Goal: Task Accomplishment & Management: Manage account settings

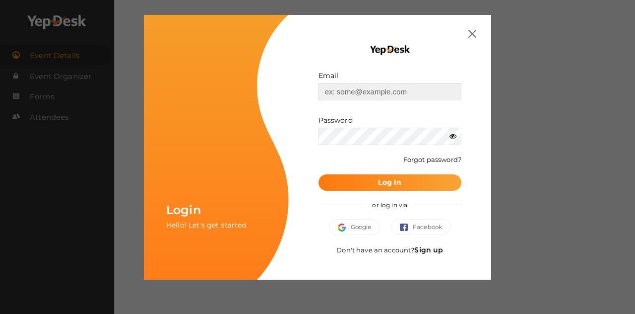
type input "[EMAIL_ADDRESS][DOMAIN_NAME]"
click at [382, 187] on button "Log In" at bounding box center [390, 182] width 143 height 16
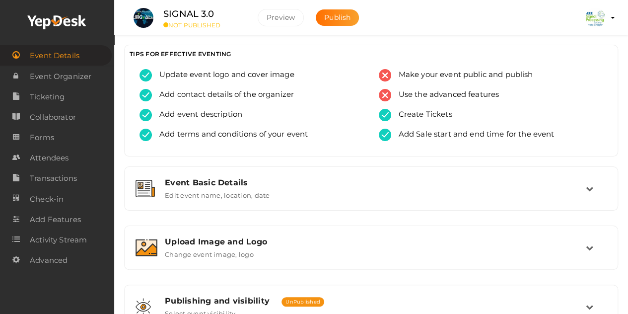
click at [605, 16] on button "IEEE SPS Kerala Chapter ieeespskerala@gmail.com Personal Profile My Events Admi…" at bounding box center [595, 17] width 26 height 21
click at [589, 14] on img at bounding box center [595, 18] width 20 height 20
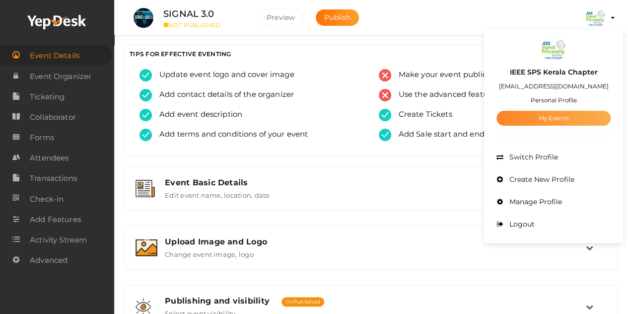
click at [554, 114] on link "My Events" at bounding box center [553, 118] width 114 height 15
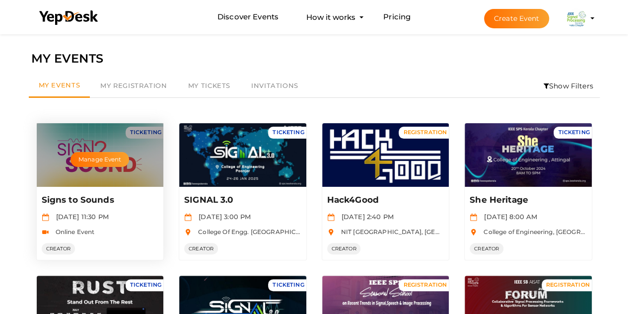
click at [125, 173] on div "Manage Event" at bounding box center [100, 155] width 127 height 64
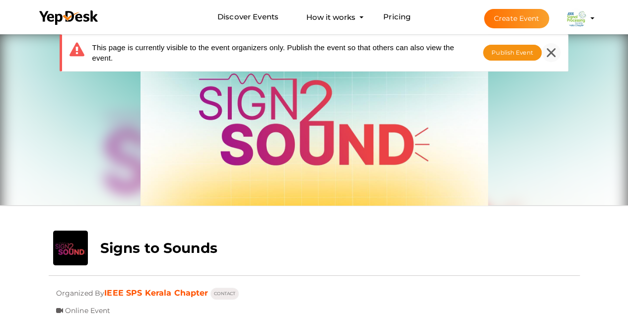
click at [549, 48] on icon at bounding box center [550, 52] width 9 height 9
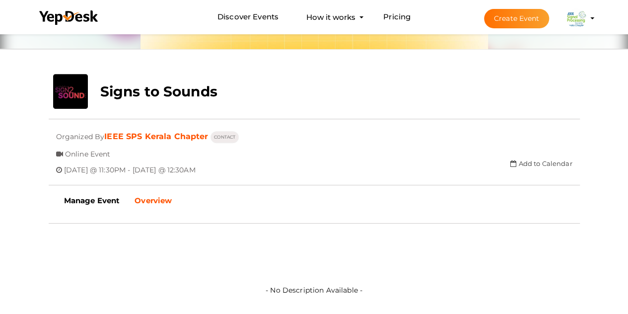
scroll to position [157, 0]
click at [195, 169] on span "Fri, 26/Sep/2025 @ 11:30PM - Sat, 27/Sep/2025 @ 12:30AM" at bounding box center [129, 165] width 131 height 16
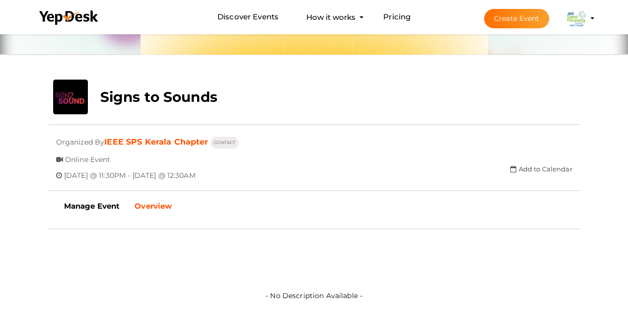
scroll to position [187, 0]
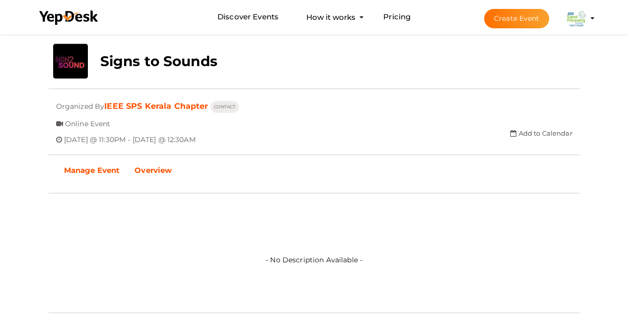
click at [105, 172] on b "Manage Event" at bounding box center [92, 169] width 56 height 9
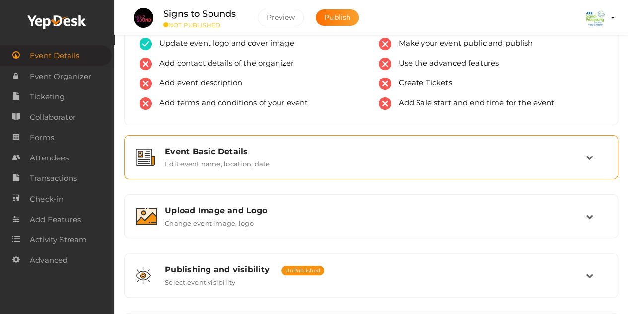
scroll to position [38, 0]
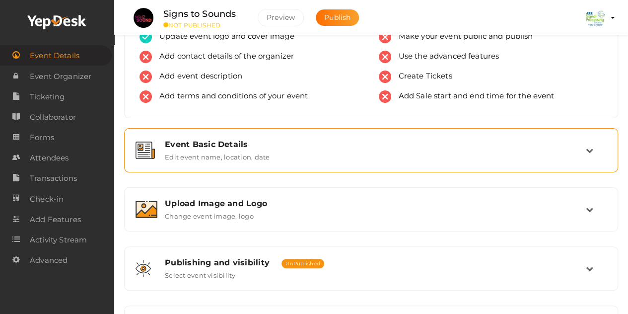
click at [592, 147] on icon at bounding box center [588, 149] width 7 height 7
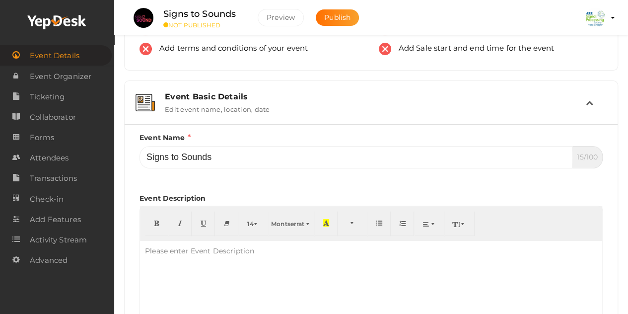
scroll to position [88, 0]
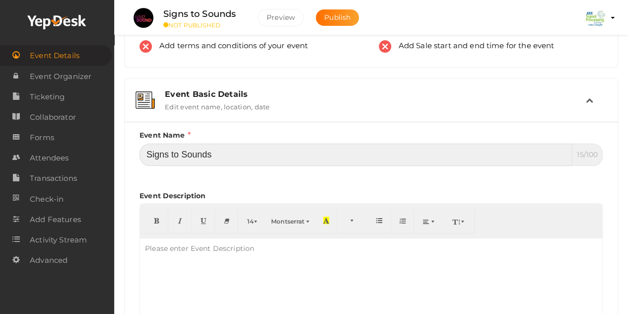
click at [224, 153] on input "Signs to Sounds" at bounding box center [355, 154] width 433 height 22
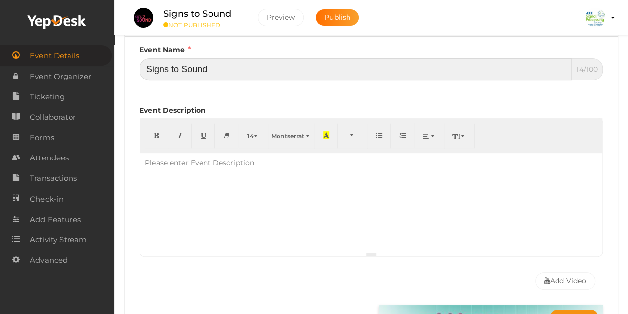
scroll to position [197, 0]
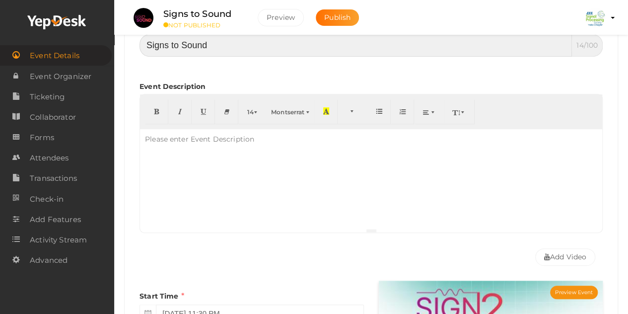
type input "Signs to Sound"
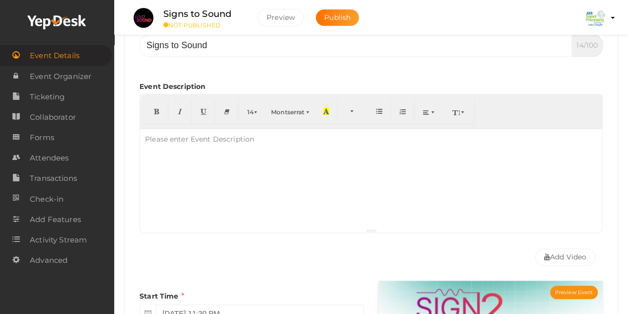
click at [214, 143] on div "Please enter Event Description" at bounding box center [199, 139] width 119 height 20
click at [590, 16] on img at bounding box center [595, 18] width 20 height 20
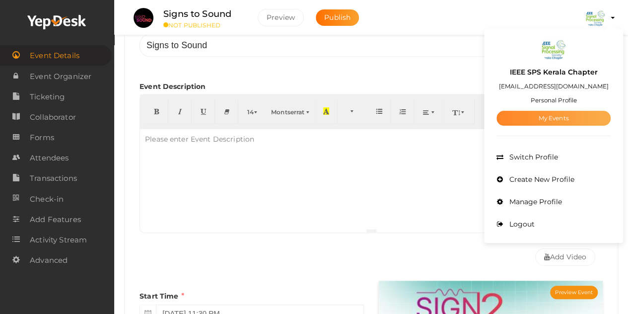
click at [540, 119] on link "My Events" at bounding box center [553, 118] width 114 height 15
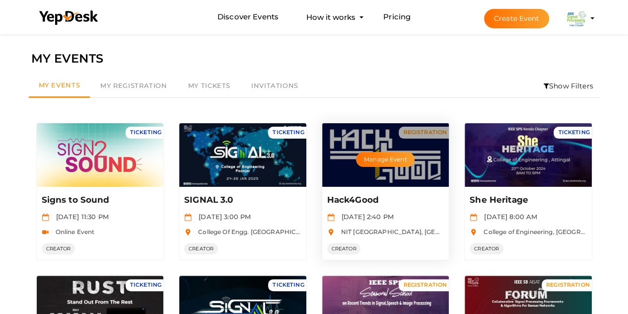
click at [425, 166] on div "Manage Event" at bounding box center [385, 155] width 127 height 64
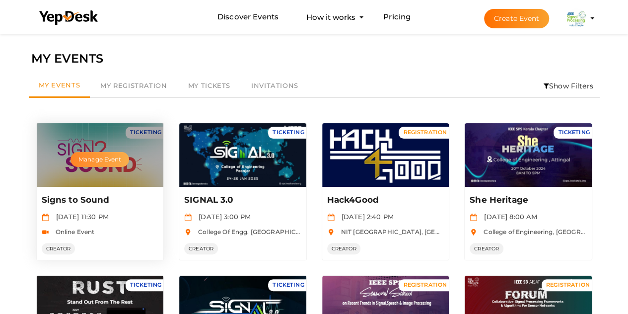
click at [114, 161] on button "Manage Event" at bounding box center [99, 159] width 59 height 15
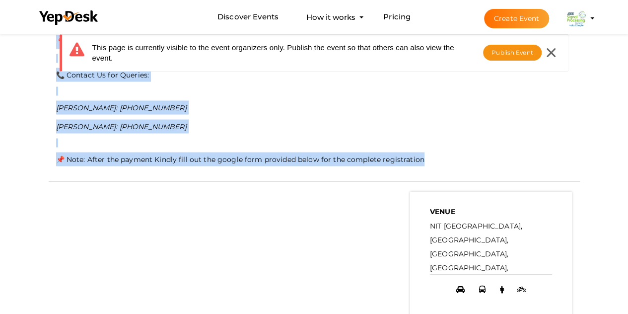
scroll to position [921, 0]
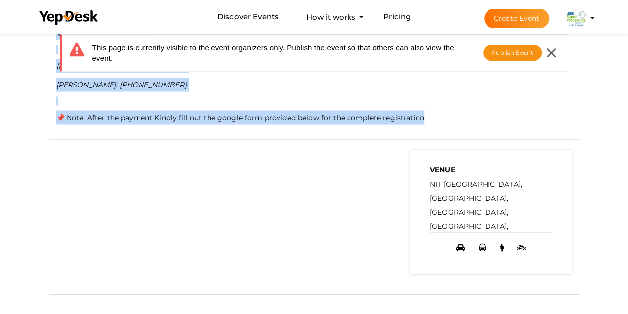
drag, startPoint x: 57, startPoint y: 151, endPoint x: 427, endPoint y: 114, distance: 372.1
copy div "🚀 Lore8Ipsu : D Sitametc-Adipi Elitseddo🚀 Eiusmo te INCI UT LABO etd magnaal en…"
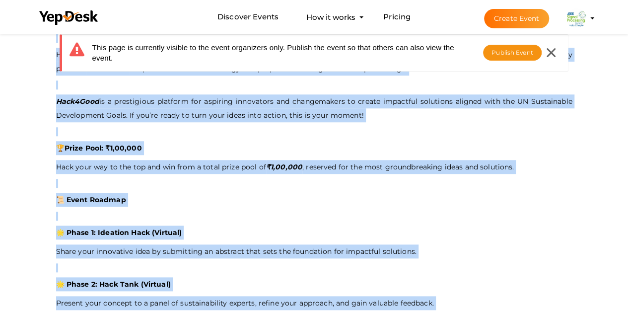
scroll to position [382, 0]
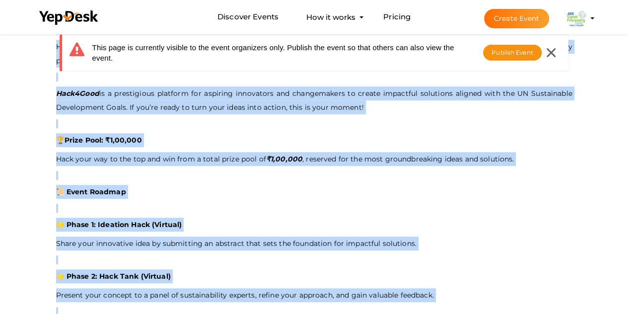
click at [206, 186] on p "📜 Event Roadmap" at bounding box center [314, 192] width 516 height 14
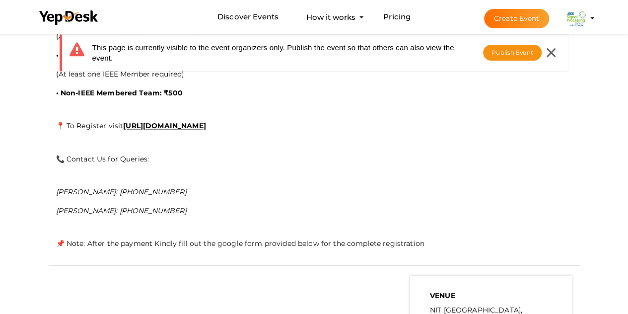
scroll to position [796, 0]
drag, startPoint x: 57, startPoint y: 148, endPoint x: 189, endPoint y: 207, distance: 145.0
copy div "📞 Contact Us for Queries: [PERSON_NAME]: [PHONE_NUMBER] [PERSON_NAME]: [PHONE_N…"
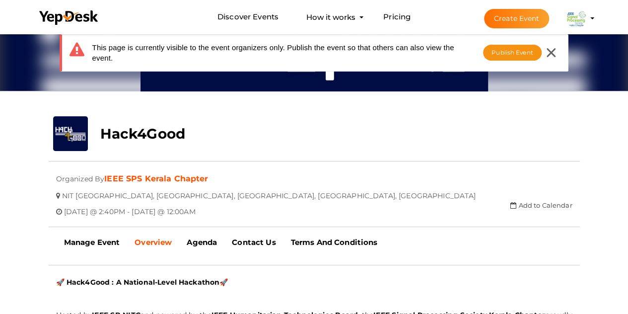
scroll to position [115, 0]
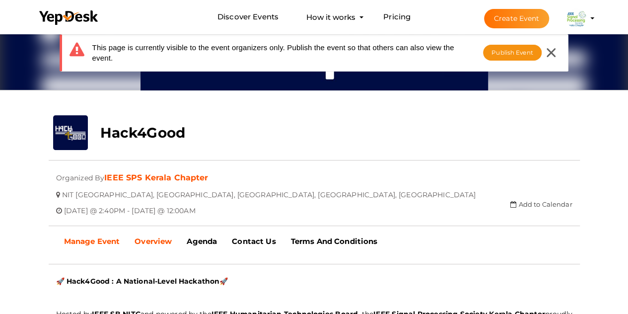
click at [101, 240] on b "Manage Event" at bounding box center [92, 240] width 56 height 9
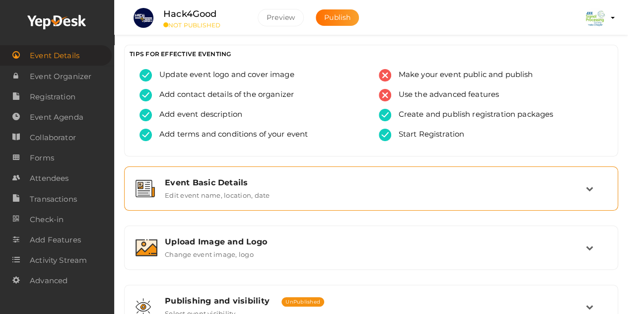
click at [305, 193] on div "Event Basic Details Edit event name, location, date" at bounding box center [371, 188] width 428 height 21
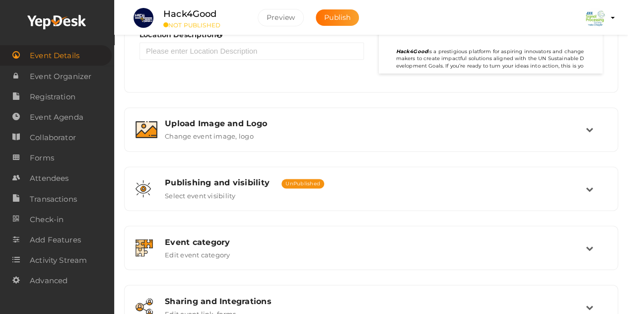
scroll to position [752, 0]
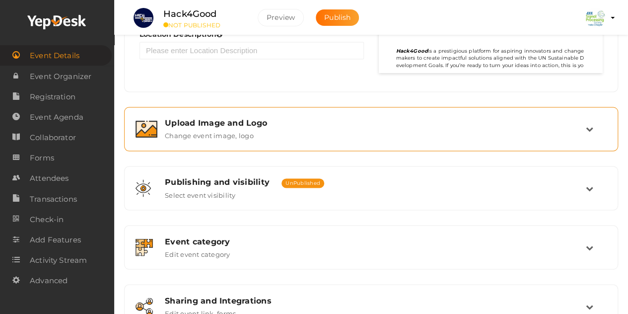
click at [581, 126] on div "Upload Image and Logo Change event image, logo" at bounding box center [371, 128] width 428 height 21
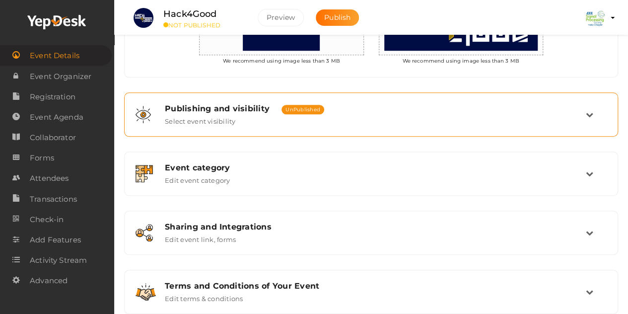
scroll to position [347, 0]
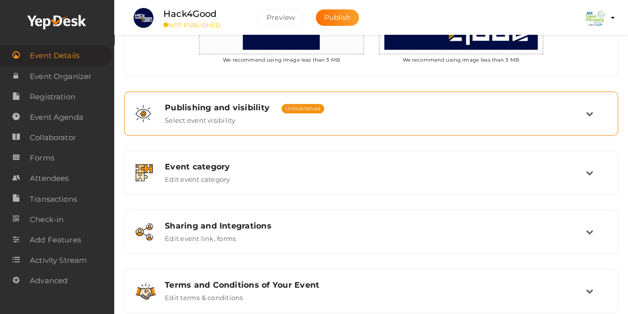
click at [555, 124] on div "Publishing and visibility Published UnPublished Select event visibility" at bounding box center [370, 113] width 483 height 33
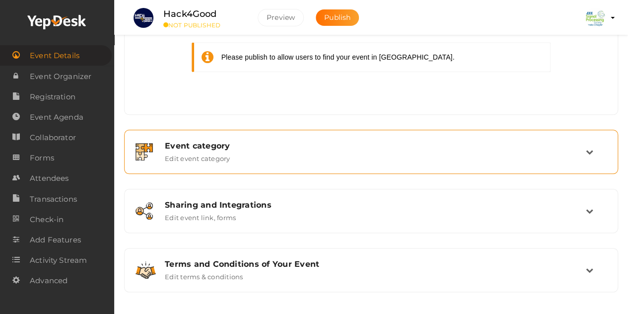
scroll to position [510, 0]
click at [565, 147] on div "Event category Edit event category" at bounding box center [371, 151] width 428 height 21
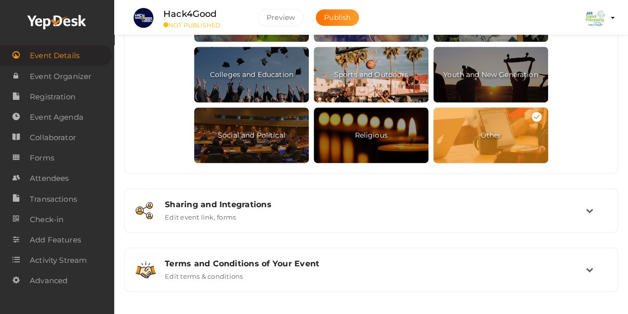
scroll to position [623, 0]
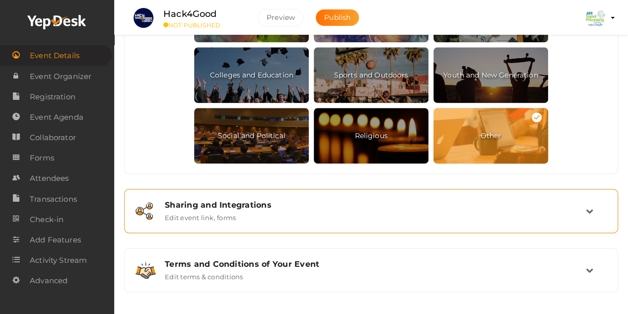
click at [350, 209] on div "Sharing and Integrations Edit event link, forms" at bounding box center [371, 210] width 428 height 21
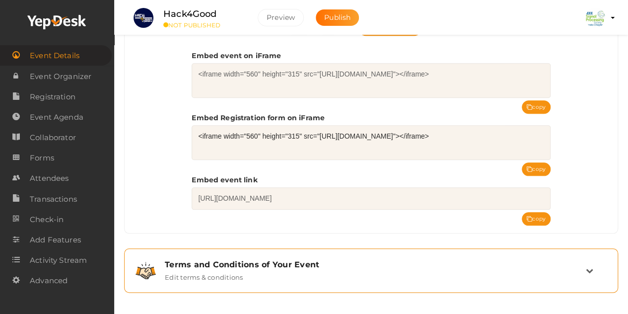
scroll to position [447, 0]
click at [593, 264] on td at bounding box center [595, 269] width 21 height 21
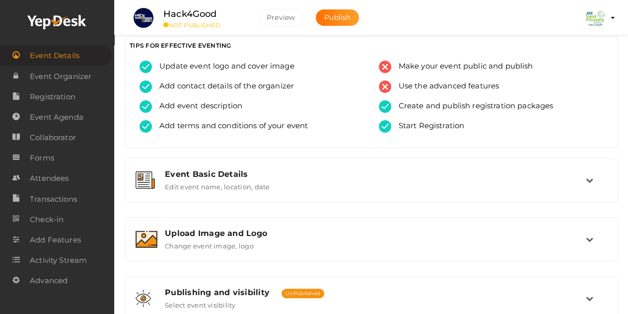
scroll to position [0, 0]
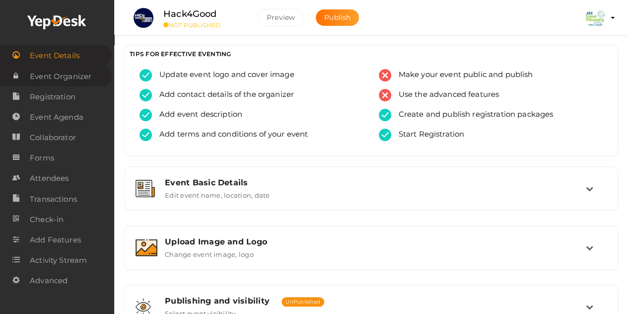
click at [56, 74] on span "Event Organizer" at bounding box center [61, 76] width 62 height 20
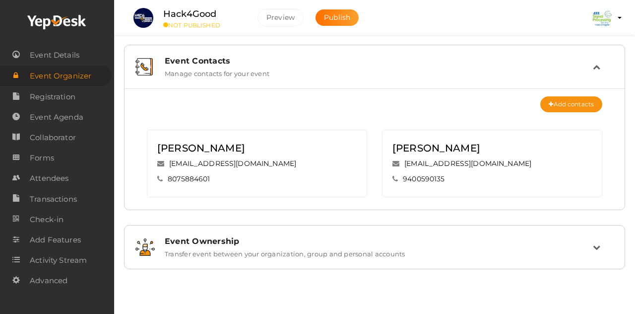
click at [598, 245] on icon at bounding box center [596, 246] width 7 height 7
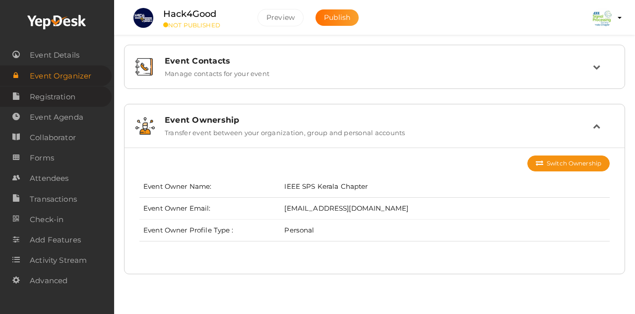
click at [64, 98] on span "Registration" at bounding box center [53, 97] width 46 height 20
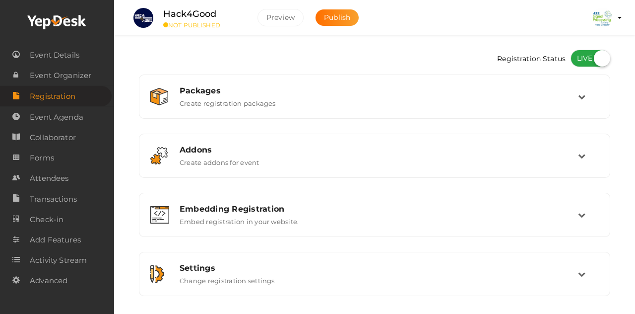
checkbox input "true"
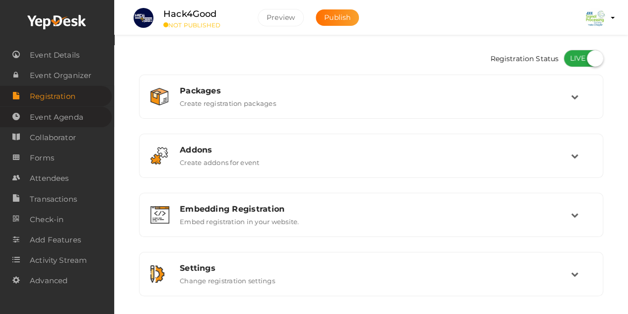
click at [70, 116] on span "Event Agenda" at bounding box center [57, 117] width 54 height 20
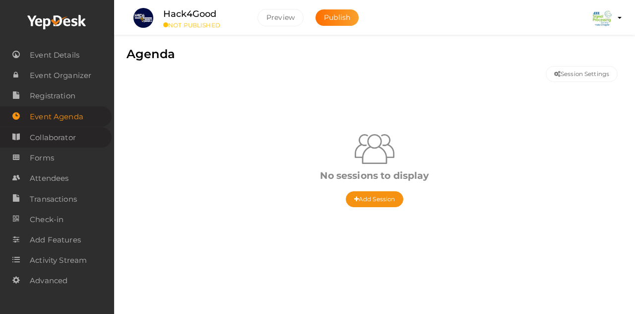
click at [56, 143] on span "Collaborator" at bounding box center [53, 138] width 46 height 20
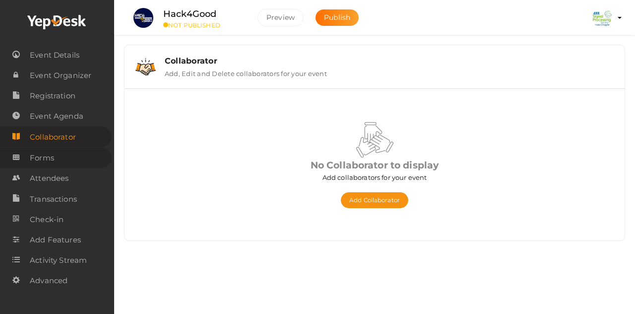
click at [47, 160] on span "Forms" at bounding box center [42, 158] width 24 height 20
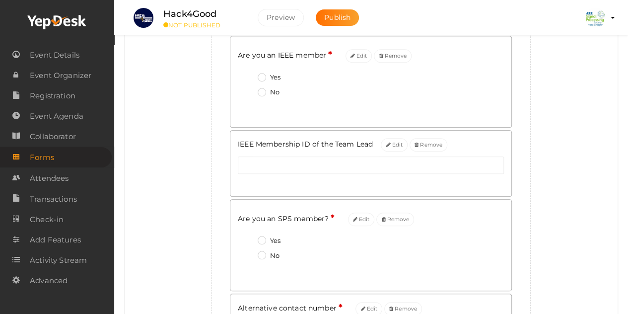
scroll to position [348, 0]
click at [363, 218] on button "Edit" at bounding box center [361, 218] width 27 height 13
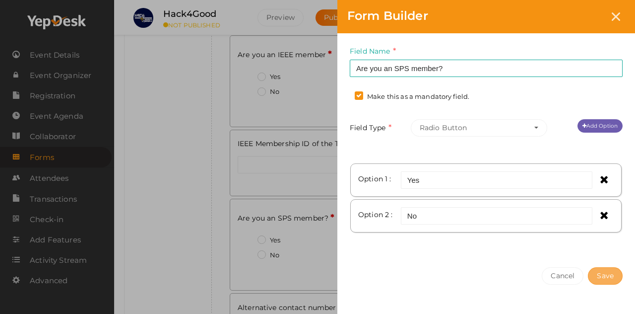
click at [600, 269] on button "Save" at bounding box center [605, 275] width 35 height 17
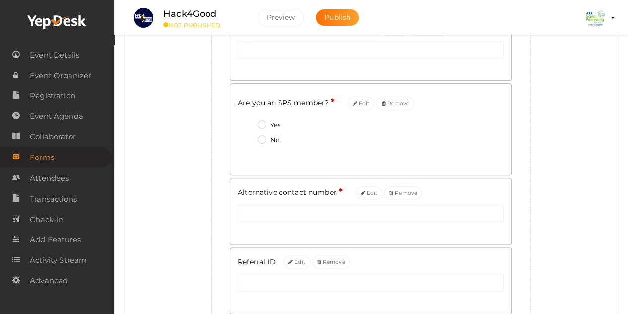
scroll to position [503, 0]
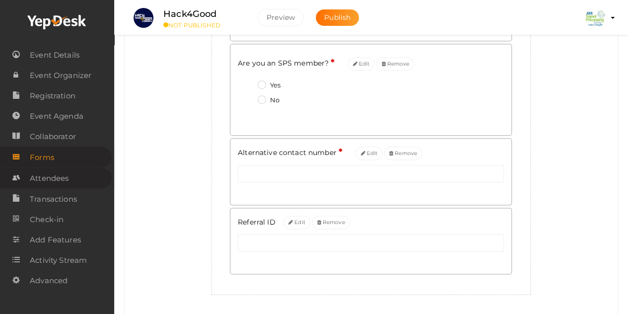
click at [57, 177] on span "Attendees" at bounding box center [49, 178] width 39 height 20
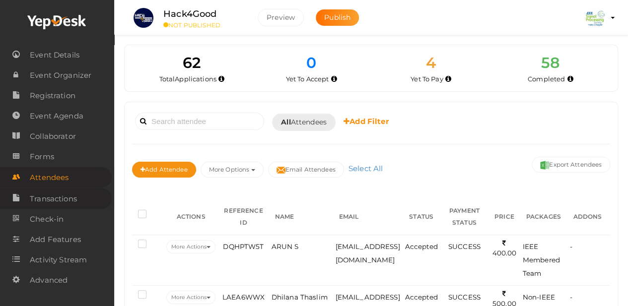
click at [52, 195] on span "Transactions" at bounding box center [53, 199] width 47 height 20
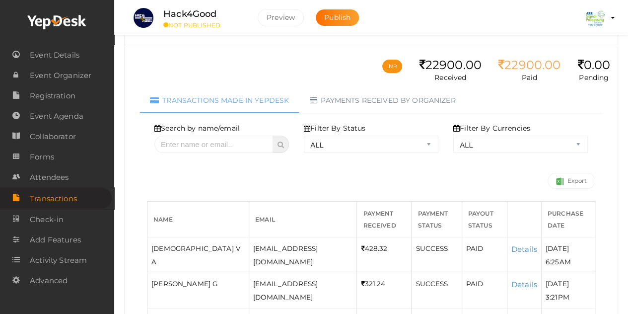
scroll to position [49, 0]
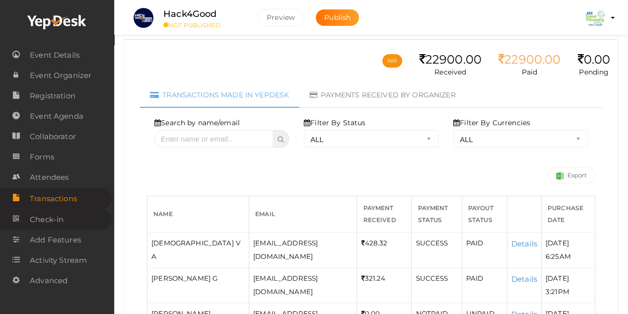
click at [51, 223] on span "Check-in" at bounding box center [47, 219] width 34 height 20
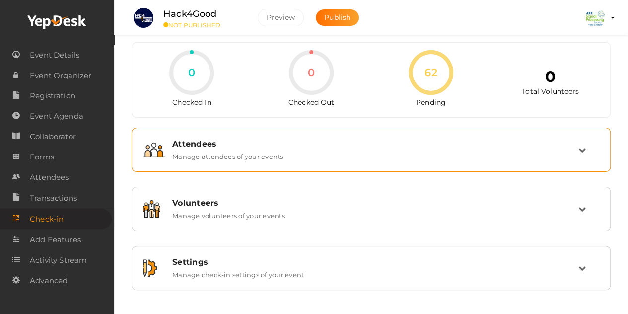
scroll to position [2, 0]
click at [589, 146] on td at bounding box center [588, 149] width 21 height 21
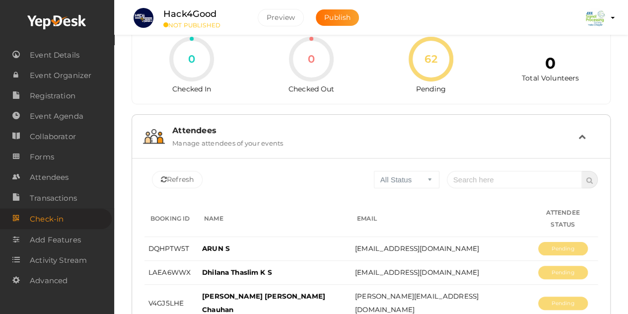
scroll to position [0, 0]
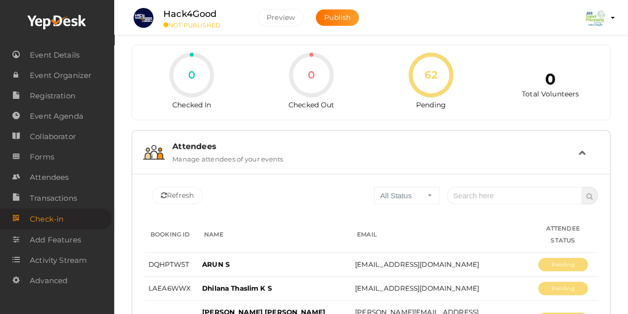
click at [579, 151] on icon at bounding box center [581, 151] width 7 height 7
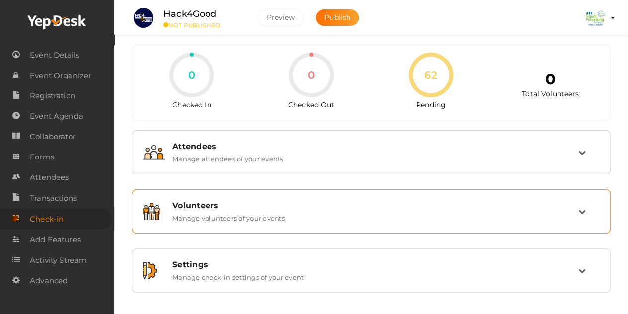
click at [573, 205] on div "Volunteers" at bounding box center [375, 204] width 406 height 9
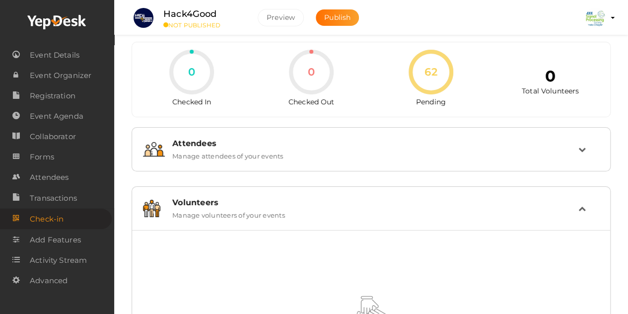
click at [573, 205] on div "Volunteers" at bounding box center [375, 201] width 406 height 9
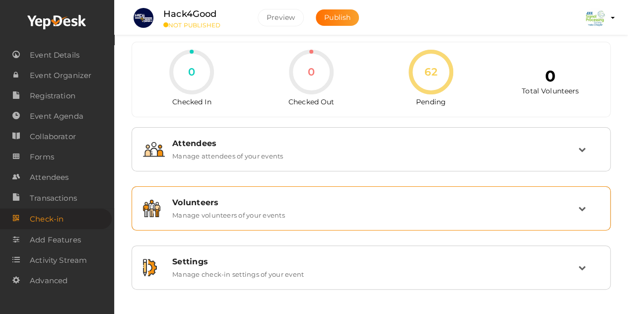
scroll to position [2, 0]
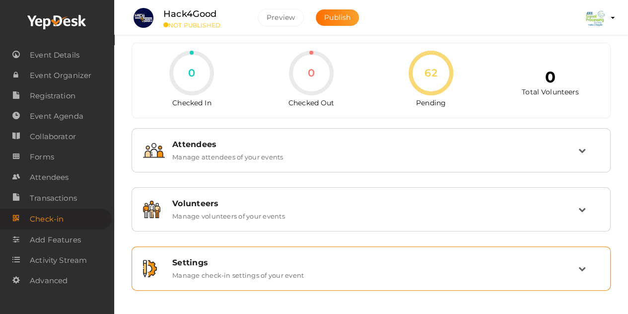
click at [572, 258] on div "Settings" at bounding box center [375, 262] width 406 height 9
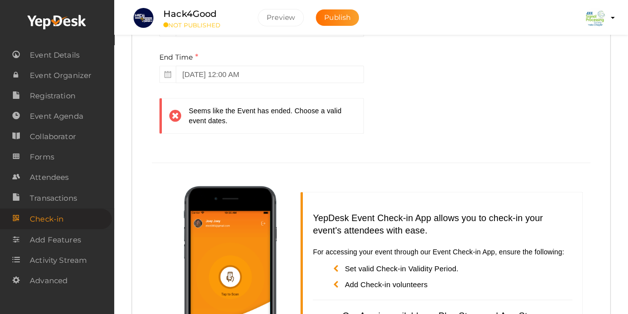
scroll to position [408, 0]
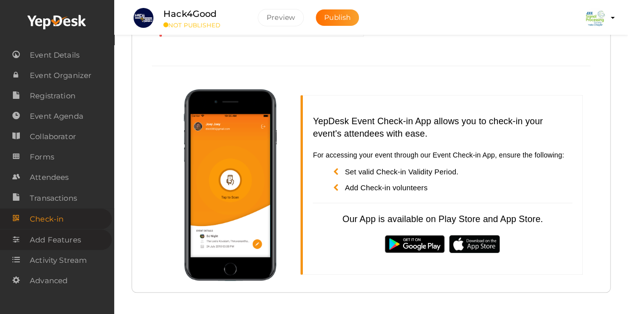
click at [71, 234] on span "Add Features" at bounding box center [55, 240] width 51 height 20
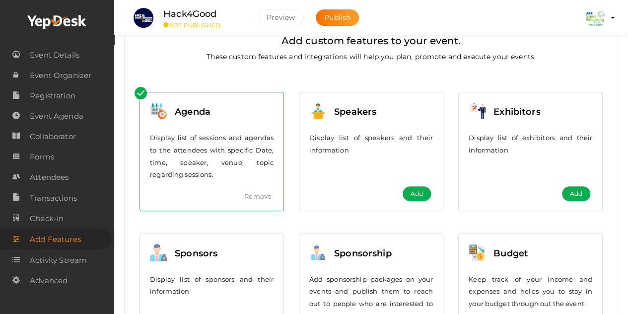
scroll to position [72, 0]
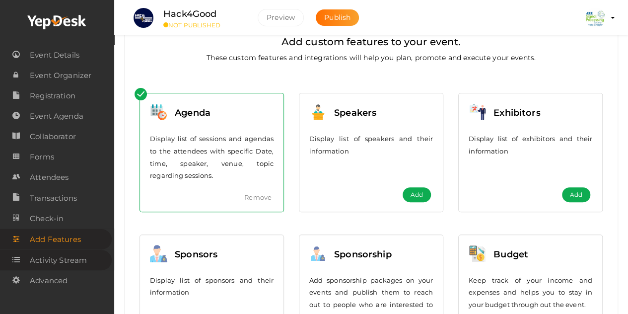
click at [72, 260] on span "Activity Stream" at bounding box center [58, 260] width 57 height 20
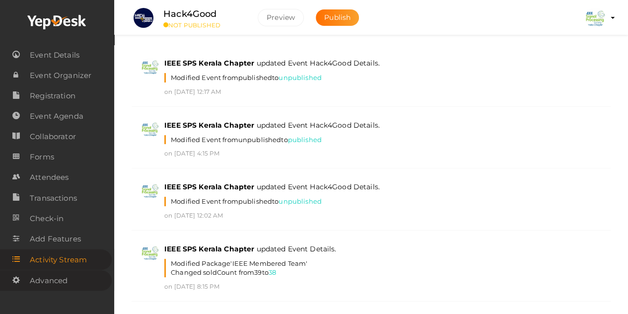
click at [52, 282] on span "Advanced" at bounding box center [49, 280] width 38 height 20
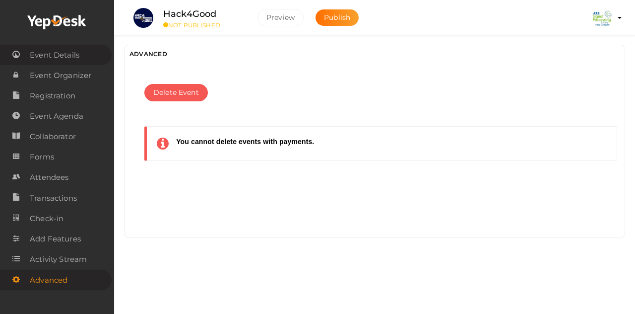
click at [65, 54] on span "Event Details" at bounding box center [55, 55] width 50 height 20
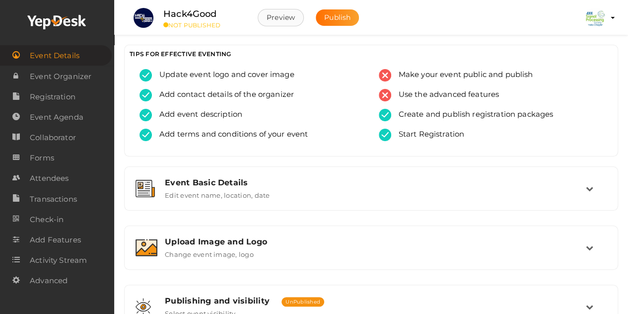
click at [282, 12] on button "Preview" at bounding box center [281, 17] width 46 height 17
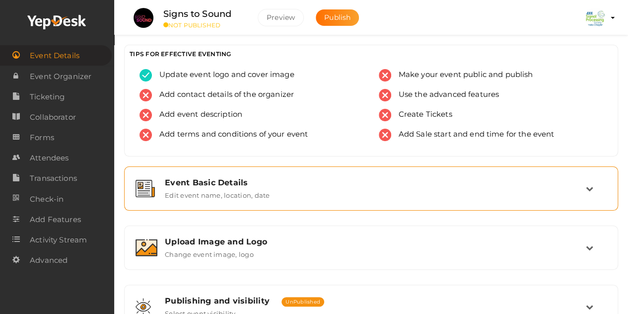
scroll to position [17, 0]
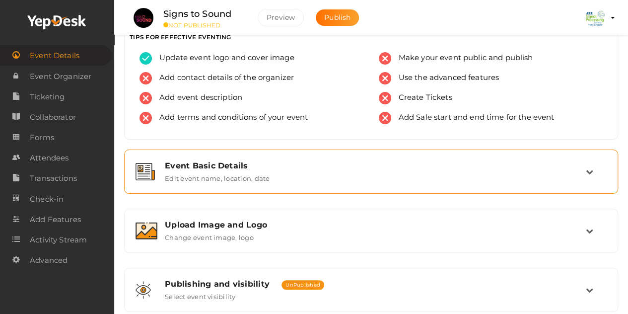
click at [540, 178] on div "Event Basic Details Edit event name, location, date" at bounding box center [371, 171] width 428 height 21
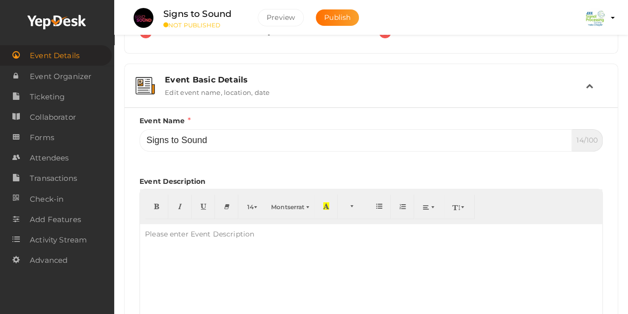
scroll to position [107, 0]
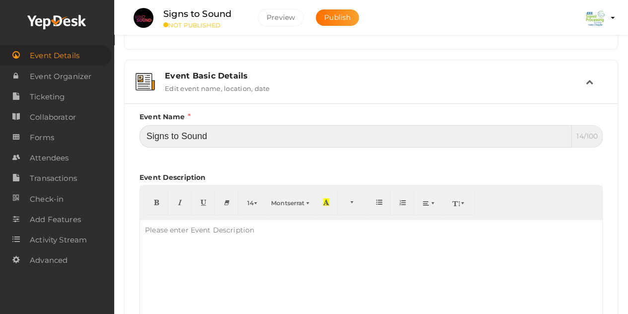
click at [170, 135] on input "Signs to Sound" at bounding box center [355, 136] width 432 height 22
click at [167, 135] on input "Signs to Sound" at bounding box center [355, 136] width 432 height 22
drag, startPoint x: 220, startPoint y: 134, endPoint x: 140, endPoint y: 131, distance: 80.0
click at [140, 131] on input "Sign to Sound" at bounding box center [355, 136] width 433 height 22
drag, startPoint x: 169, startPoint y: 134, endPoint x: 155, endPoint y: 132, distance: 14.0
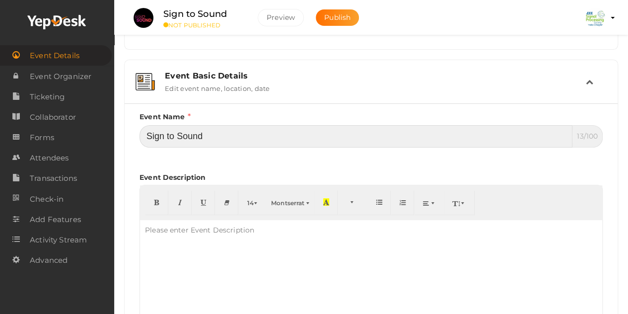
click at [155, 132] on input "Sign to Sound" at bounding box center [355, 136] width 433 height 22
click at [199, 137] on input "Sign to Sound" at bounding box center [355, 136] width 433 height 22
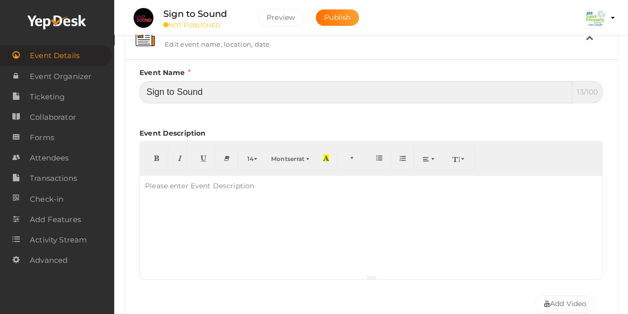
scroll to position [151, 0]
type input "Sign to Sound"
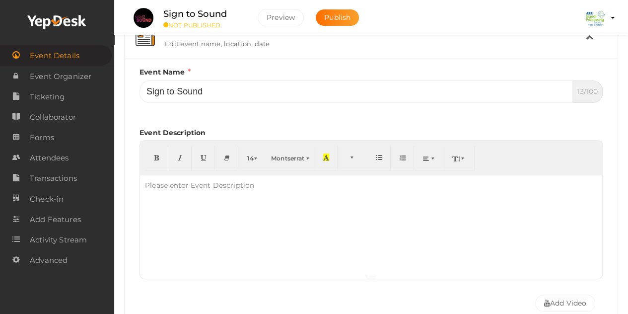
click at [194, 183] on div "Please enter Event Description" at bounding box center [199, 185] width 119 height 20
paste div
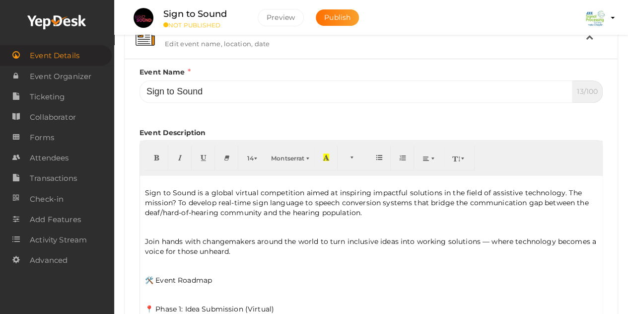
scroll to position [0, 0]
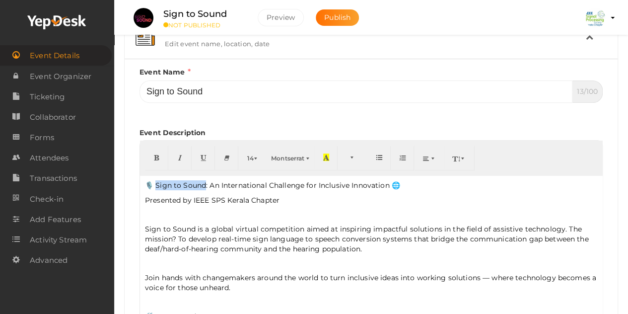
drag, startPoint x: 155, startPoint y: 184, endPoint x: 204, endPoint y: 183, distance: 49.1
click at [204, 183] on p "🎙️ Sign to Sound: An International Challenge for Inclusive Innovation 🌐" at bounding box center [371, 185] width 452 height 10
click at [154, 152] on button "button" at bounding box center [156, 157] width 23 height 25
click at [227, 200] on p "Presented by IEEE SPS Kerala Chapter" at bounding box center [371, 200] width 452 height 10
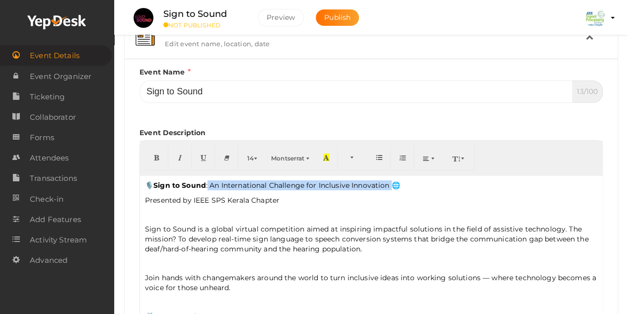
drag, startPoint x: 210, startPoint y: 184, endPoint x: 394, endPoint y: 184, distance: 184.6
click at [394, 184] on p "🎙️ Sign to Sound : An International Challenge for Inclusive Innovation 🌐" at bounding box center [371, 185] width 452 height 10
click at [157, 160] on button "button" at bounding box center [156, 157] width 23 height 25
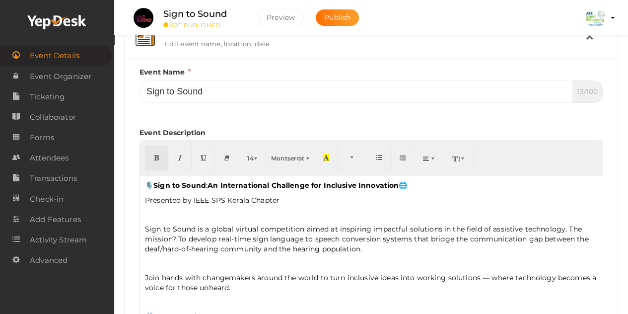
click at [306, 225] on p "Sign to Sound is a global virtual competition aimed at inspiring impactful solu…" at bounding box center [371, 239] width 452 height 30
drag, startPoint x: 274, startPoint y: 183, endPoint x: 309, endPoint y: 184, distance: 35.2
click at [309, 184] on b "An International Challenge for Inclusive Innovation" at bounding box center [302, 185] width 191 height 9
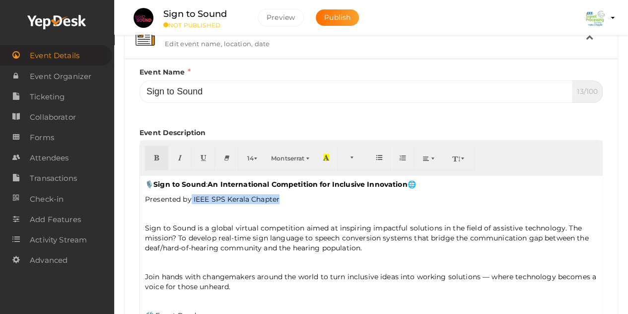
drag, startPoint x: 192, startPoint y: 199, endPoint x: 283, endPoint y: 199, distance: 91.8
click at [283, 199] on p "Presented by IEEE SPS Kerala Chapter" at bounding box center [371, 199] width 452 height 10
click at [167, 202] on p "Presented by IEEE SPS Kerala Chapter" at bounding box center [371, 199] width 452 height 10
drag, startPoint x: 145, startPoint y: 198, endPoint x: 281, endPoint y: 199, distance: 135.9
click at [281, 199] on p "Presented by IEEE SPS Kerala Chapter" at bounding box center [371, 199] width 452 height 10
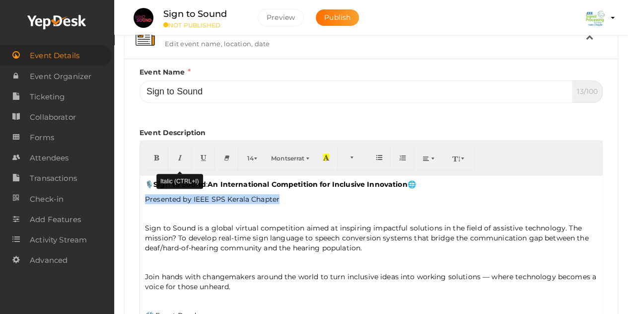
click at [180, 160] on button "button" at bounding box center [179, 157] width 23 height 25
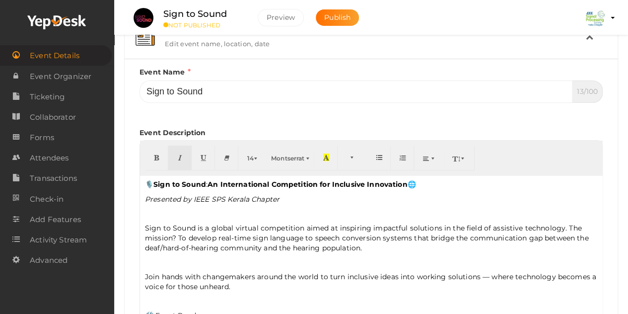
click at [234, 200] on icon "Presented by IEEE SPS Kerala Chapter" at bounding box center [212, 198] width 134 height 9
drag, startPoint x: 194, startPoint y: 198, endPoint x: 297, endPoint y: 198, distance: 103.2
click at [297, 198] on p "Presented by IEEE SPS Kerala Chapter" at bounding box center [371, 199] width 452 height 10
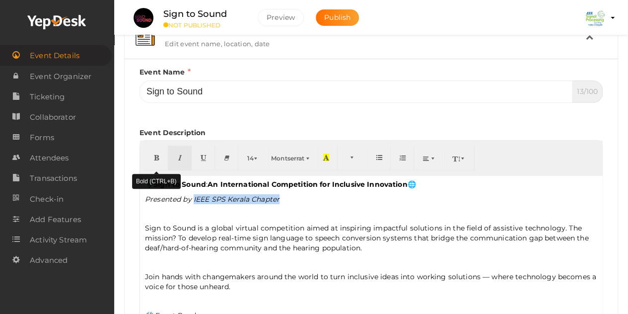
click at [160, 156] on button "button" at bounding box center [156, 157] width 23 height 25
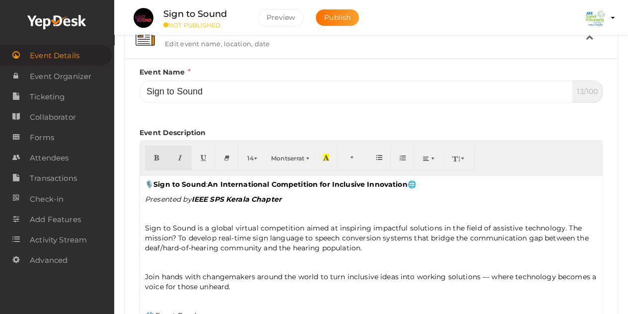
click at [196, 251] on div "🎙️ Sign to Sound : An International Competition for Inclusive Innovation 🌐 Pres…" at bounding box center [371, 274] width 462 height 198
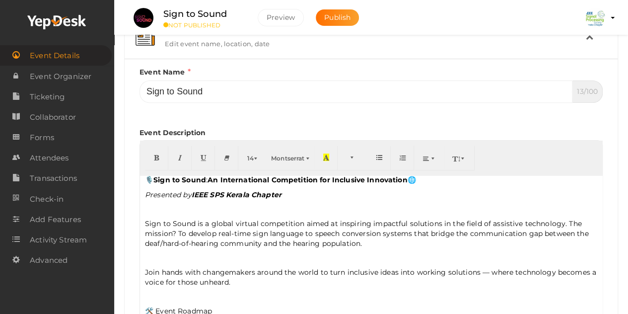
scroll to position [0, 0]
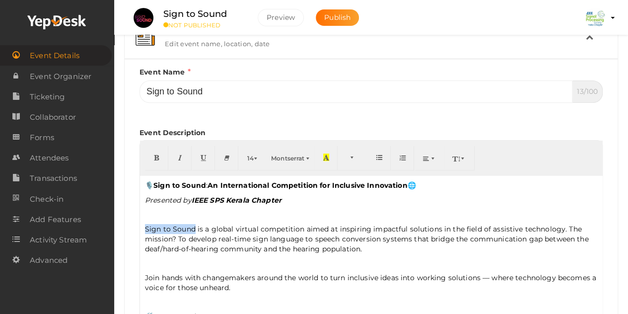
drag, startPoint x: 143, startPoint y: 227, endPoint x: 193, endPoint y: 228, distance: 49.6
click at [193, 228] on div "🎙️ Sign to Sound : An International Competition for Inclusive Innovation 🌐 Pres…" at bounding box center [371, 274] width 462 height 198
click at [153, 159] on icon "button" at bounding box center [156, 156] width 6 height 7
click at [234, 241] on p "Sign to Sound is a global virtual competition aimed at inspiring impactful solu…" at bounding box center [371, 239] width 452 height 30
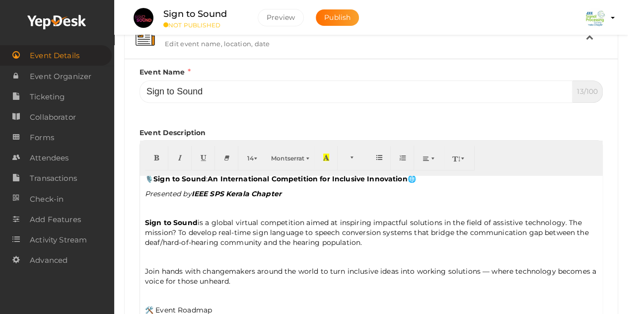
scroll to position [7, 0]
drag, startPoint x: 491, startPoint y: 219, endPoint x: 561, endPoint y: 217, distance: 70.5
click at [561, 217] on p "Sign to Sound is a global virtual competition aimed at inspiring impactful solu…" at bounding box center [371, 231] width 452 height 30
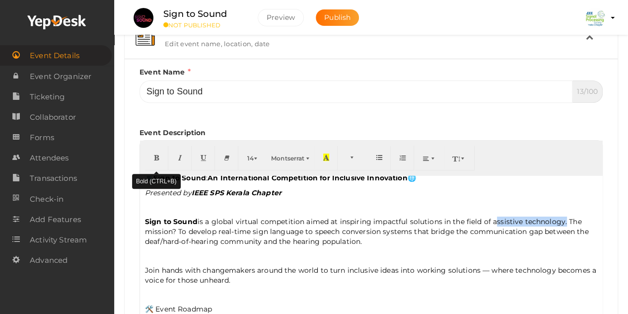
click at [161, 153] on button "button" at bounding box center [156, 157] width 23 height 25
click at [216, 246] on div "🎙️ Sign to Sound : An International Competition for Inclusive Innovation 🌐 Pres…" at bounding box center [371, 274] width 462 height 198
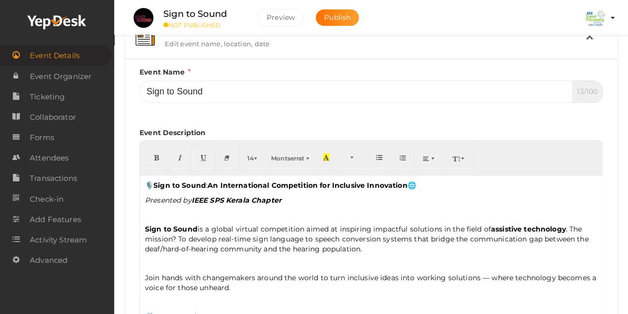
scroll to position [123, 0]
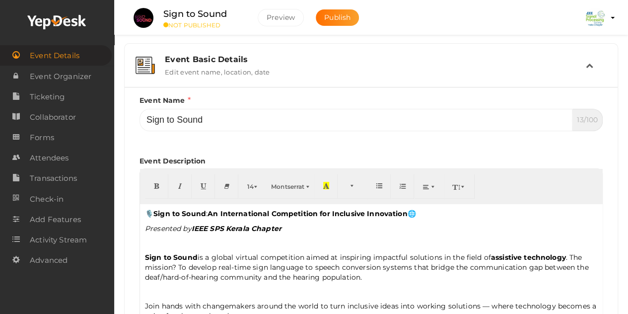
click at [172, 243] on p at bounding box center [371, 242] width 452 height 9
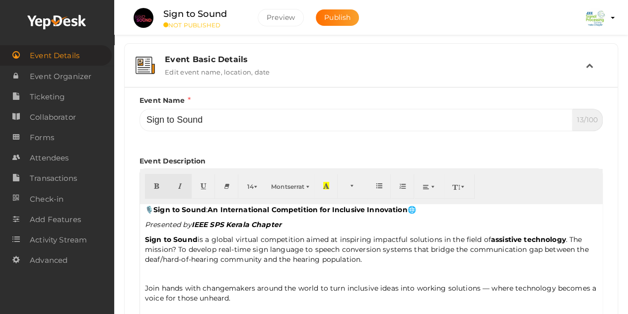
scroll to position [4, 0]
click at [154, 276] on div "🎙️ Sign to Sound : An International Competition for Inclusive Innovation 🌐 Pres…" at bounding box center [371, 302] width 462 height 198
click at [151, 274] on p at bounding box center [371, 272] width 452 height 9
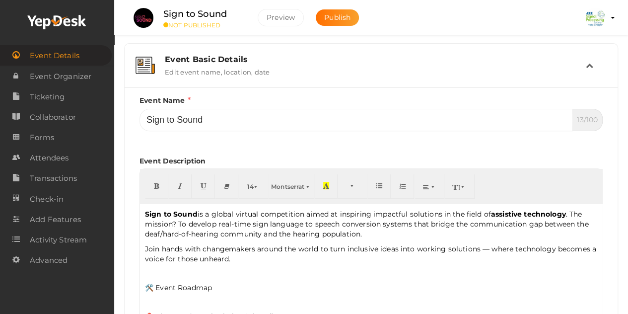
scroll to position [30, 0]
click at [488, 248] on p "Join hands with changemakers around the world to turn inclusive ideas into work…" at bounding box center [371, 253] width 452 height 20
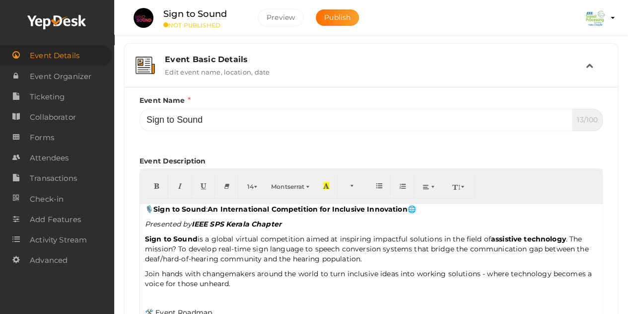
scroll to position [5, 0]
click at [216, 222] on b "IEEE SPS Kerala Chapter" at bounding box center [237, 223] width 90 height 9
click at [242, 223] on b "IEEE Signal PS Kerala Chapter" at bounding box center [247, 223] width 111 height 9
click at [285, 221] on b "IEEE Signal Processing S Kerala Chapter" at bounding box center [266, 223] width 148 height 9
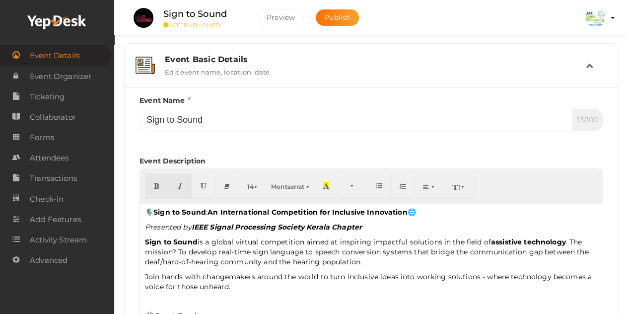
scroll to position [0, 0]
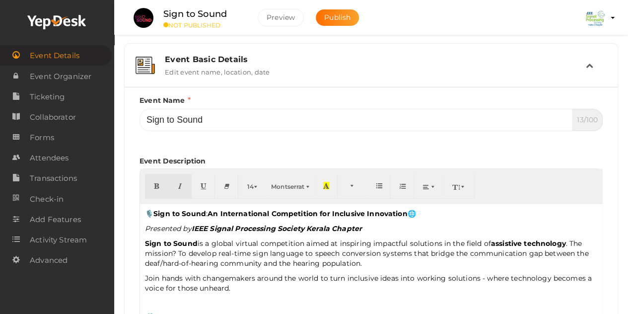
click at [369, 231] on p "Presented by IEEE Signal Processing Society Kerala Chapter" at bounding box center [371, 228] width 452 height 10
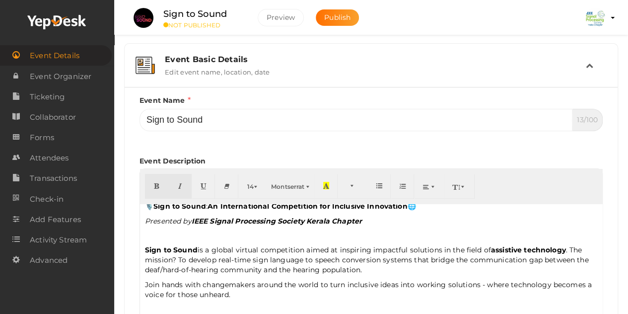
scroll to position [8, 0]
click at [370, 267] on p "Sign to Sound is a global virtual competition aimed at inspiring impactful solu…" at bounding box center [371, 259] width 452 height 30
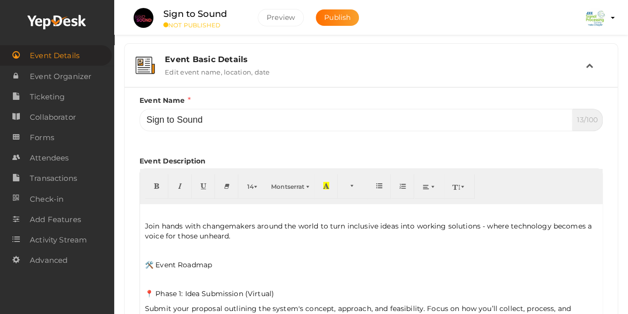
scroll to position [82, 0]
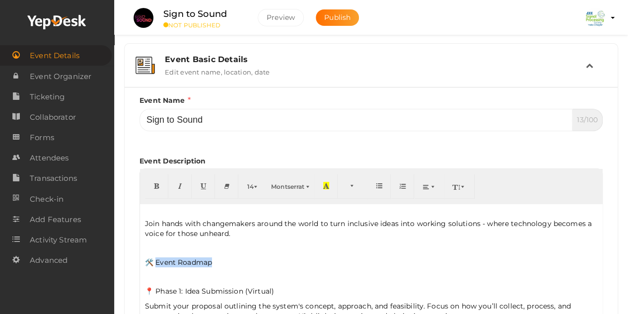
drag, startPoint x: 156, startPoint y: 257, endPoint x: 234, endPoint y: 253, distance: 78.0
click at [234, 253] on div "🎙️ Sign to Sound : An International Competition for Inclusive Innovation 🌐 Pres…" at bounding box center [371, 302] width 462 height 198
click at [148, 180] on button "button" at bounding box center [156, 186] width 23 height 25
click at [232, 261] on p "🛠️ Event Roadmap" at bounding box center [371, 262] width 452 height 10
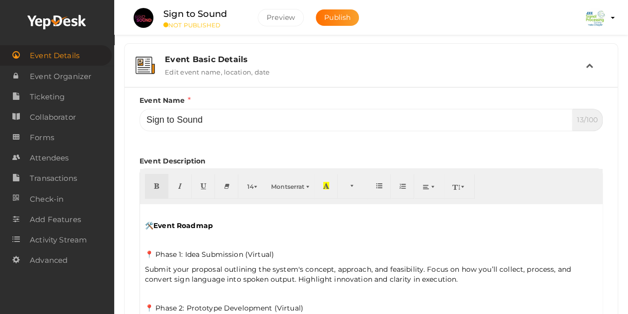
scroll to position [121, 0]
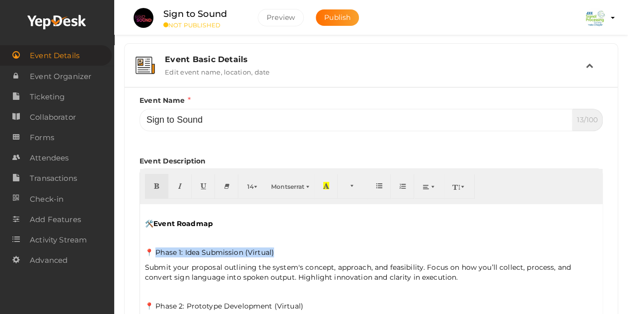
drag, startPoint x: 155, startPoint y: 249, endPoint x: 284, endPoint y: 244, distance: 129.1
click at [284, 247] on p "📍 Phase 1: Idea Submission (Virtual)" at bounding box center [371, 252] width 452 height 10
click at [154, 184] on icon "button" at bounding box center [156, 185] width 6 height 7
click at [207, 268] on p "Submit your proposal outlining the system's concept, approach, and feasibility.…" at bounding box center [371, 272] width 452 height 20
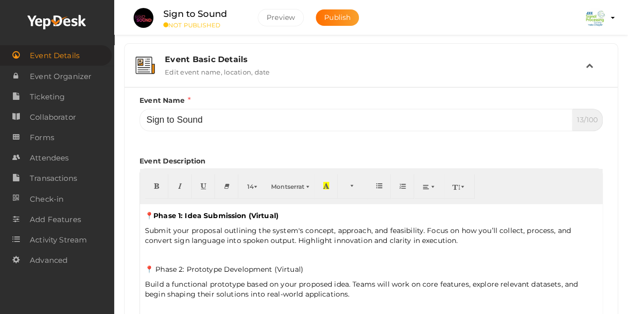
scroll to position [159, 0]
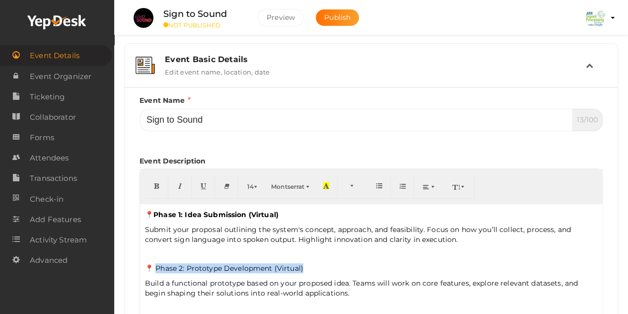
drag, startPoint x: 156, startPoint y: 263, endPoint x: 314, endPoint y: 258, distance: 157.8
click at [314, 263] on p "📍 Phase 2: Prototype Development (Virtual)" at bounding box center [371, 268] width 452 height 10
click at [153, 186] on icon "button" at bounding box center [156, 185] width 6 height 7
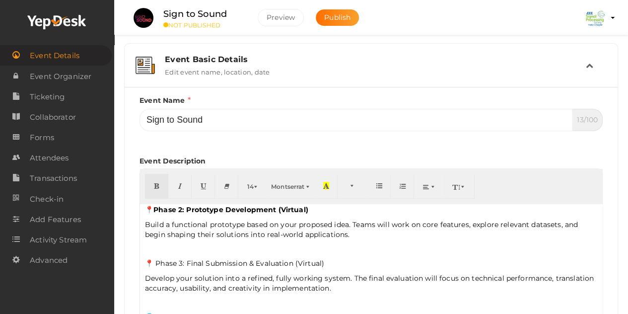
scroll to position [218, 0]
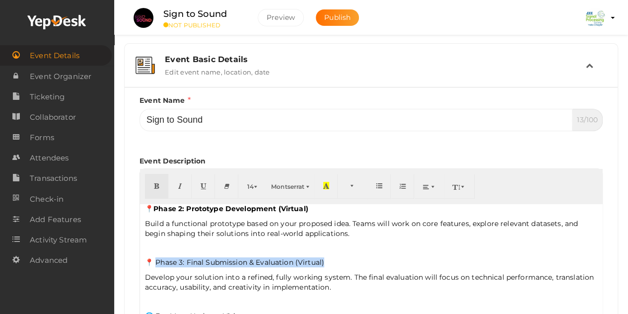
drag, startPoint x: 155, startPoint y: 256, endPoint x: 326, endPoint y: 254, distance: 171.2
click at [326, 257] on p "📍 Phase 3: Final Submission & Evaluation (Virtual)" at bounding box center [371, 262] width 452 height 10
click at [150, 187] on button "button" at bounding box center [156, 186] width 23 height 25
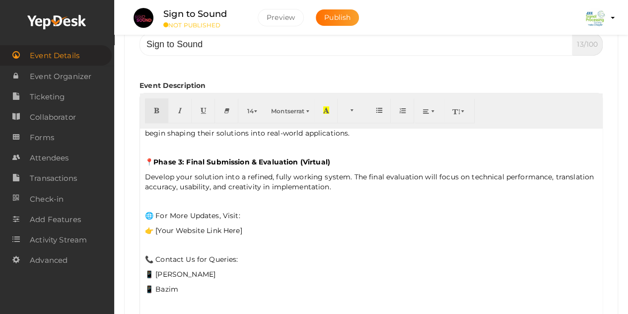
scroll to position [200, 0]
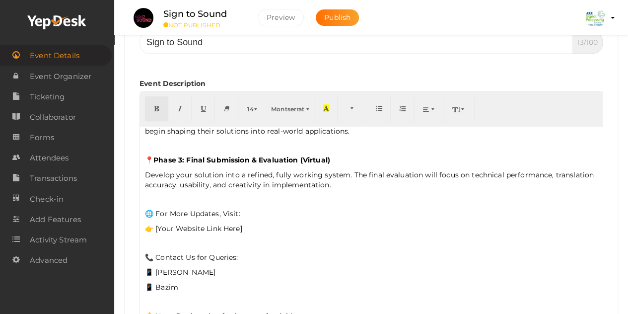
click at [223, 226] on p "👉 [Your Website Link Here]" at bounding box center [371, 228] width 452 height 10
drag, startPoint x: 159, startPoint y: 222, endPoint x: 174, endPoint y: 221, distance: 14.9
click at [174, 223] on p "👉 [Your Website Link Here]" at bounding box center [371, 228] width 452 height 10
drag, startPoint x: 208, startPoint y: 223, endPoint x: 224, endPoint y: 224, distance: 15.9
click at [224, 224] on p "👉 [ Website Link Here]" at bounding box center [371, 228] width 452 height 10
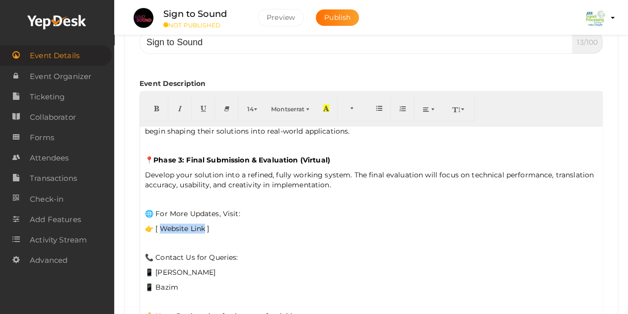
drag, startPoint x: 205, startPoint y: 223, endPoint x: 160, endPoint y: 219, distance: 45.3
click at [160, 223] on p "👉 [ Website Link ]" at bounding box center [371, 228] width 452 height 10
click at [153, 106] on icon "button" at bounding box center [156, 107] width 6 height 7
click at [198, 252] on p "📞 Contact Us for Queries:" at bounding box center [371, 257] width 452 height 10
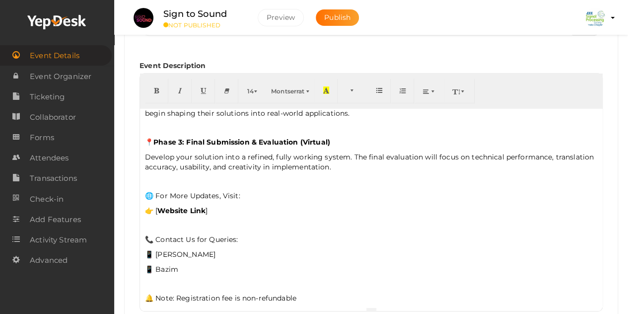
scroll to position [219, 0]
drag, startPoint x: 155, startPoint y: 248, endPoint x: 220, endPoint y: 243, distance: 65.2
click at [220, 249] on p "📱 Resha Fathima" at bounding box center [371, 254] width 452 height 10
click at [184, 88] on button "button" at bounding box center [179, 90] width 23 height 25
click at [199, 263] on p "📱 Bazim" at bounding box center [371, 268] width 452 height 10
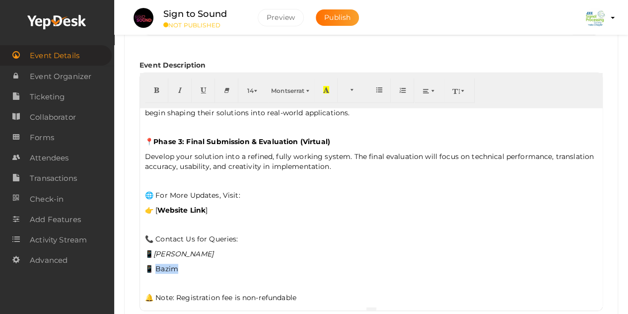
drag, startPoint x: 156, startPoint y: 262, endPoint x: 187, endPoint y: 262, distance: 31.3
click at [187, 263] on p "📱 Bazim" at bounding box center [371, 268] width 452 height 10
click at [180, 91] on icon "button" at bounding box center [180, 89] width 6 height 7
click at [222, 249] on p "📱 Resha Fathima" at bounding box center [371, 254] width 452 height 10
click at [155, 249] on p "📱 Resha Fathima:" at bounding box center [371, 254] width 452 height 10
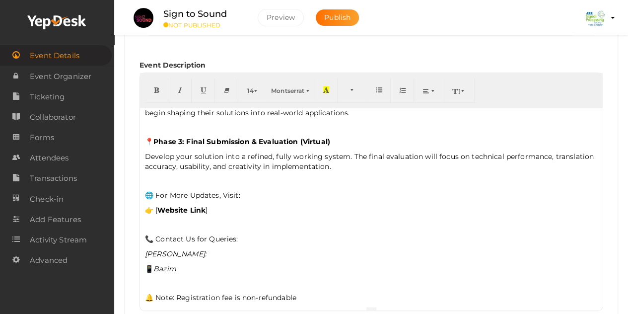
click at [158, 264] on icon "Bazim" at bounding box center [164, 268] width 23 height 9
click at [181, 264] on p "Bazim" at bounding box center [371, 268] width 452 height 10
click at [208, 249] on p "Resha Fathima:" at bounding box center [371, 254] width 452 height 10
click at [145, 264] on icon "Bazim:" at bounding box center [157, 268] width 24 height 9
click at [203, 264] on icon "Muhammed Bazim:" at bounding box center [176, 268] width 62 height 9
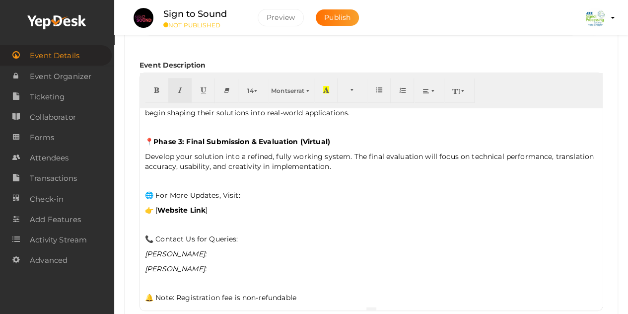
click at [206, 264] on icon "Muhammed Basim:" at bounding box center [176, 268] width 62 height 9
click at [204, 249] on p "Resha Fathima:" at bounding box center [371, 254] width 452 height 10
click at [240, 263] on p "Muhammed Basim P:" at bounding box center [371, 268] width 452 height 10
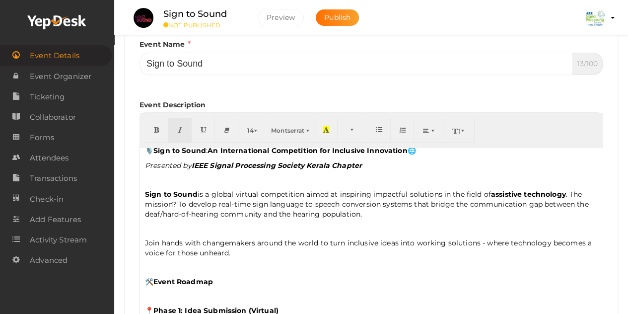
scroll to position [0, 0]
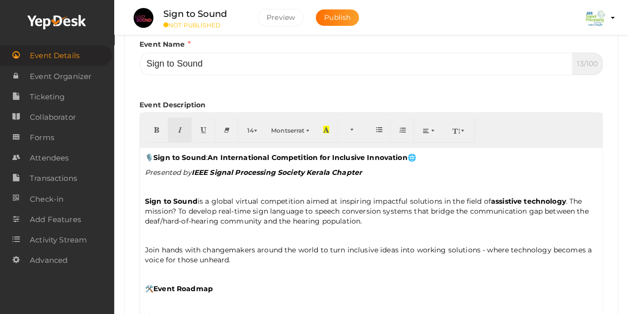
click at [333, 198] on p "Sign to Sound is a global virtual competition aimed at inspiring impactful solu…" at bounding box center [371, 211] width 452 height 30
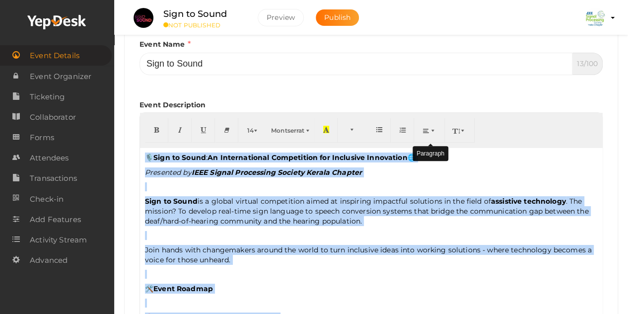
click at [424, 125] on button "button" at bounding box center [429, 130] width 30 height 25
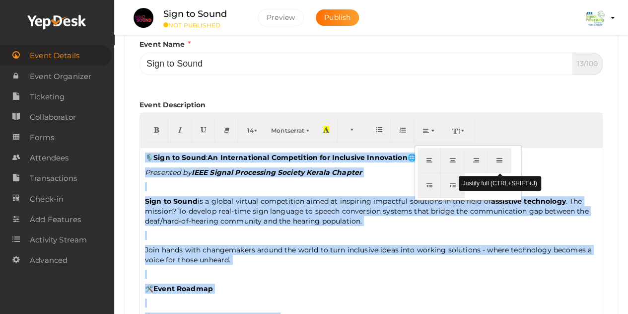
click at [497, 158] on icon "button" at bounding box center [499, 159] width 6 height 7
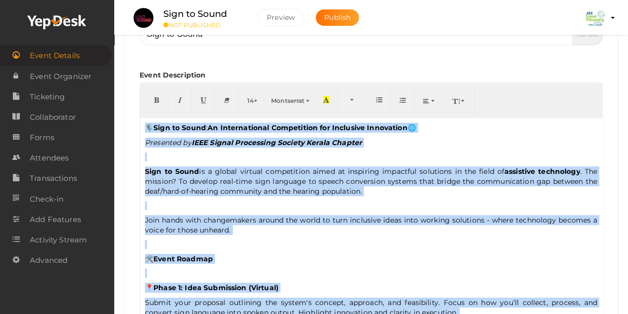
click at [416, 170] on p "Sign to Sound is a global virtual competition aimed at inspiring impactful solu…" at bounding box center [371, 181] width 452 height 30
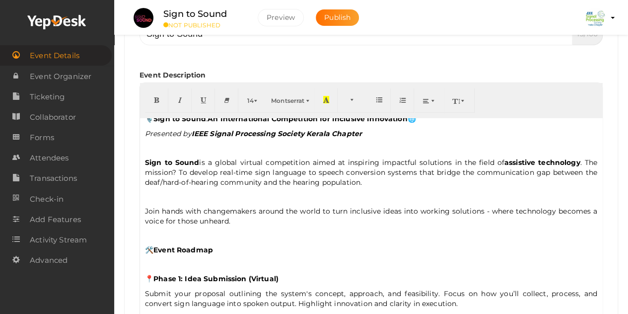
scroll to position [10, 0]
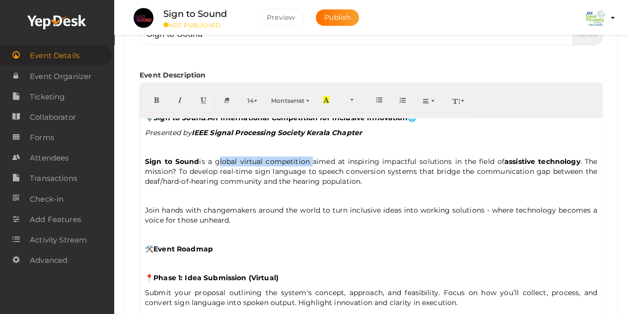
drag, startPoint x: 215, startPoint y: 161, endPoint x: 309, endPoint y: 159, distance: 93.3
click at [309, 159] on p "Sign to Sound is a global virtual competition aimed at inspiring impactful solu…" at bounding box center [371, 171] width 452 height 30
click at [158, 99] on icon "button" at bounding box center [156, 99] width 6 height 7
click at [321, 174] on p "Sign to Sound is a global virtual competition aimed at inspiring impactful solu…" at bounding box center [371, 171] width 452 height 30
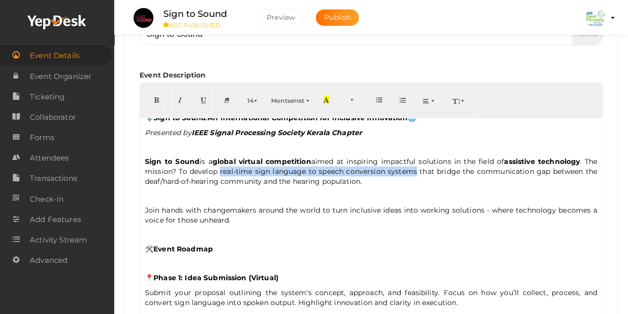
drag, startPoint x: 218, startPoint y: 170, endPoint x: 414, endPoint y: 170, distance: 195.5
click at [414, 170] on p "Sign to Sound is a global virtual competition aimed at inspiring impactful solu…" at bounding box center [371, 171] width 452 height 30
click at [281, 180] on p "Sign to Sound is a global virtual competition aimed at inspiring impactful solu…" at bounding box center [371, 171] width 452 height 30
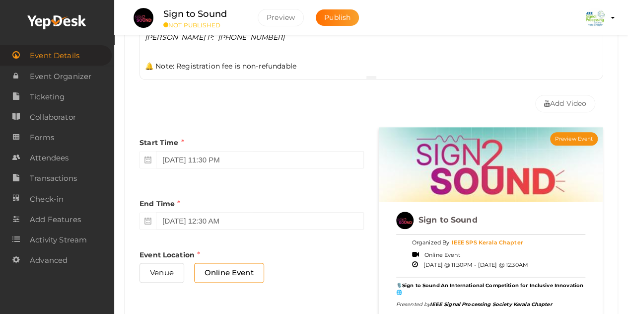
scroll to position [452, 0]
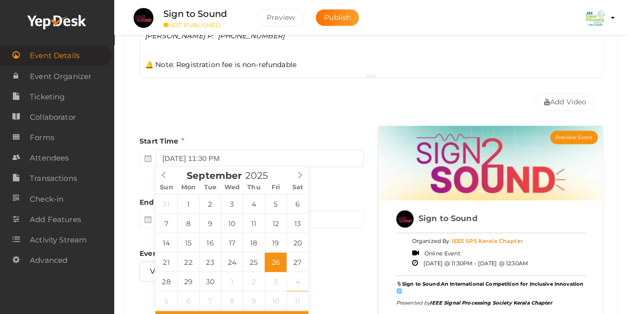
click at [220, 153] on input "September 26, 2025 11:30 PM" at bounding box center [259, 157] width 207 height 17
click at [297, 175] on icon at bounding box center [299, 174] width 7 height 7
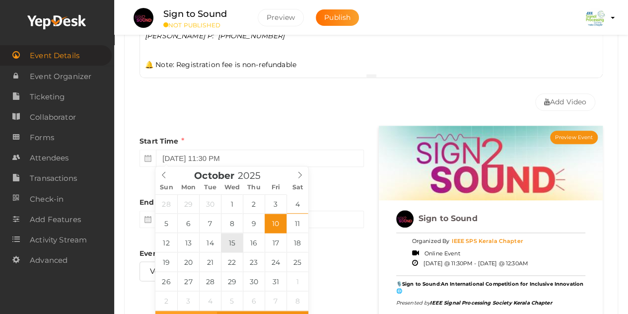
type input "October 15, 2025 11:30 PM"
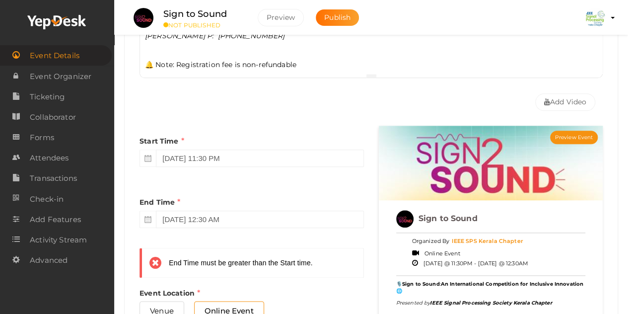
click at [333, 180] on div "Start Time October 15, 2025 11:30 PM End Time September 27, 2025 12:30 AM End T…" at bounding box center [251, 234] width 239 height 217
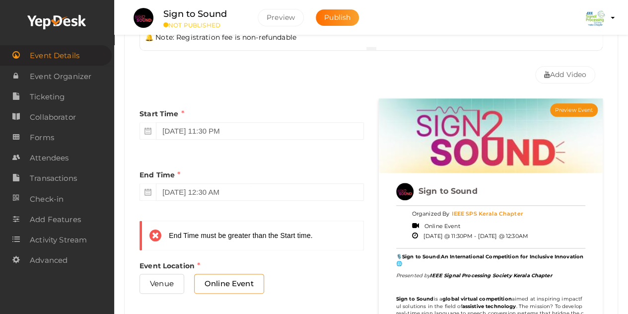
scroll to position [479, 0]
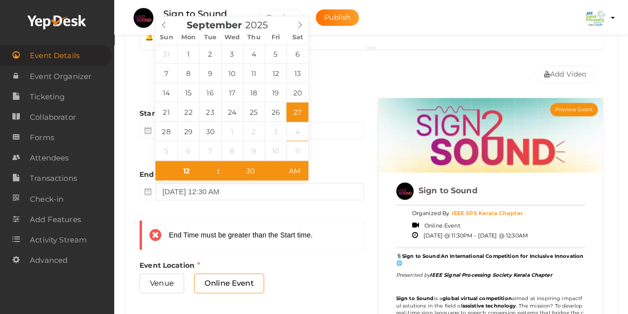
click at [288, 190] on input "September 27, 2025 12:30 AM" at bounding box center [259, 191] width 207 height 17
click at [297, 19] on span at bounding box center [299, 23] width 17 height 14
type input "November 30, 2025 12:30 AM"
click at [276, 187] on input "November 30, 2025 12:30 AM" at bounding box center [259, 191] width 207 height 17
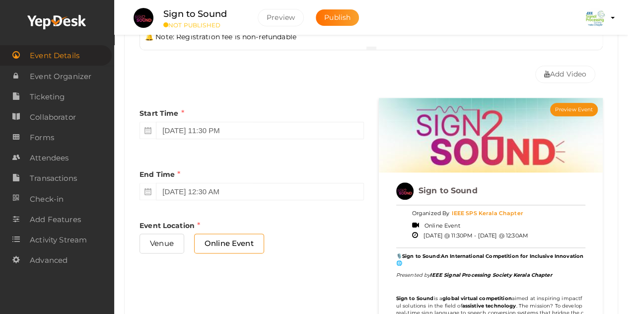
click at [268, 207] on div "Start Time October 15, 2025 11:30 PM End Time November 30, 2025 12:30 AM End Ti…" at bounding box center [251, 186] width 239 height 177
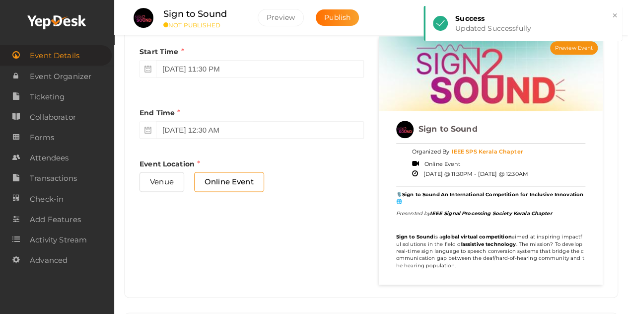
scroll to position [543, 0]
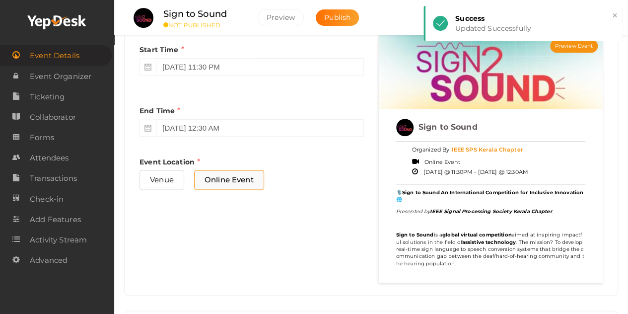
click at [234, 178] on span "Online Event" at bounding box center [229, 179] width 70 height 19
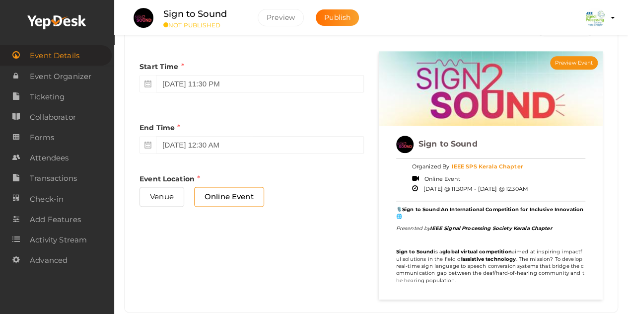
scroll to position [525, 0]
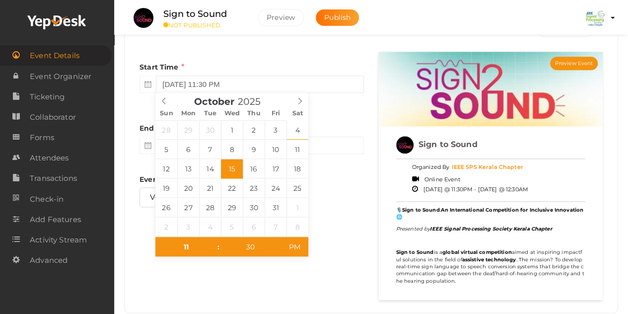
click at [247, 84] on input "October 15, 2025 11:30 PM" at bounding box center [259, 83] width 207 height 17
type input "12"
type input "October 15, 2025 12:30 AM"
click at [213, 241] on span at bounding box center [213, 242] width 7 height 10
type input "29"
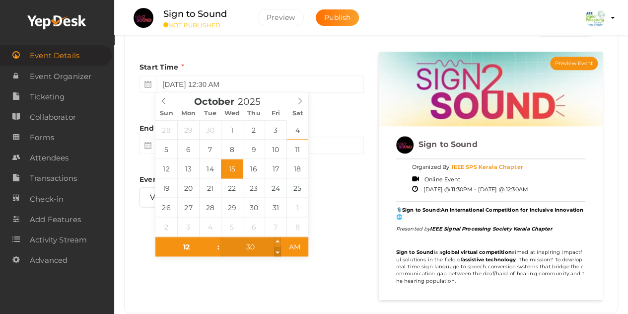
type input "October 15, 2025 12:29 AM"
click at [278, 256] on span at bounding box center [277, 252] width 7 height 10
type input "28"
type input "October 15, 2025 12:28 AM"
click at [279, 249] on span at bounding box center [277, 252] width 7 height 10
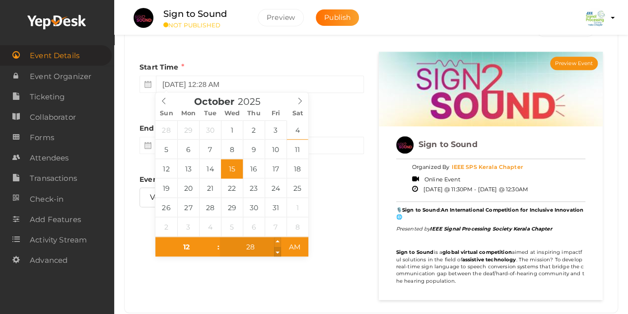
type input "27"
type input "October 15, 2025 12:27 AM"
click at [279, 249] on span at bounding box center [277, 252] width 7 height 10
type input "26"
type input "October 15, 2025 12:26 AM"
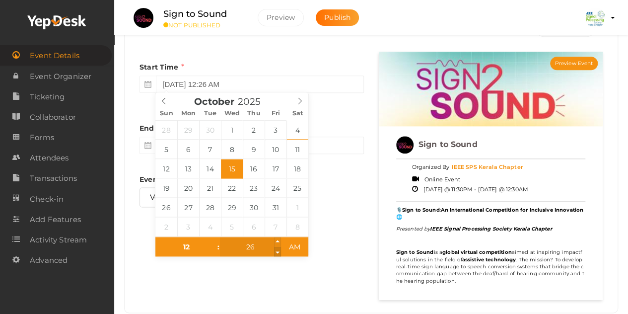
click at [279, 249] on span at bounding box center [277, 252] width 7 height 10
type input "25"
type input "October 15, 2025 12:25 AM"
click at [279, 249] on span at bounding box center [277, 252] width 7 height 10
type input "24"
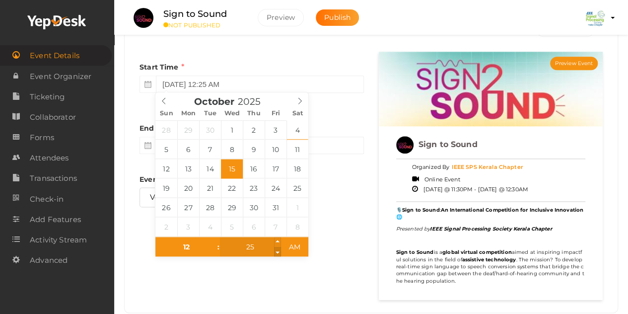
type input "October 15, 2025 12:24 AM"
click at [279, 249] on span at bounding box center [277, 252] width 7 height 10
type input "23"
type input "October 15, 2025 12:23 AM"
click at [279, 249] on span at bounding box center [277, 252] width 7 height 10
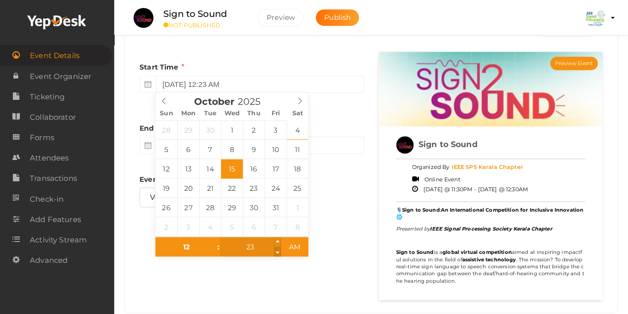
type input "22"
type input "October 15, 2025 12:22 AM"
drag, startPoint x: 279, startPoint y: 249, endPoint x: 253, endPoint y: 245, distance: 26.0
click at [253, 245] on div "22" at bounding box center [250, 247] width 61 height 20
click at [253, 245] on input "22" at bounding box center [250, 247] width 61 height 20
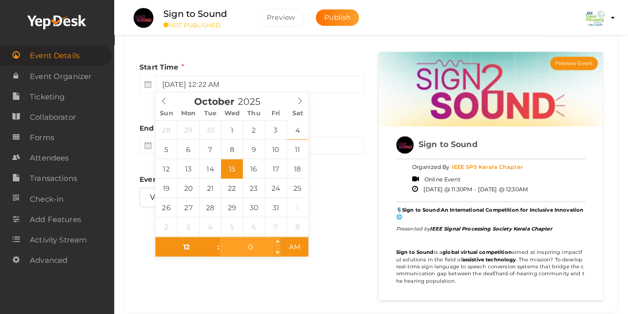
type input "00"
type input "[DATE] 12:00 PM"
click at [295, 251] on span "PM" at bounding box center [294, 247] width 27 height 20
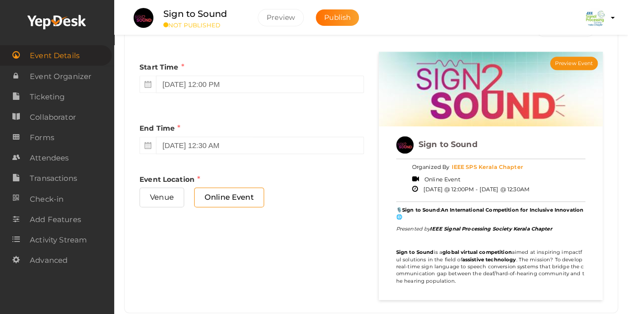
click at [337, 237] on div "Start Time October 15, 2025 12:00 PM End Time November 30, 2025 12:30 AM End Ti…" at bounding box center [371, 176] width 478 height 248
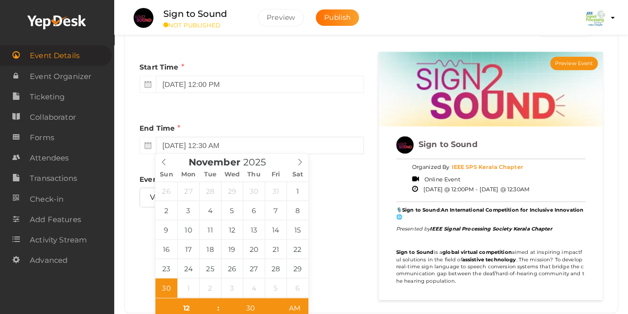
click at [243, 143] on input "November 30, 2025 12:30 AM" at bounding box center [259, 144] width 207 height 17
click at [247, 307] on input "30" at bounding box center [250, 308] width 61 height 20
click at [190, 307] on input "12" at bounding box center [185, 308] width 61 height 20
type input "11"
type input "November 30, 2025 11:30 AM"
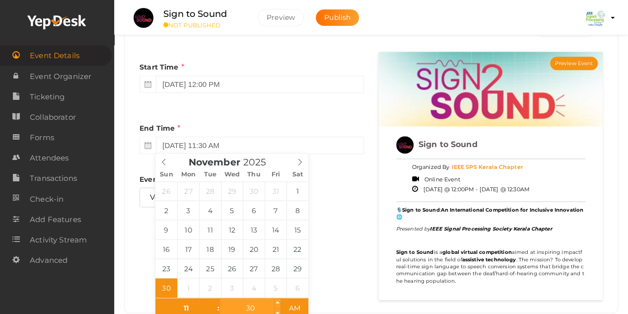
click at [252, 307] on input "30" at bounding box center [250, 308] width 61 height 20
type input "59"
type input "[DATE] 11:59 PM"
click at [294, 304] on span "PM" at bounding box center [294, 308] width 27 height 20
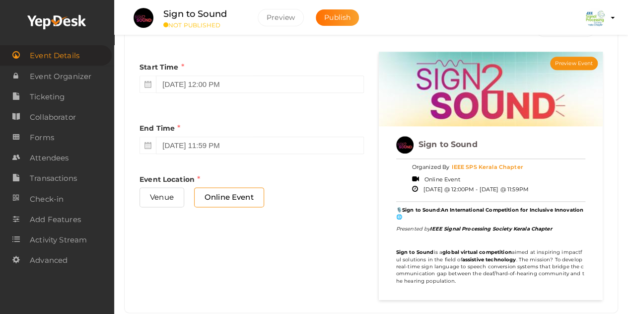
click at [343, 259] on div "Start Time October 15, 2025 12:00 PM End Time November 30, 2025 11:59 PM End Ti…" at bounding box center [371, 176] width 478 height 248
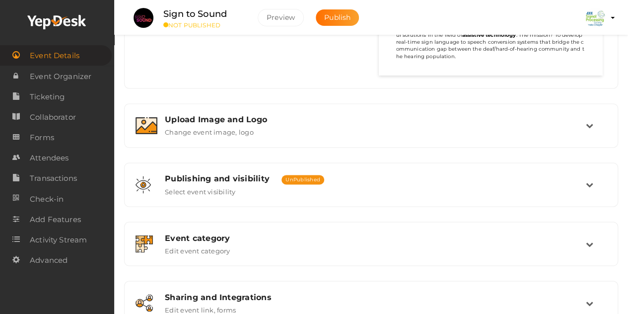
scroll to position [751, 0]
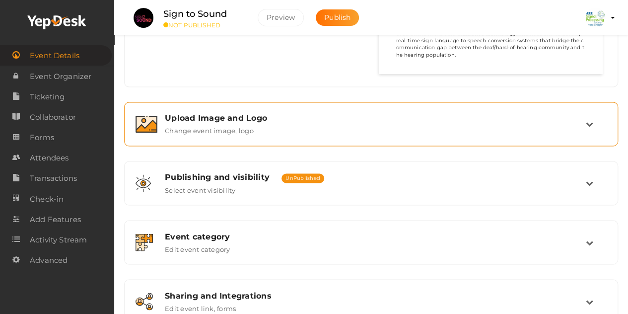
click at [583, 125] on div "Upload Image and Logo Change event image, logo" at bounding box center [371, 123] width 428 height 21
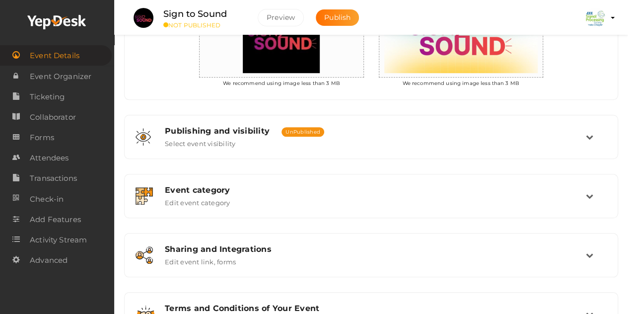
scroll to position [326, 0]
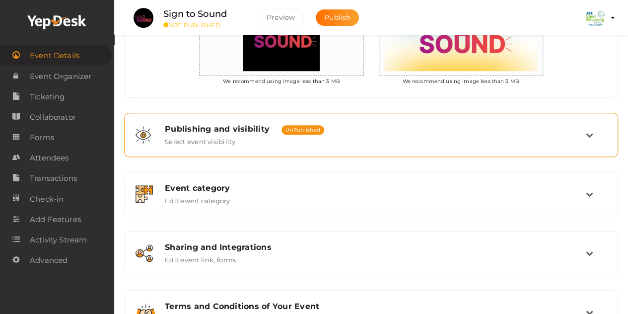
click at [588, 131] on icon at bounding box center [588, 134] width 7 height 7
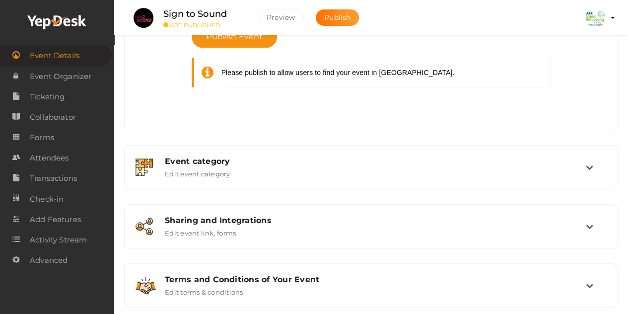
scroll to position [510, 0]
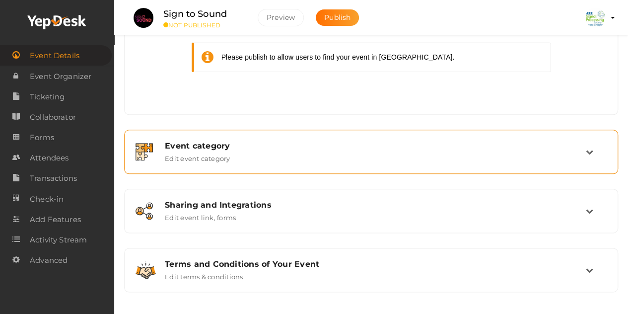
click at [502, 145] on div "Event category" at bounding box center [375, 145] width 421 height 9
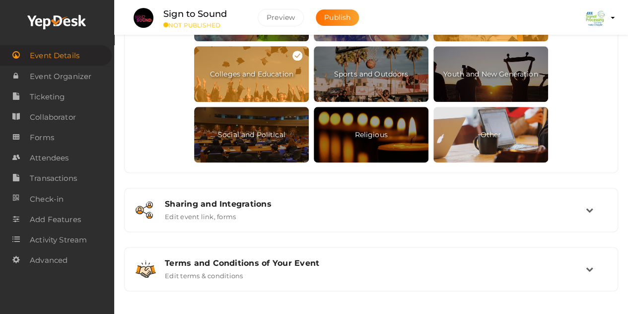
scroll to position [574, 0]
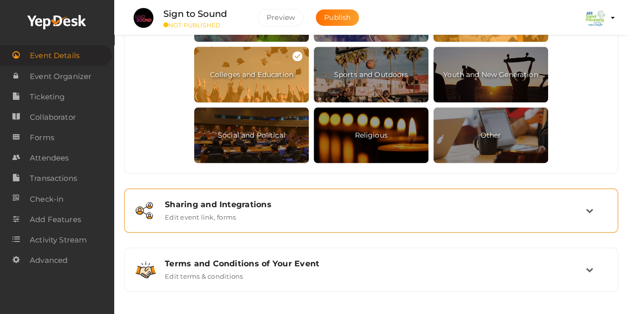
click at [517, 205] on div "Sharing and Integrations" at bounding box center [375, 203] width 421 height 9
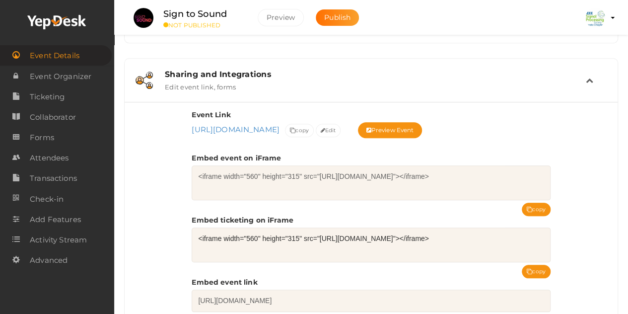
scroll to position [344, 0]
click at [336, 130] on span "Edit" at bounding box center [328, 131] width 15 height 10
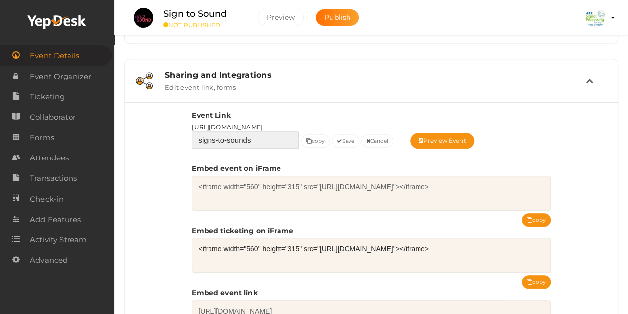
click at [215, 138] on input "signs-to-sounds" at bounding box center [245, 139] width 107 height 17
click at [247, 137] on input "sign-to-sounds" at bounding box center [245, 139] width 107 height 17
type input "sign-to-sound"
click at [343, 140] on button "Save" at bounding box center [345, 140] width 28 height 13
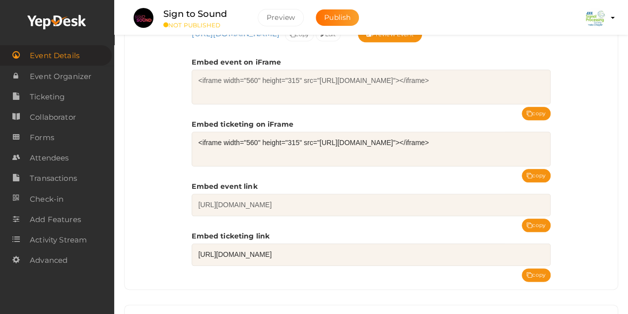
scroll to position [496, 0]
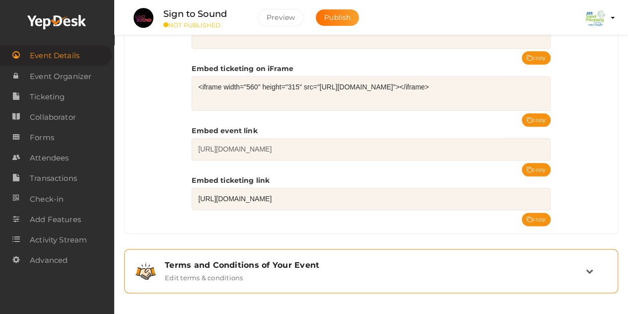
click at [590, 261] on td at bounding box center [595, 270] width 21 height 21
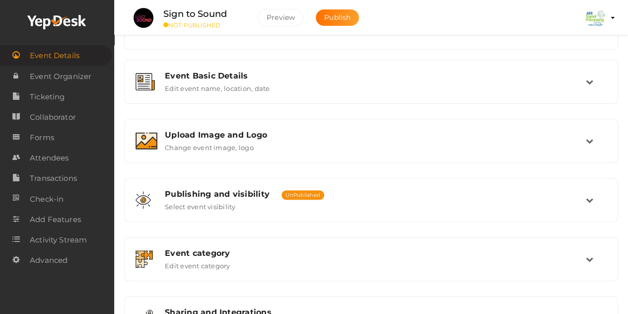
scroll to position [0, 0]
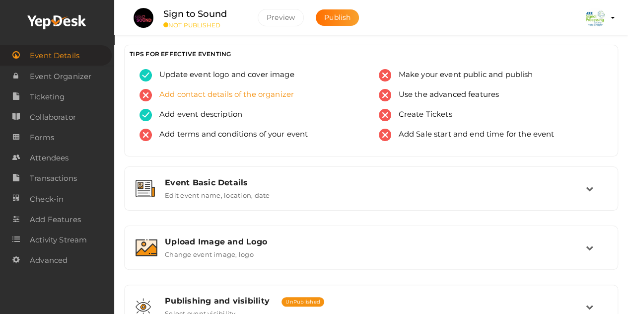
click at [272, 92] on span "Add contact details of the organizer" at bounding box center [223, 95] width 142 height 12
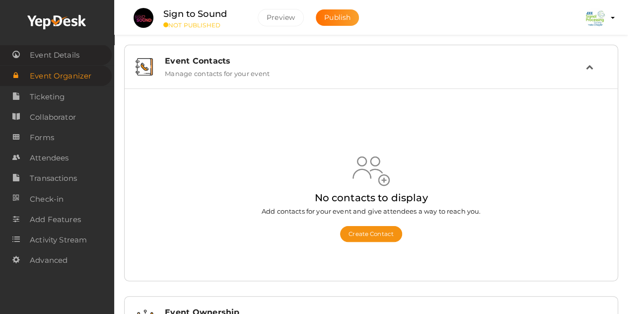
click at [66, 57] on span "Event Details" at bounding box center [55, 55] width 50 height 20
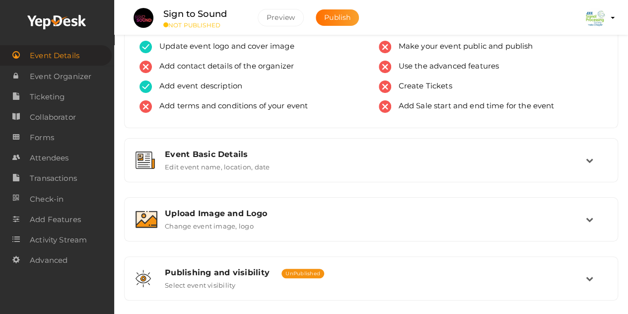
scroll to position [30, 0]
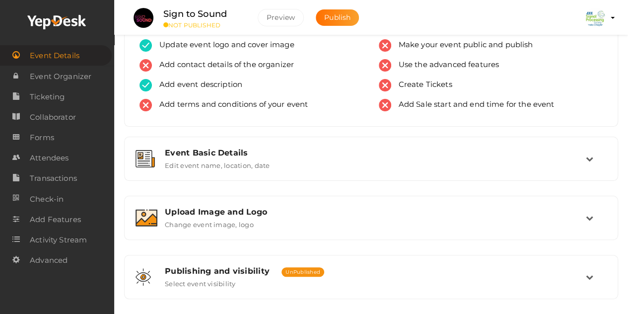
click at [251, 166] on label "Edit event name, location, date" at bounding box center [217, 163] width 105 height 12
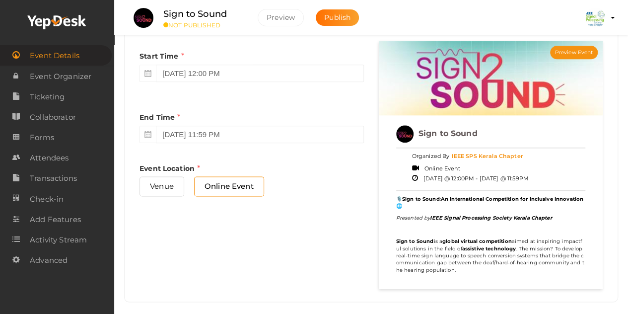
scroll to position [0, 0]
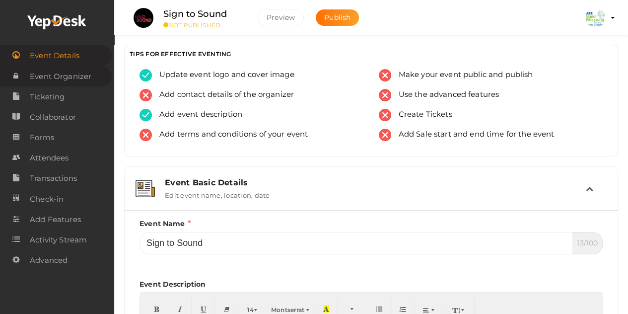
click at [69, 71] on span "Event Organizer" at bounding box center [61, 76] width 62 height 20
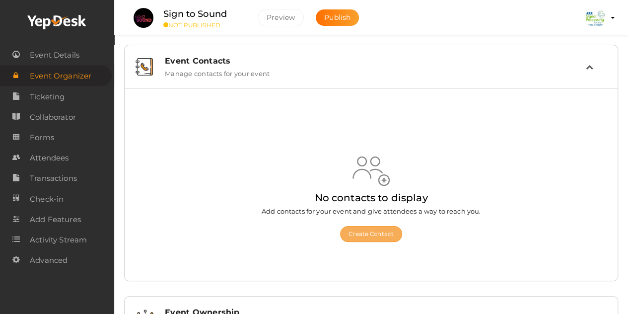
click at [365, 232] on button "Create Contact" at bounding box center [371, 234] width 62 height 16
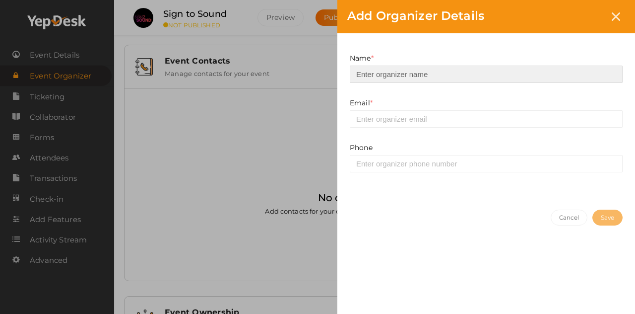
click at [400, 75] on input at bounding box center [486, 73] width 273 height 17
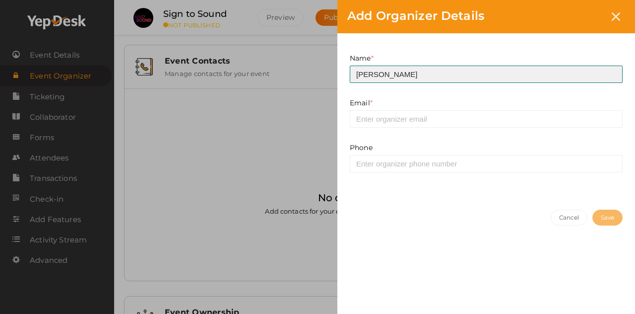
type input "[PERSON_NAME]"
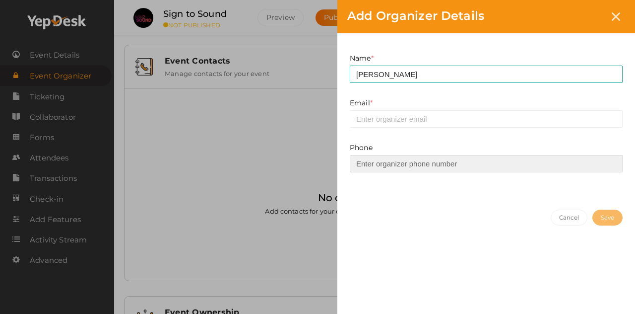
click at [368, 167] on input at bounding box center [486, 163] width 273 height 17
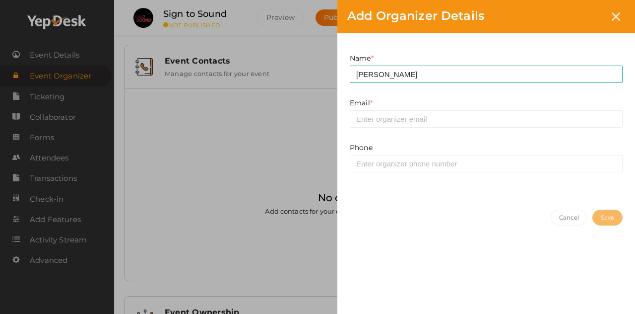
click at [65, 55] on div "Add Organizer Details Name * [PERSON_NAME] This field is Required. Email * This…" at bounding box center [317, 157] width 635 height 314
click at [563, 217] on button "Cancel" at bounding box center [569, 217] width 37 height 16
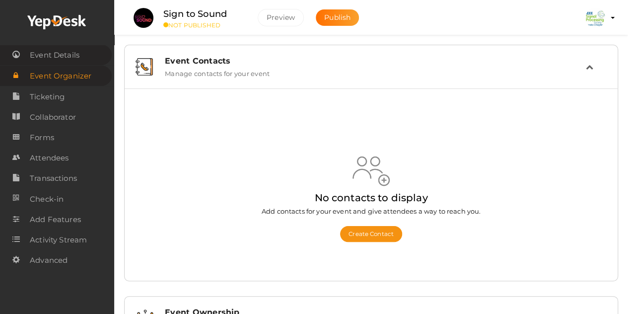
click at [62, 58] on span "Event Details" at bounding box center [55, 55] width 50 height 20
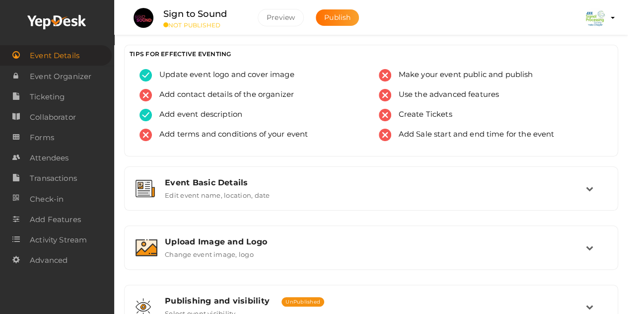
scroll to position [71, 0]
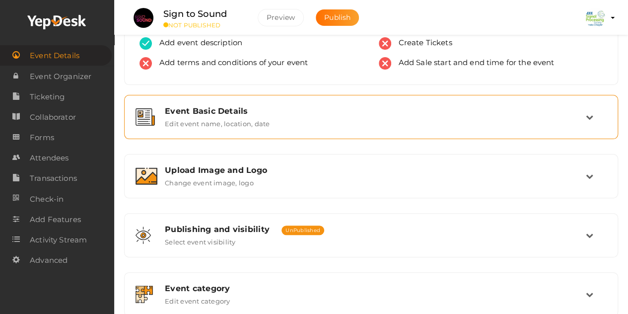
click at [586, 115] on icon at bounding box center [588, 116] width 7 height 7
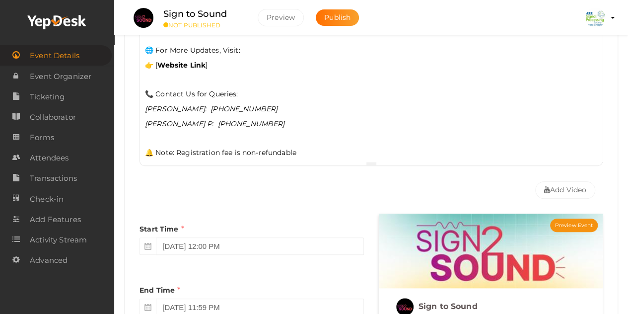
scroll to position [364, 0]
drag, startPoint x: 204, startPoint y: 102, endPoint x: 279, endPoint y: 105, distance: 75.0
click at [279, 105] on p "[PERSON_NAME]: [PHONE_NUMBER]" at bounding box center [371, 108] width 452 height 10
copy icon "+91 7034749249"
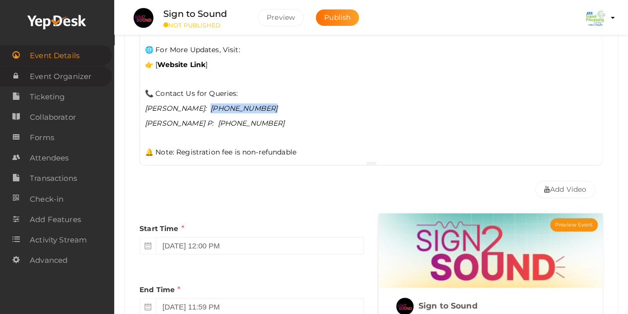
click at [55, 73] on span "Event Organizer" at bounding box center [61, 76] width 62 height 20
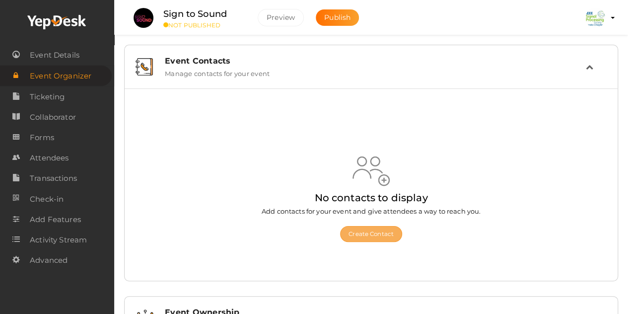
click at [373, 233] on button "Create Contact" at bounding box center [371, 234] width 62 height 16
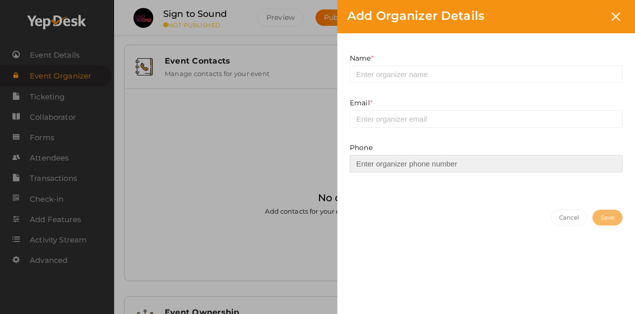
click at [396, 168] on input at bounding box center [486, 163] width 273 height 17
paste input "+91 7034749249"
type input "+91 7034749249"
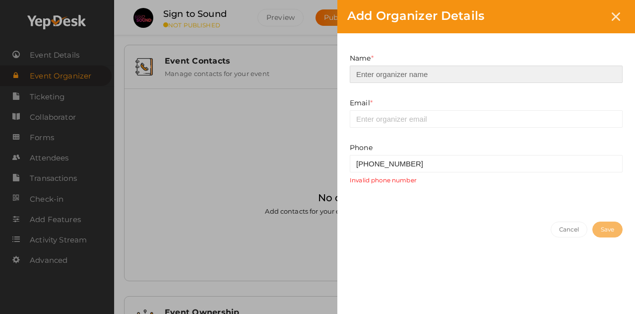
click at [394, 74] on input at bounding box center [486, 73] width 273 height 17
type input "[PERSON_NAME]"
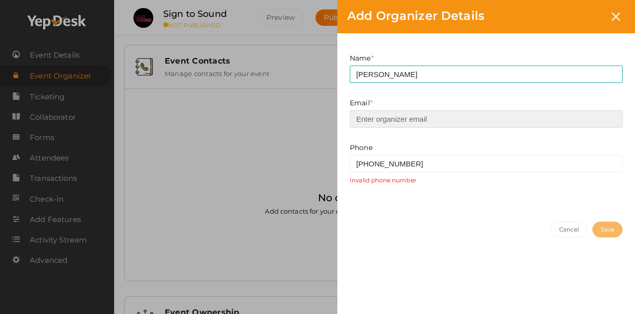
click at [384, 120] on input "email" at bounding box center [486, 118] width 273 height 17
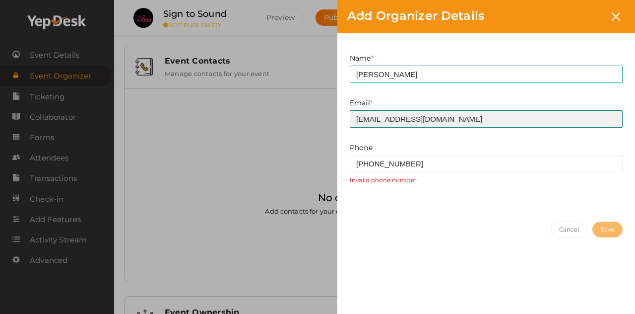
type input "[EMAIL_ADDRESS][DOMAIN_NAME]"
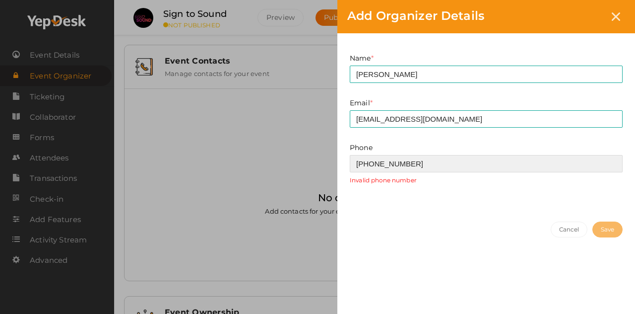
click at [425, 164] on input "+91 7034749249" at bounding box center [486, 163] width 273 height 17
click at [372, 162] on input "+91 7034749249" at bounding box center [486, 163] width 273 height 17
type input "7034749249"
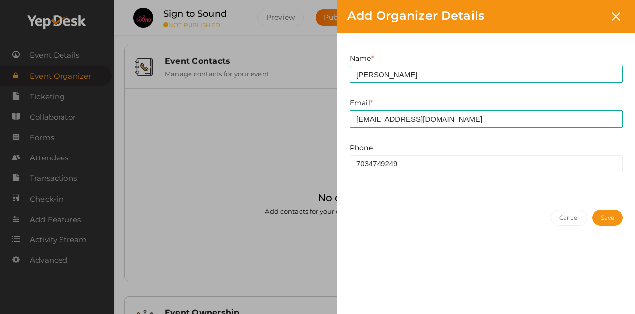
click at [605, 215] on button "Save" at bounding box center [607, 217] width 30 height 16
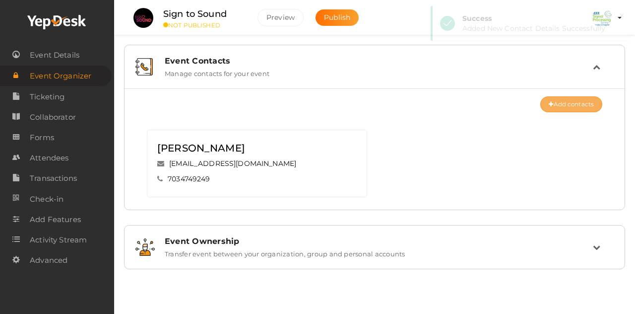
click at [567, 101] on button "Add contacts" at bounding box center [571, 104] width 62 height 16
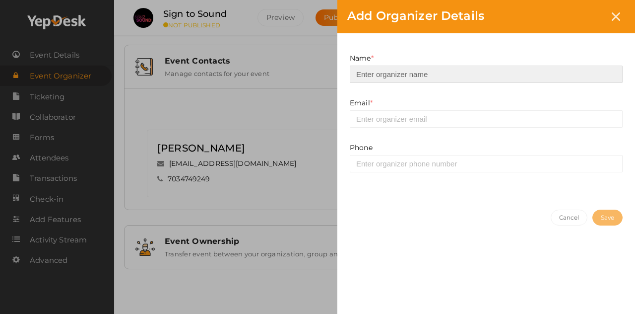
click at [408, 74] on input at bounding box center [486, 73] width 273 height 17
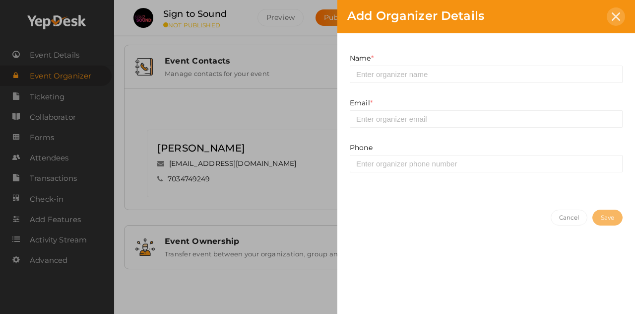
click at [619, 15] on icon at bounding box center [616, 16] width 8 height 8
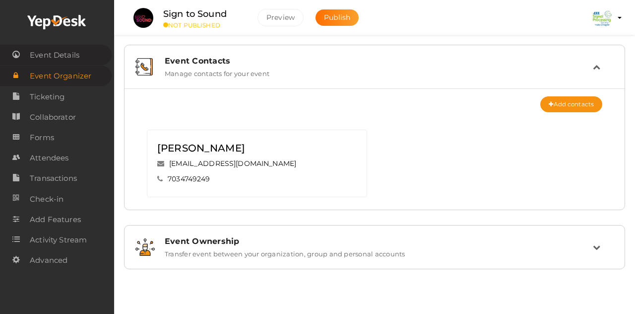
click at [58, 53] on span "Event Details" at bounding box center [55, 55] width 50 height 20
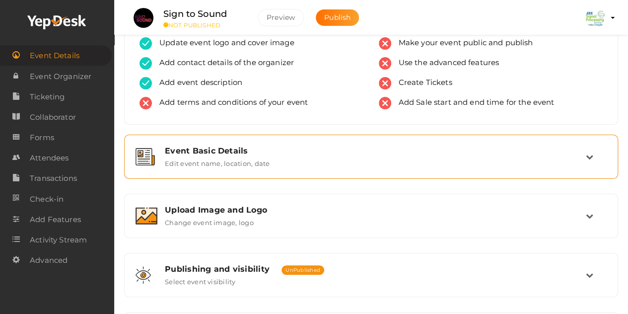
scroll to position [31, 0]
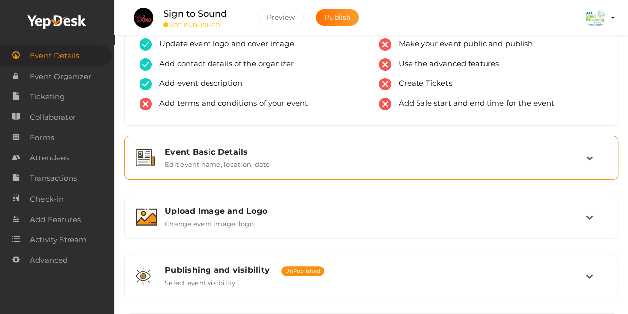
click at [583, 152] on div "Event Basic Details" at bounding box center [375, 151] width 421 height 9
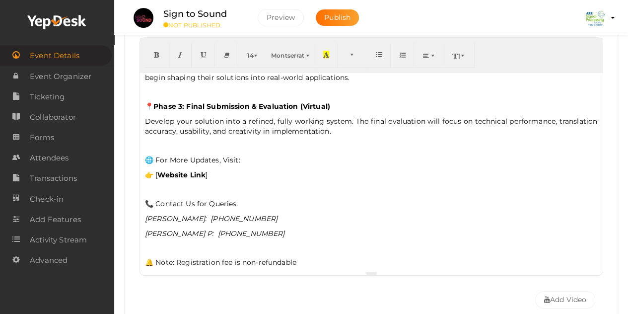
scroll to position [256, 0]
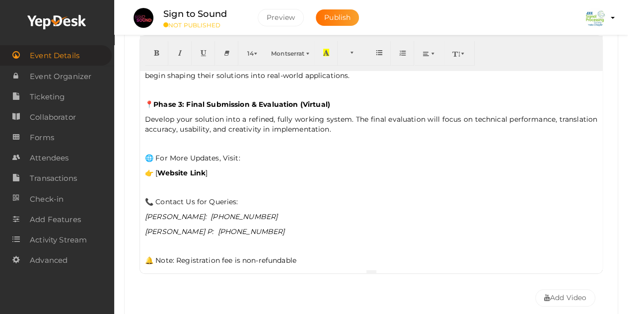
drag, startPoint x: 145, startPoint y: 227, endPoint x: 335, endPoint y: 225, distance: 190.5
click at [335, 226] on p "[PERSON_NAME] P: [PHONE_NUMBER]" at bounding box center [371, 231] width 452 height 10
copy icon "[PERSON_NAME] P: [PHONE_NUMBER]"
click at [63, 72] on span "Event Organizer" at bounding box center [61, 76] width 62 height 20
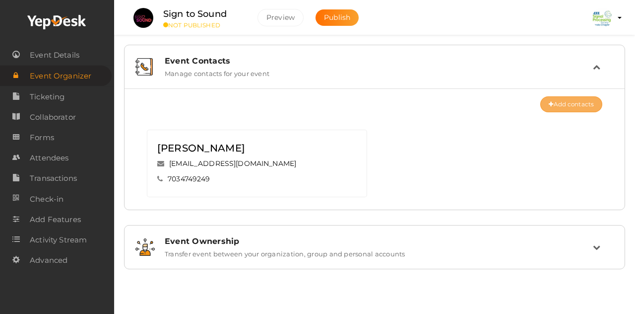
click at [572, 98] on button "Add contacts" at bounding box center [571, 104] width 62 height 16
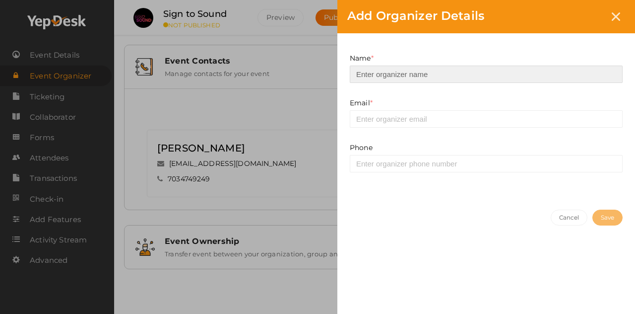
click at [404, 75] on input at bounding box center [486, 73] width 273 height 17
paste input "Muhammed Basim P: +91 8606120327"
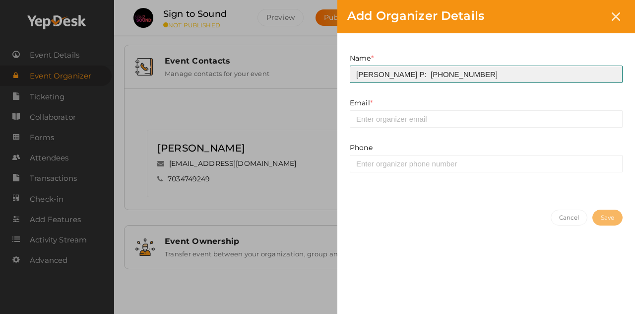
drag, startPoint x: 447, startPoint y: 73, endPoint x: 522, endPoint y: 67, distance: 75.6
click at [522, 67] on input "Muhammed Basim P: +91 8606120327" at bounding box center [486, 73] width 273 height 17
type input "Muhammed Basim P: +91"
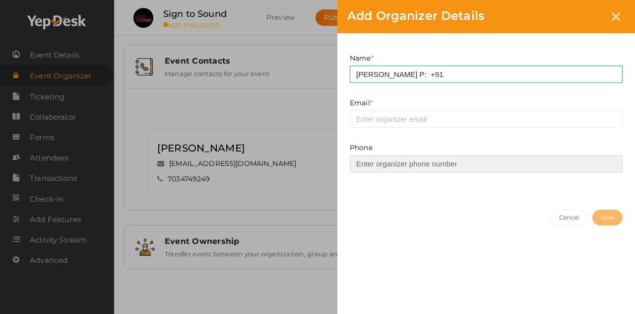
click at [388, 162] on input at bounding box center [486, 163] width 273 height 17
paste input "8606120327"
type input "8606120327"
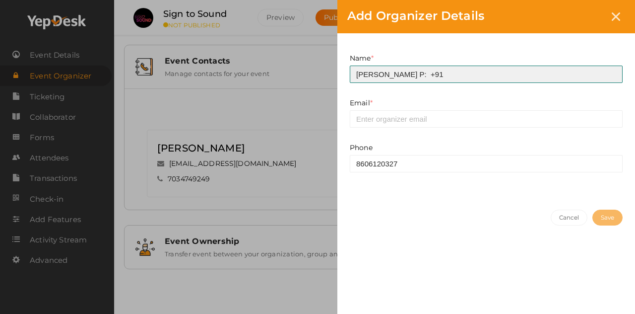
drag, startPoint x: 456, startPoint y: 73, endPoint x: 424, endPoint y: 73, distance: 32.3
click at [424, 73] on input "Muhammed Basim P: +91" at bounding box center [486, 73] width 273 height 17
type input "Muhammed Basim P"
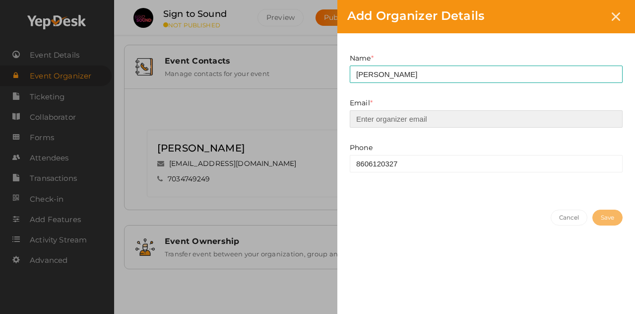
click at [392, 119] on input "email" at bounding box center [486, 118] width 273 height 17
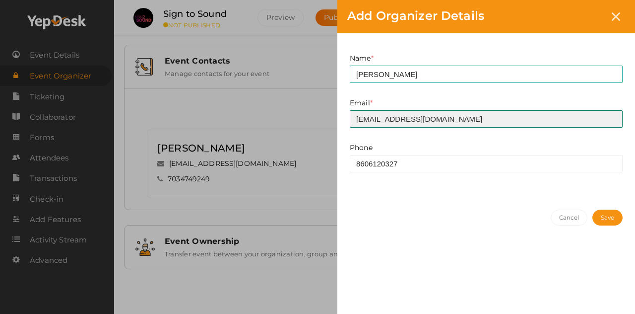
type input "muhammedbasim186@gmail.com"
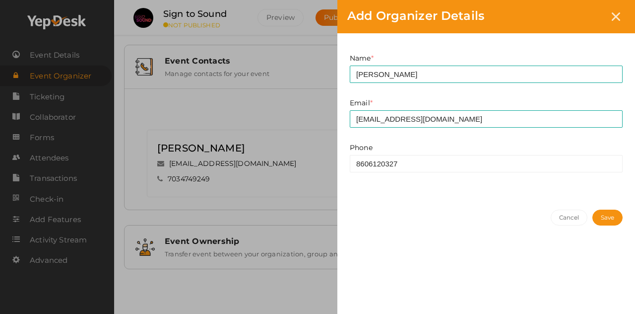
click at [593, 214] on button "Save" at bounding box center [607, 217] width 30 height 16
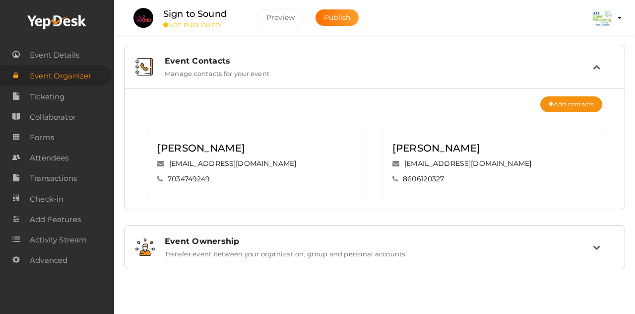
click at [594, 240] on td at bounding box center [603, 246] width 21 height 21
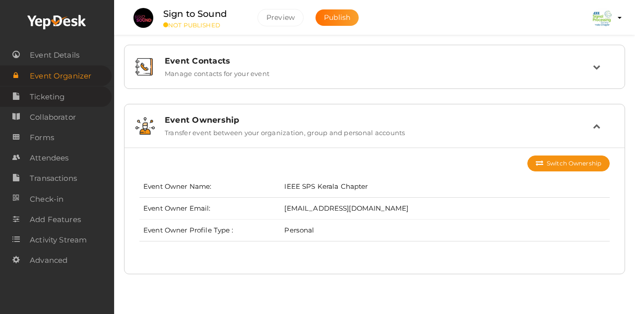
click at [58, 92] on span "Ticketing" at bounding box center [47, 97] width 35 height 20
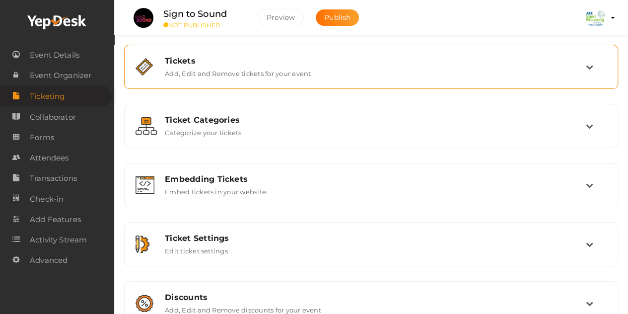
click at [509, 67] on div "Tickets Add, Edit and Remove tickets for your event" at bounding box center [371, 66] width 428 height 21
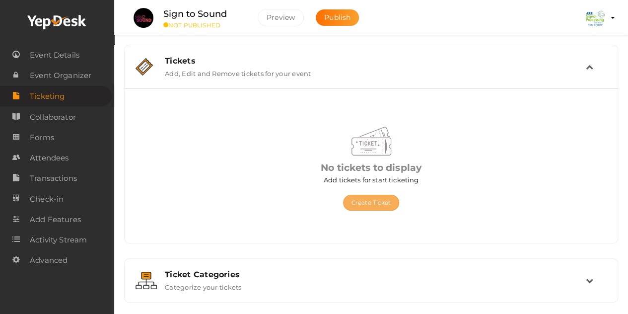
click at [370, 205] on button "Create Ticket" at bounding box center [371, 202] width 57 height 16
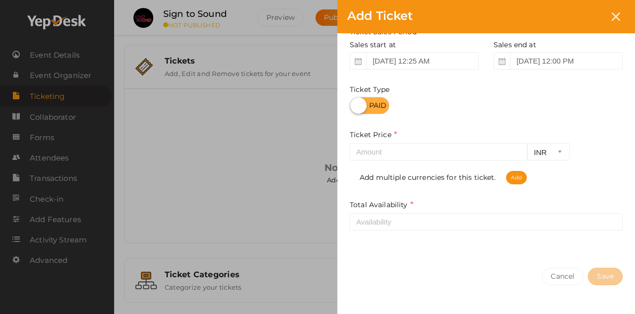
scroll to position [129, 0]
click at [360, 102] on label at bounding box center [370, 104] width 40 height 17
click at [356, 102] on input "checkbox" at bounding box center [353, 101] width 6 height 6
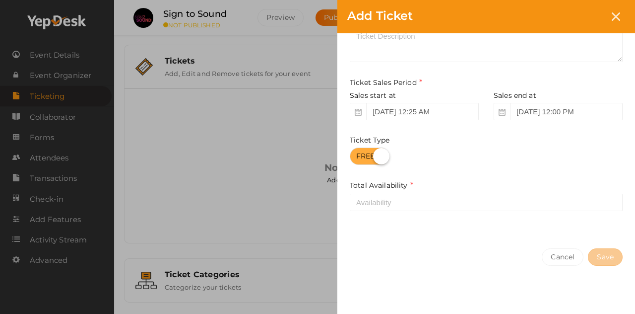
scroll to position [77, 0]
click at [384, 158] on label at bounding box center [370, 156] width 40 height 17
click at [356, 156] on input "checkbox" at bounding box center [353, 153] width 6 height 6
checkbox input "false"
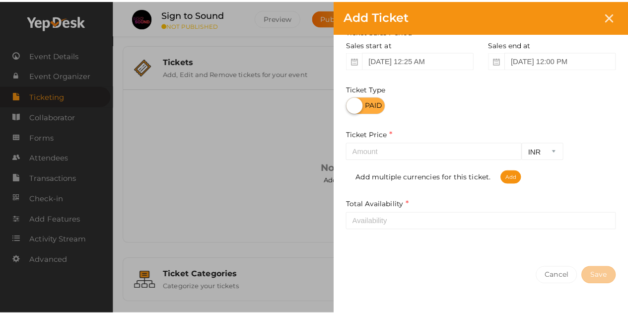
scroll to position [147, 0]
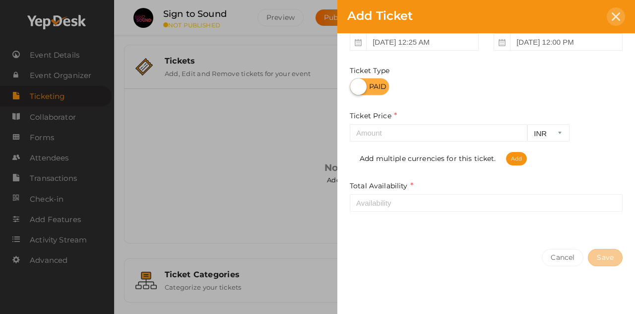
click at [619, 12] on div at bounding box center [616, 16] width 18 height 18
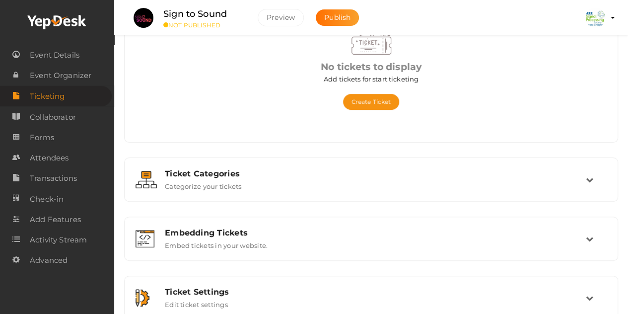
scroll to position [102, 0]
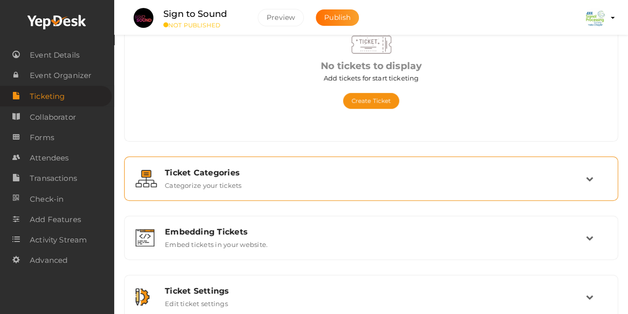
click at [463, 176] on div "Ticket Categories Categorize your tickets" at bounding box center [371, 178] width 428 height 21
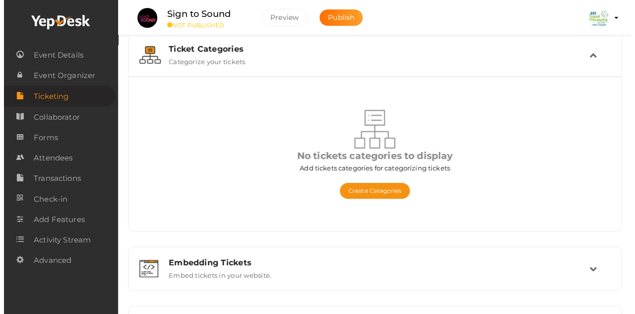
scroll to position [70, 0]
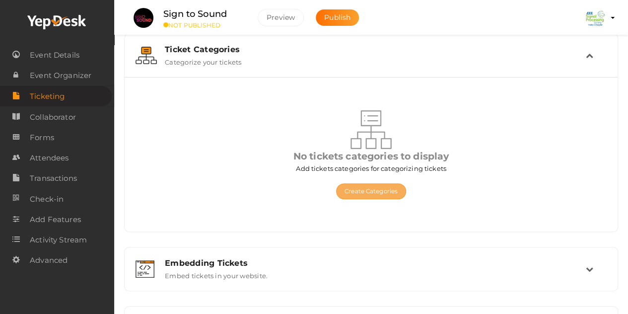
click at [380, 192] on button "Create Categories" at bounding box center [371, 191] width 70 height 16
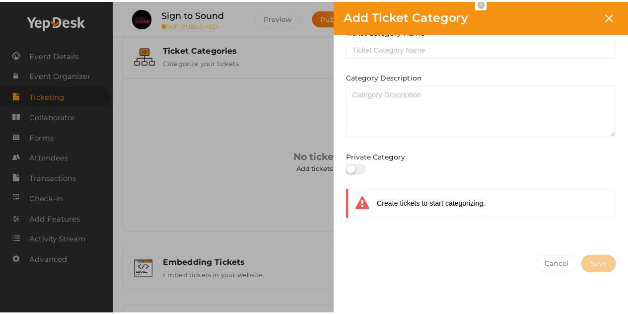
scroll to position [0, 0]
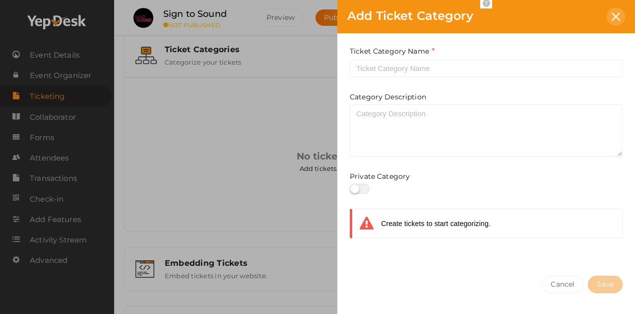
click at [617, 16] on icon at bounding box center [616, 16] width 8 height 8
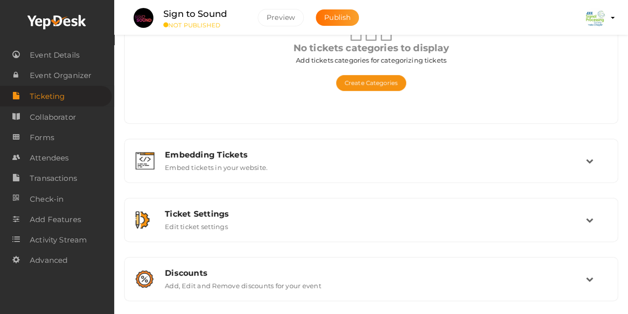
scroll to position [179, 0]
click at [67, 113] on span "Collaborator" at bounding box center [53, 117] width 46 height 20
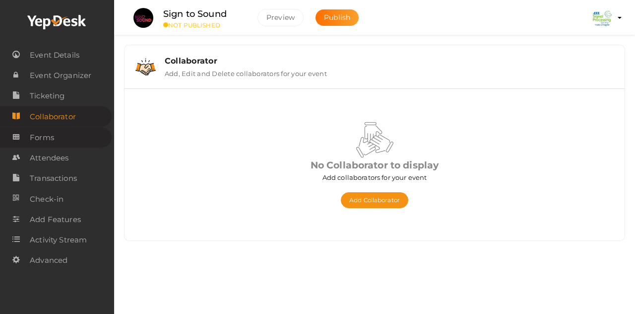
click at [54, 136] on link "Forms" at bounding box center [56, 137] width 112 height 20
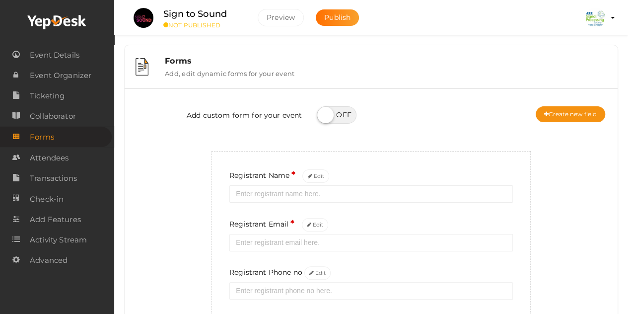
click at [321, 114] on label at bounding box center [337, 114] width 40 height 17
click at [321, 114] on input "checkbox" at bounding box center [320, 111] width 6 height 6
checkbox input "true"
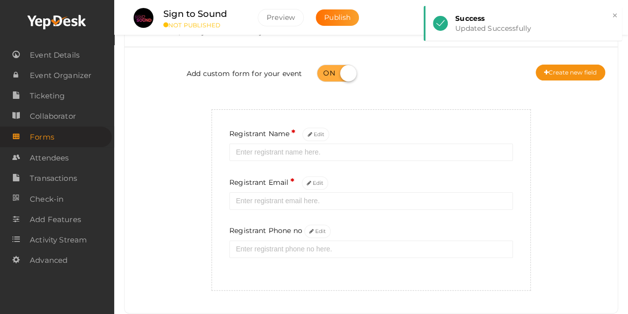
scroll to position [42, 0]
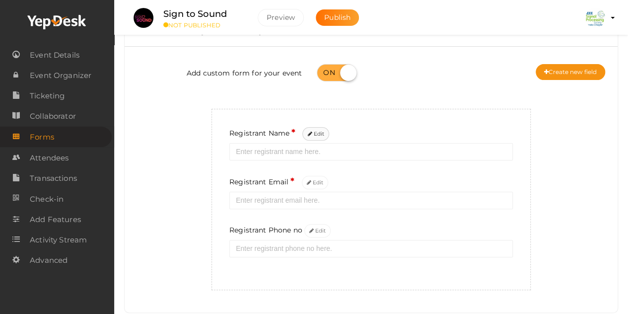
click at [311, 135] on icon at bounding box center [309, 133] width 4 height 5
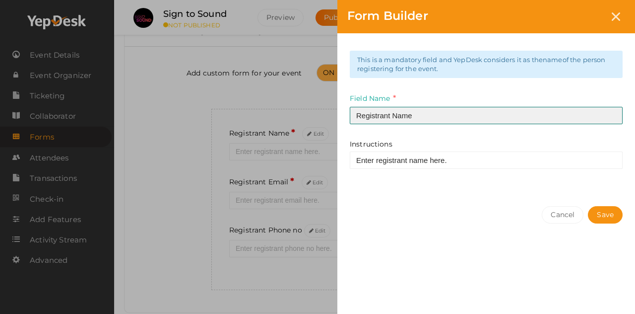
drag, startPoint x: 387, startPoint y: 116, endPoint x: 343, endPoint y: 112, distance: 43.8
click at [343, 112] on div "This is a mandatory field and YepDesk considers it as the name of the person re…" at bounding box center [486, 114] width 298 height 163
click at [357, 115] on input "t Name" at bounding box center [486, 115] width 273 height 17
click at [378, 115] on input "Team lead Name" at bounding box center [486, 115] width 273 height 17
click at [398, 115] on input "Team lead Name" at bounding box center [486, 115] width 273 height 17
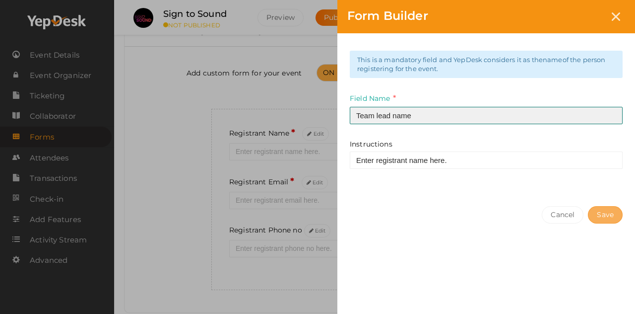
type input "Team lead name"
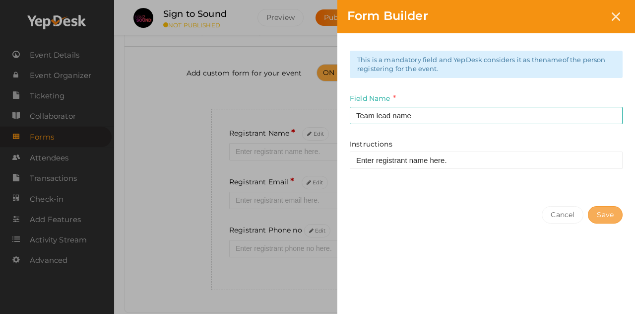
click at [602, 216] on button "Save" at bounding box center [605, 214] width 35 height 17
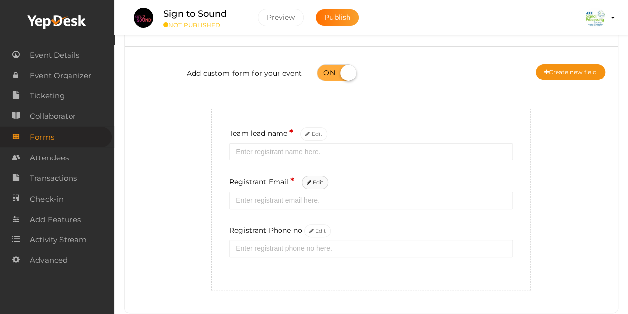
click at [309, 182] on icon at bounding box center [309, 182] width 4 height 5
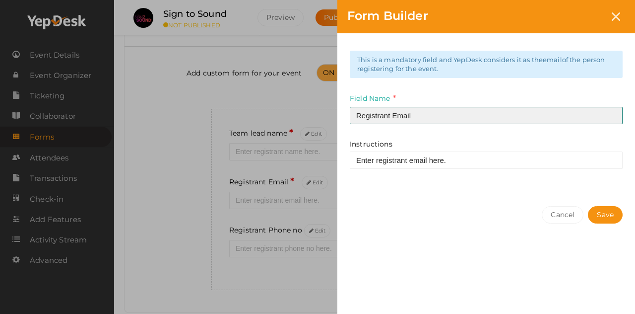
drag, startPoint x: 396, startPoint y: 116, endPoint x: 324, endPoint y: 116, distance: 71.4
click at [324, 116] on div "Form Builder This is a mandatory field and YepDesk considers it as the email of…" at bounding box center [317, 157] width 635 height 314
click at [414, 116] on input "Team lead email" at bounding box center [486, 115] width 273 height 17
click at [395, 115] on input "Team lead email ID" at bounding box center [486, 115] width 273 height 17
click at [404, 117] on input "Team lead E mail ID" at bounding box center [486, 115] width 273 height 17
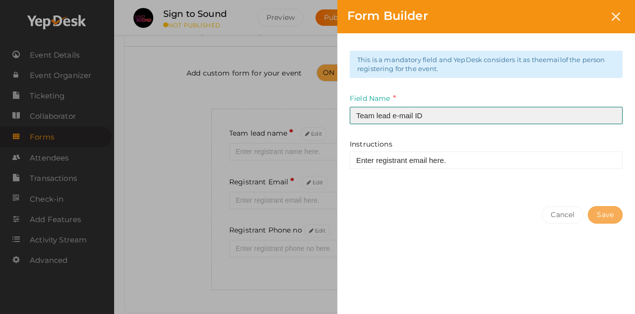
type input "Team lead e-mail ID"
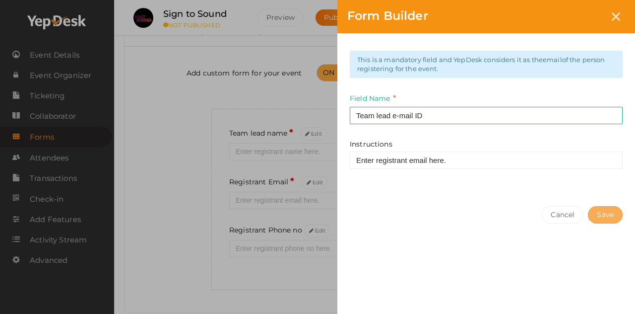
click at [604, 214] on button "Save" at bounding box center [605, 214] width 35 height 17
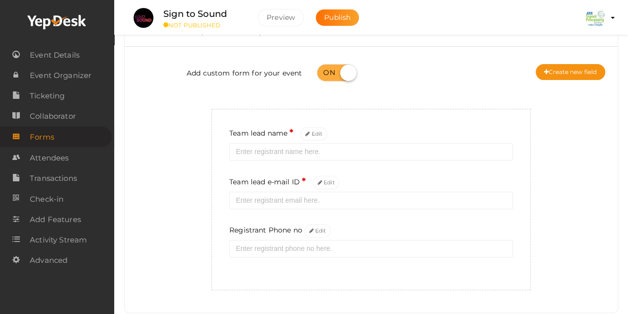
scroll to position [65, 0]
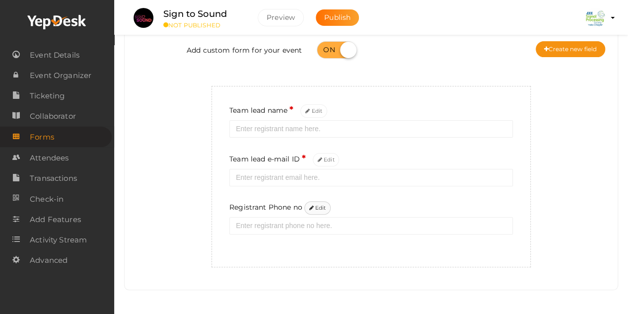
click at [315, 208] on button "Edit" at bounding box center [317, 207] width 27 height 13
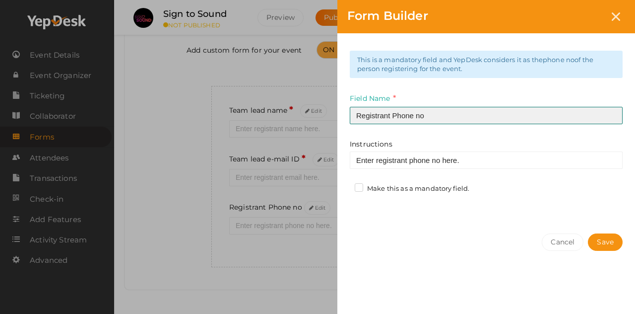
drag, startPoint x: 431, startPoint y: 115, endPoint x: 274, endPoint y: 109, distance: 156.9
click at [274, 109] on div "Form Builder This is a mandatory field and YepDesk considers it as the phone no…" at bounding box center [317, 157] width 635 height 314
type input "Team lead contact number"
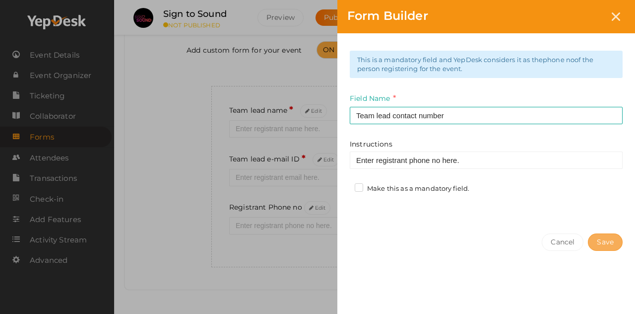
click at [600, 243] on button "Save" at bounding box center [605, 241] width 35 height 17
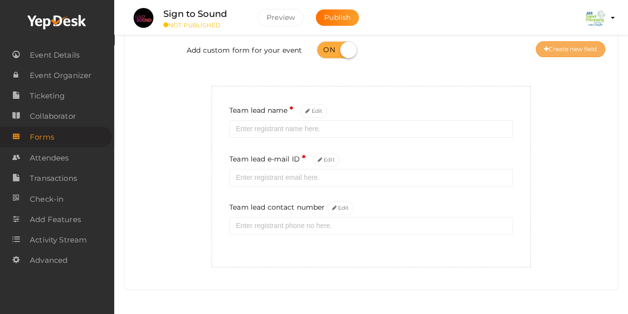
click at [574, 48] on button "Create new field" at bounding box center [569, 49] width 69 height 16
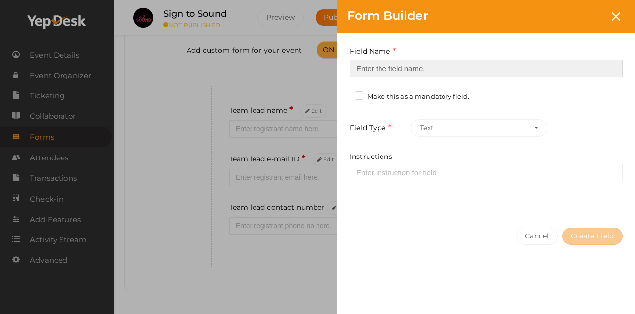
click at [423, 70] on input at bounding box center [486, 68] width 273 height 17
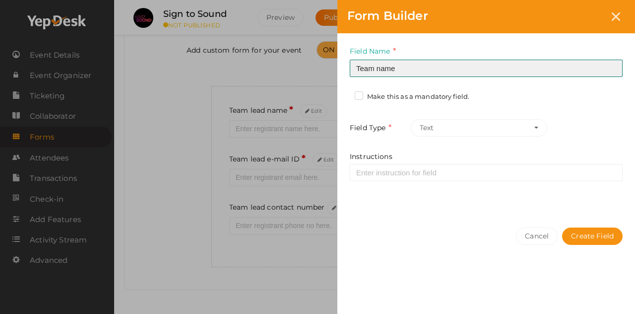
type input "Team name"
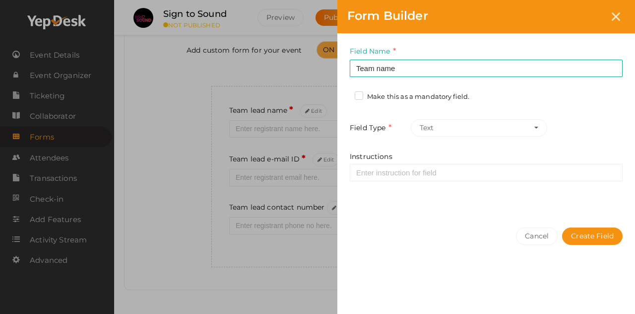
click at [361, 98] on label "Make this as a mandatory field." at bounding box center [412, 97] width 115 height 10
click at [345, 94] on input "Make this as a mandatory field." at bounding box center [345, 94] width 0 height 0
click at [490, 130] on button "Text" at bounding box center [479, 127] width 136 height 17
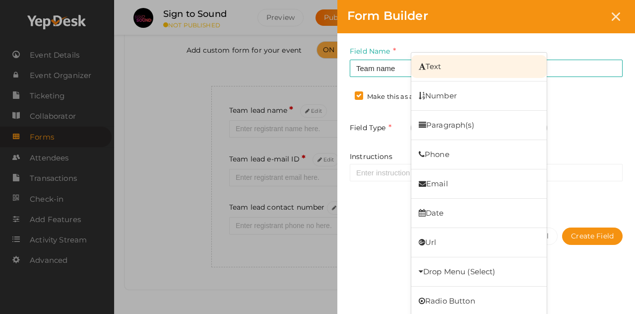
click at [482, 62] on link "Text" at bounding box center [478, 66] width 135 height 23
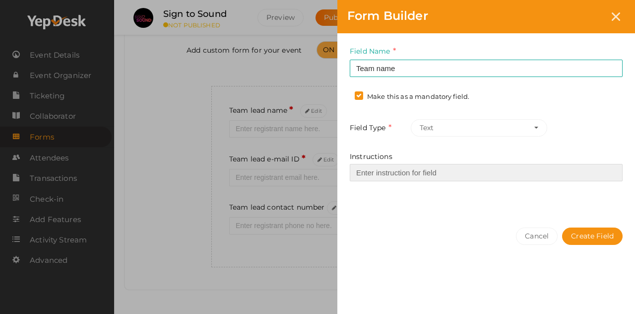
click at [407, 174] on input "Instructions" at bounding box center [486, 172] width 273 height 17
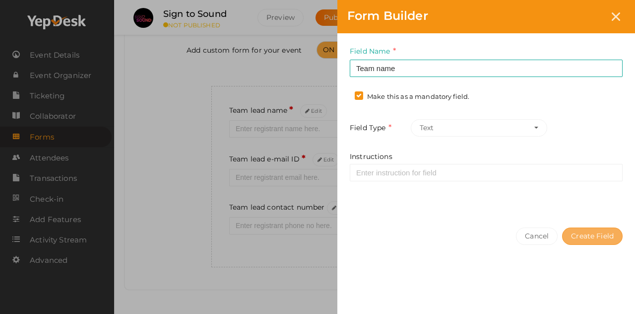
click at [584, 229] on button "Create Field" at bounding box center [592, 235] width 61 height 17
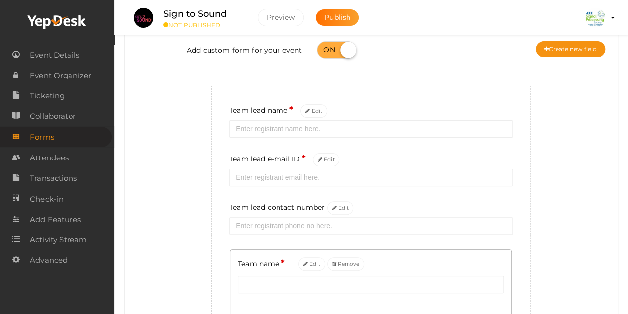
scroll to position [75, 0]
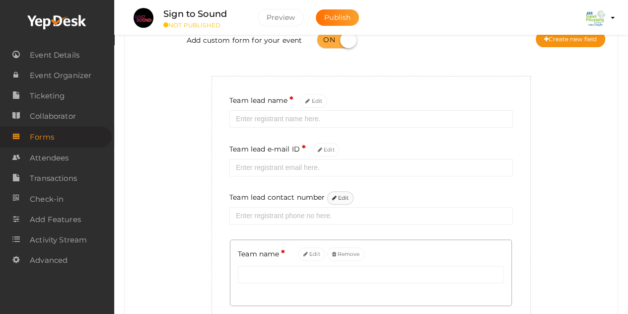
click at [339, 202] on button "Edit" at bounding box center [340, 197] width 27 height 13
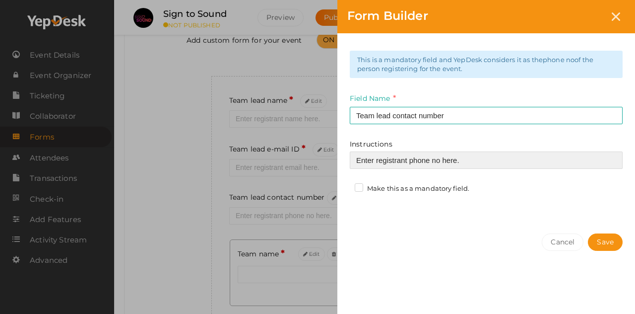
drag, startPoint x: 467, startPoint y: 157, endPoint x: 333, endPoint y: 163, distance: 134.1
click at [333, 163] on div "Form Builder This is a mandatory field and YepDesk considers it as the phone no…" at bounding box center [317, 157] width 635 height 314
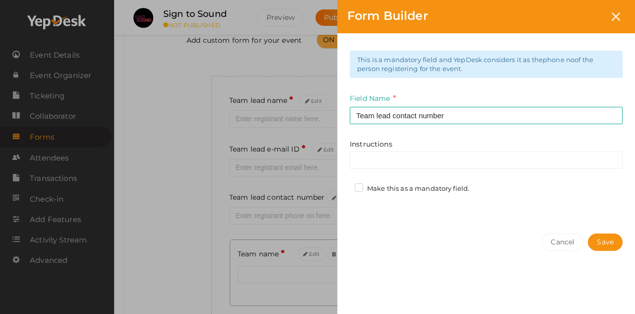
click at [359, 186] on label "Make this as a mandatory field." at bounding box center [412, 189] width 115 height 10
click at [345, 186] on input "Make this as a mandatory field." at bounding box center [345, 186] width 0 height 0
click at [614, 246] on button "Save" at bounding box center [605, 241] width 35 height 17
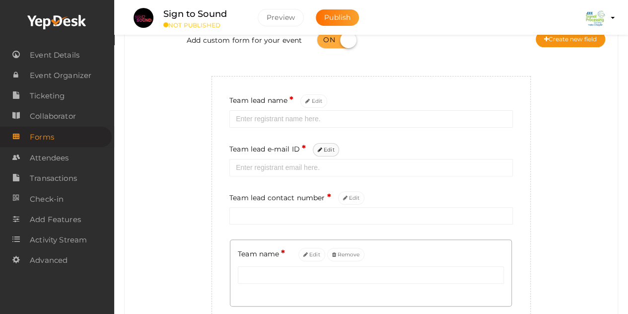
click at [329, 153] on button "Edit" at bounding box center [326, 149] width 27 height 13
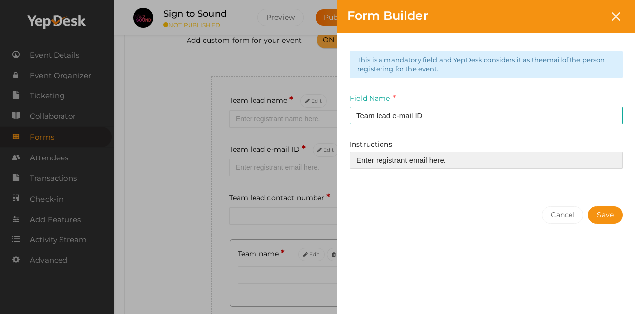
drag, startPoint x: 452, startPoint y: 164, endPoint x: 315, endPoint y: 151, distance: 137.5
click at [315, 151] on div "Form Builder This is a mandatory field and YepDesk considers it as the email of…" at bounding box center [317, 157] width 635 height 314
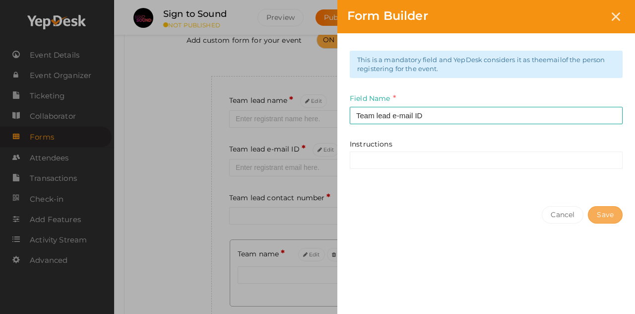
click at [610, 215] on button "Save" at bounding box center [605, 214] width 35 height 17
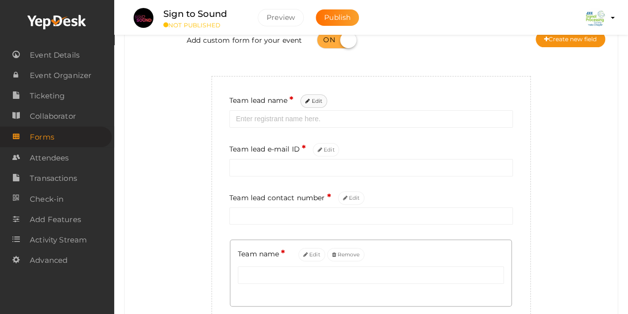
click at [317, 102] on button "Edit" at bounding box center [313, 100] width 27 height 13
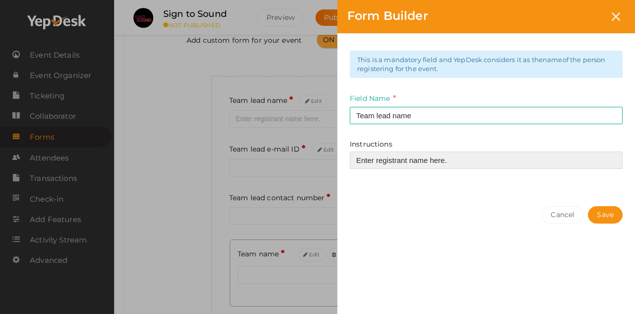
drag, startPoint x: 453, startPoint y: 160, endPoint x: 240, endPoint y: 154, distance: 213.4
click at [240, 154] on div "Form Builder This is a mandatory field and YepDesk considers it as the name of …" at bounding box center [317, 157] width 635 height 314
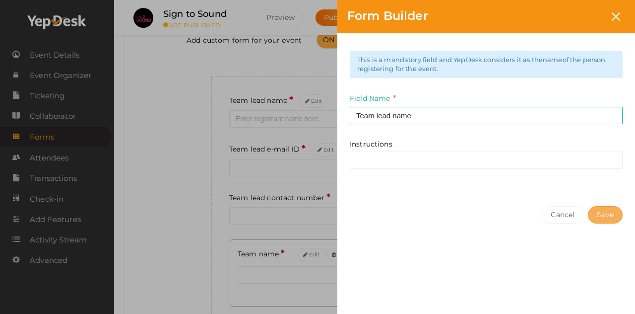
click at [613, 215] on button "Save" at bounding box center [605, 214] width 35 height 17
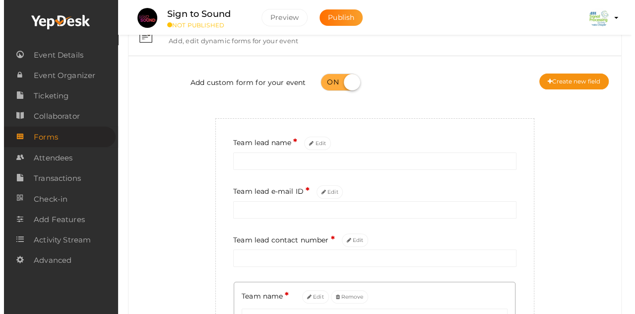
scroll to position [32, 0]
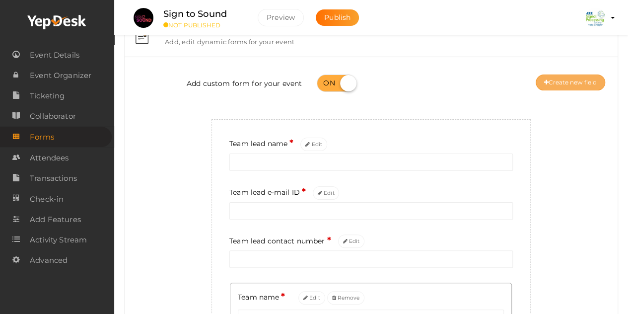
click at [576, 82] on button "Create new field" at bounding box center [569, 82] width 69 height 16
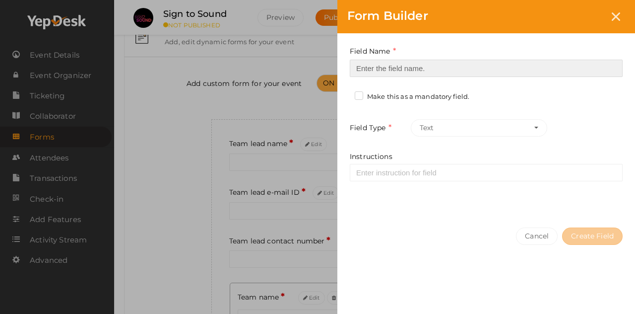
click at [391, 66] on input at bounding box center [486, 68] width 273 height 17
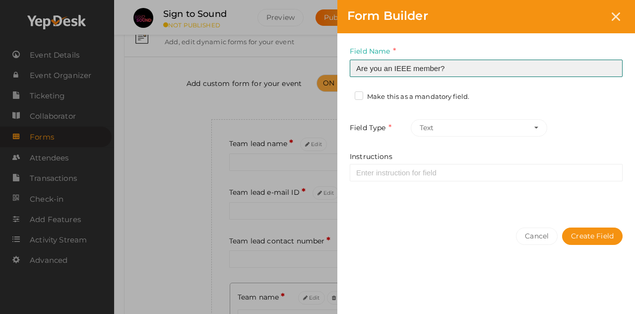
type input "Are you an IEEE member?"
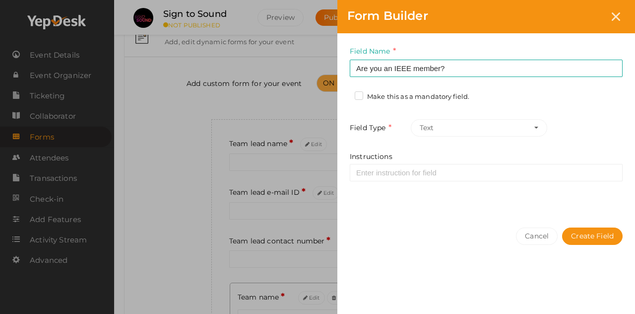
click at [360, 95] on label "Make this as a mandatory field." at bounding box center [412, 97] width 115 height 10
click at [345, 94] on input "Make this as a mandatory field." at bounding box center [345, 94] width 0 height 0
click at [498, 129] on button "Text" at bounding box center [479, 127] width 136 height 17
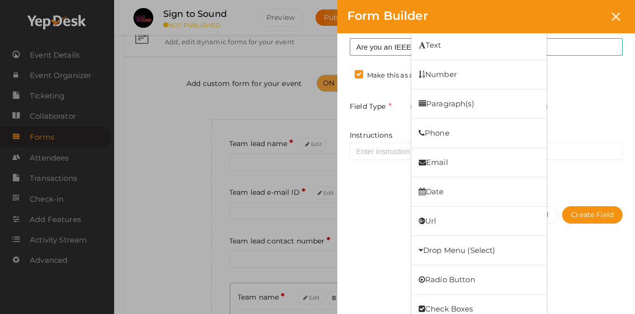
scroll to position [30, 0]
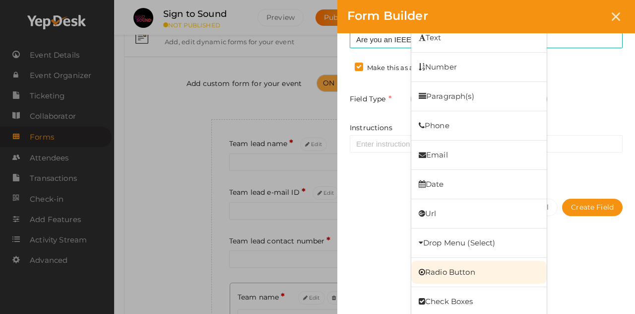
click at [462, 276] on link "Radio Button" at bounding box center [478, 271] width 135 height 23
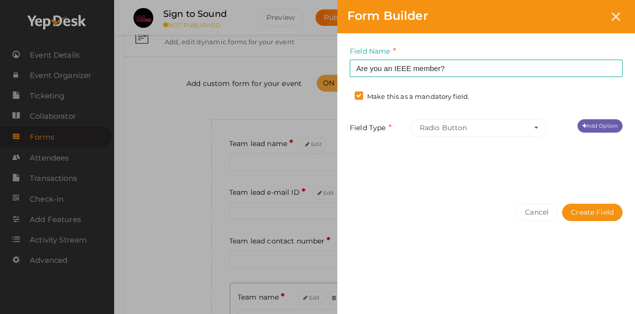
scroll to position [0, 0]
click at [486, 128] on button "Radio Button" at bounding box center [479, 127] width 136 height 17
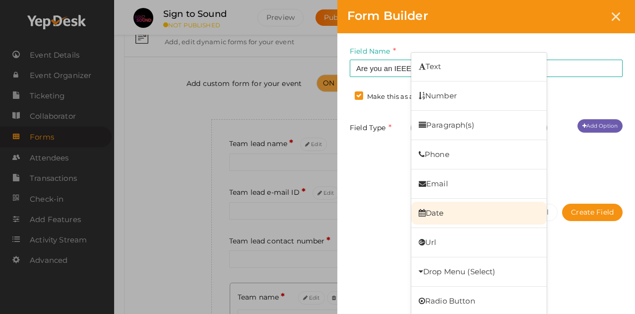
scroll to position [30, 0]
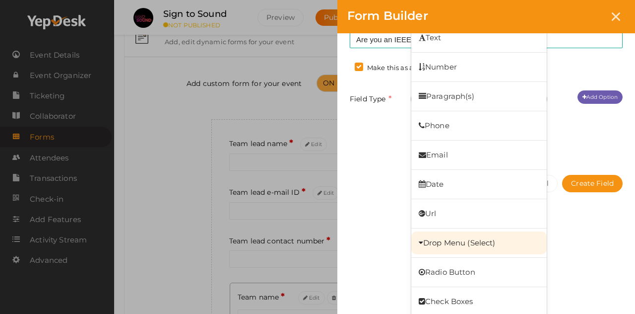
click at [467, 240] on link "Drop Menu (Select)" at bounding box center [478, 242] width 135 height 23
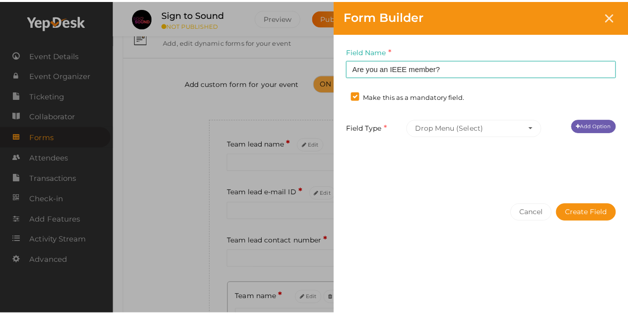
scroll to position [0, 0]
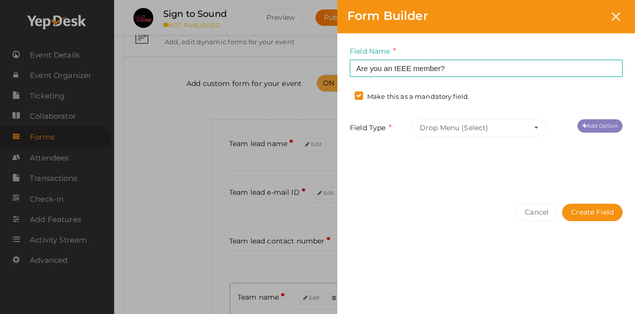
click at [587, 125] on link "Add Option" at bounding box center [600, 125] width 45 height 13
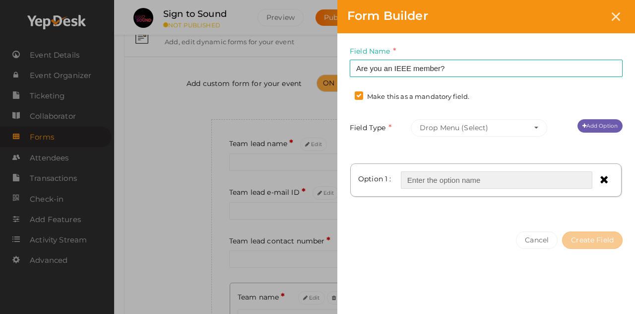
click at [460, 181] on input "text" at bounding box center [497, 179] width 192 height 17
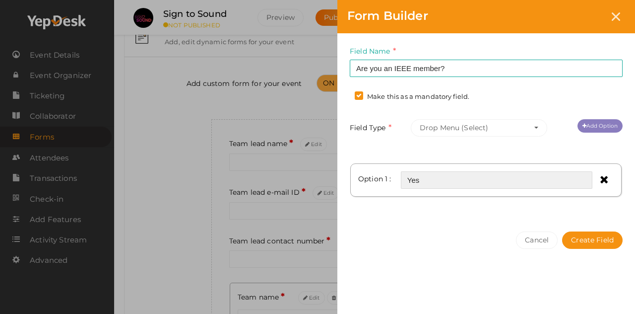
type input "Yes"
click at [587, 124] on link "Add Option" at bounding box center [600, 125] width 45 height 13
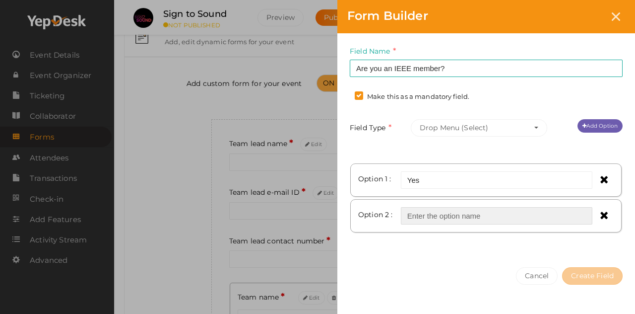
click at [423, 209] on input "text" at bounding box center [497, 215] width 192 height 17
type input "No"
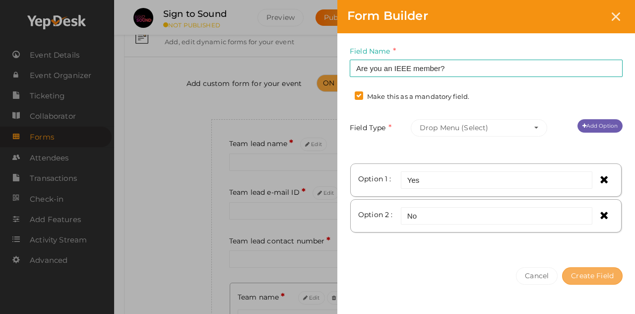
click at [603, 274] on button "Create Field" at bounding box center [592, 275] width 61 height 17
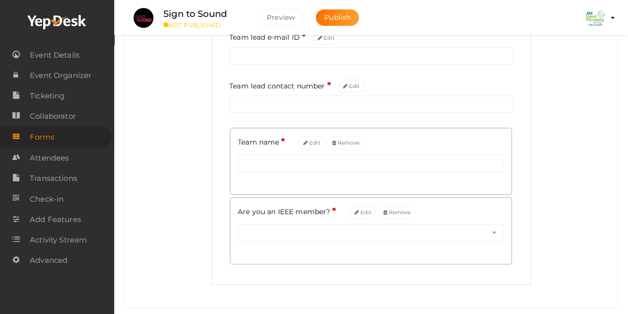
scroll to position [204, 0]
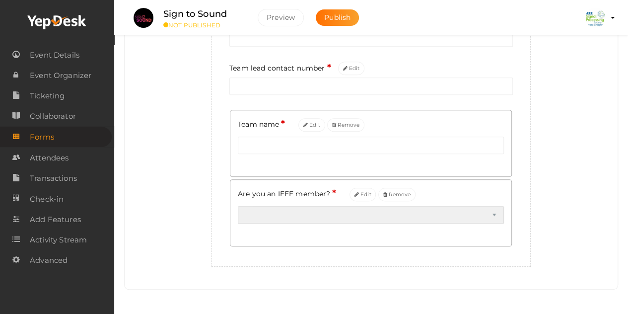
click at [485, 216] on select "Yes No" at bounding box center [371, 214] width 266 height 17
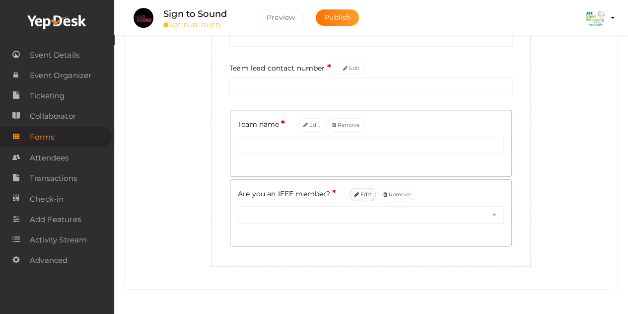
click at [363, 194] on button "Edit" at bounding box center [362, 194] width 27 height 13
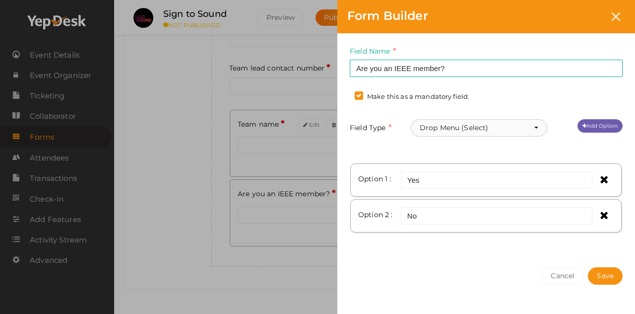
click at [518, 129] on button "Drop Menu (Select)" at bounding box center [479, 127] width 136 height 17
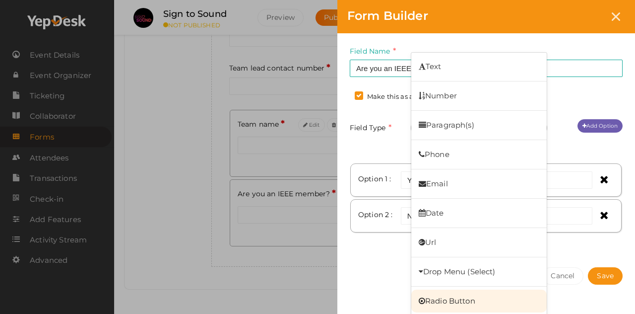
click at [472, 297] on link "Radio Button" at bounding box center [478, 300] width 135 height 23
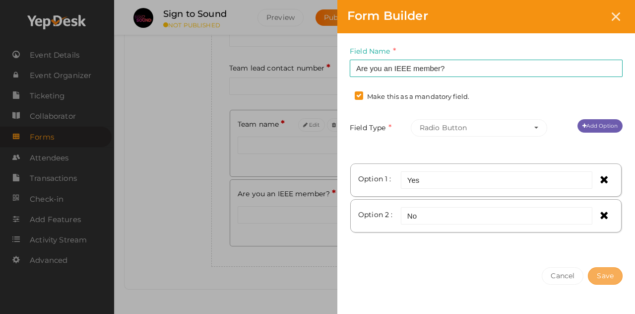
click at [604, 275] on button "Save" at bounding box center [605, 275] width 35 height 17
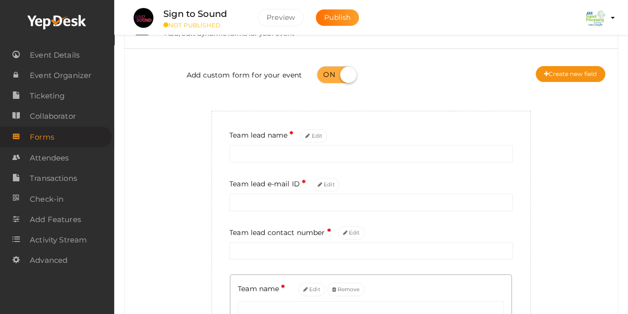
scroll to position [40, 0]
click at [570, 70] on button "Create new field" at bounding box center [569, 74] width 69 height 16
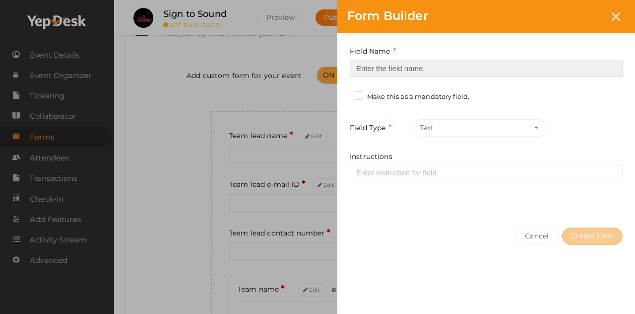
click at [415, 67] on input at bounding box center [486, 68] width 273 height 17
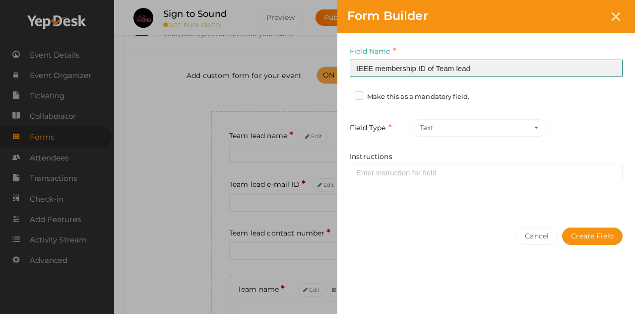
click at [439, 68] on input "IEEE membership ID of Team lead" at bounding box center [486, 68] width 273 height 17
type input "IEEE membership ID of team lead"
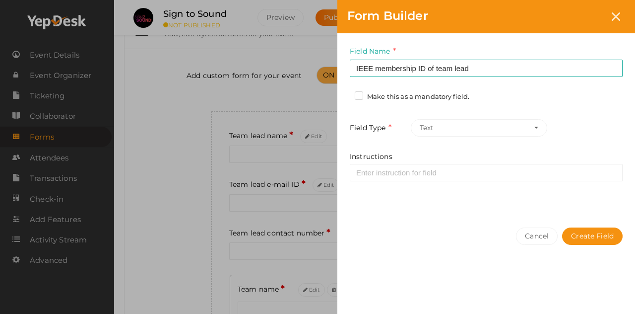
click at [359, 96] on label "Make this as a mandatory field." at bounding box center [412, 97] width 115 height 10
click at [345, 94] on input "Make this as a mandatory field." at bounding box center [345, 94] width 0 height 0
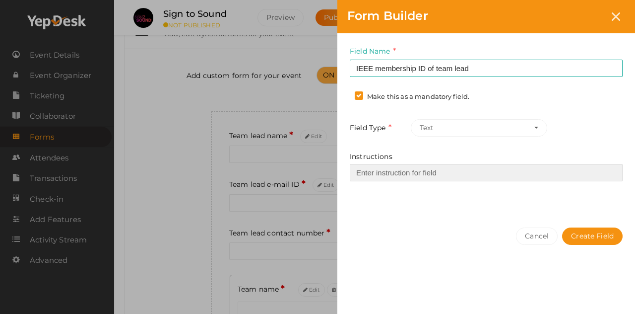
drag, startPoint x: 446, startPoint y: 170, endPoint x: 371, endPoint y: 168, distance: 74.9
click at [371, 168] on input "Instructions" at bounding box center [486, 172] width 273 height 17
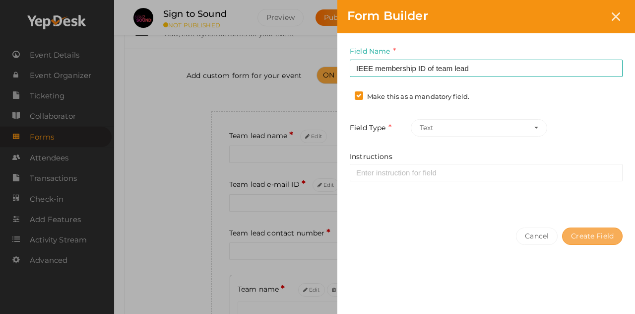
click at [581, 232] on button "Create Field" at bounding box center [592, 235] width 61 height 17
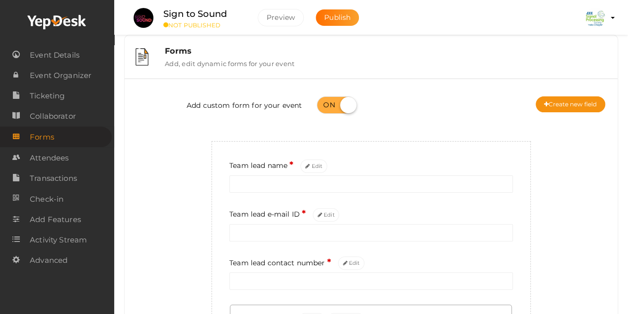
scroll to position [0, 0]
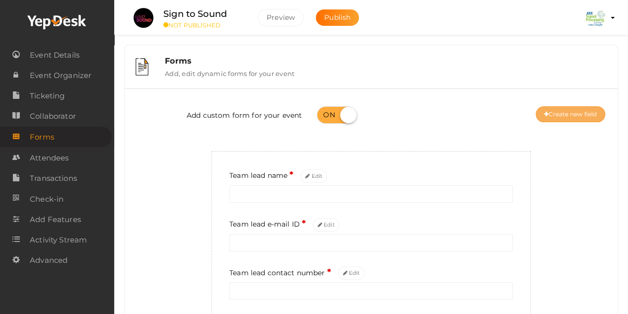
click at [557, 112] on button "Create new field" at bounding box center [569, 114] width 69 height 16
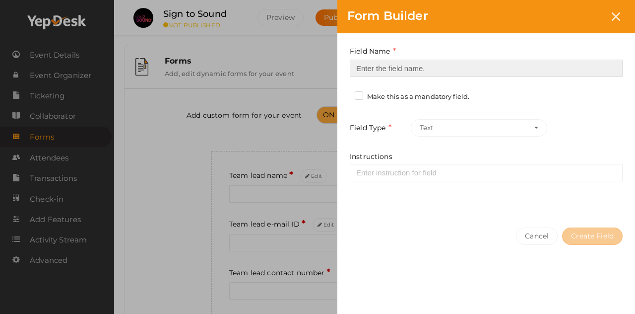
click at [383, 66] on input at bounding box center [486, 68] width 273 height 17
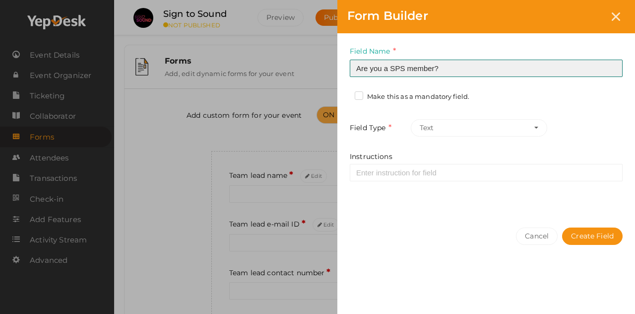
type input "Are you a SPS member?"
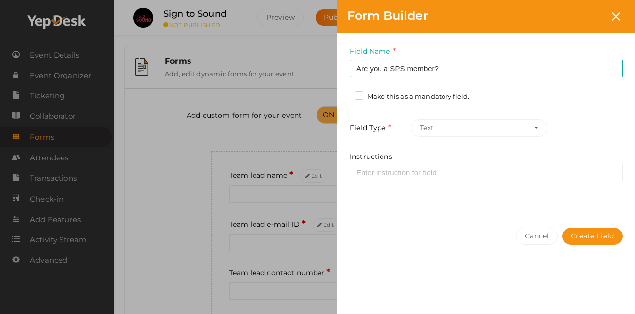
click at [362, 95] on label "Make this as a mandatory field." at bounding box center [412, 97] width 115 height 10
click at [345, 94] on input "Make this as a mandatory field." at bounding box center [345, 94] width 0 height 0
click at [515, 127] on button "Text" at bounding box center [479, 127] width 136 height 17
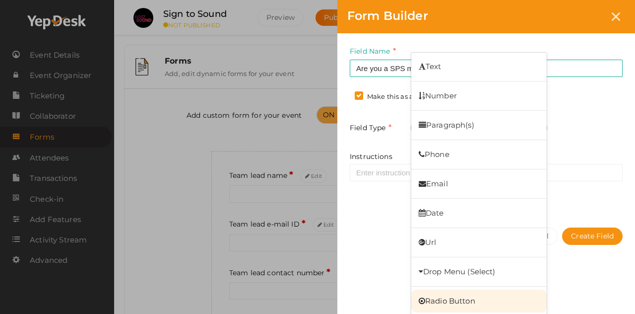
click at [476, 300] on link "Radio Button" at bounding box center [478, 300] width 135 height 23
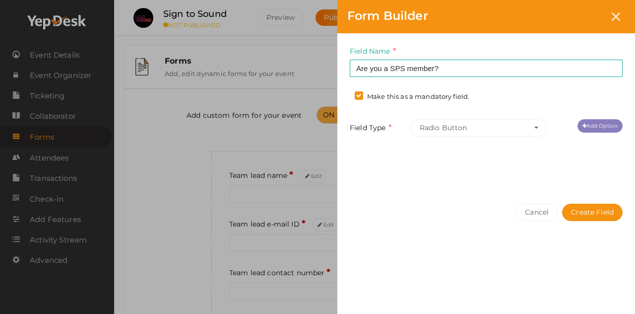
click at [579, 123] on link "Add Option" at bounding box center [600, 125] width 45 height 13
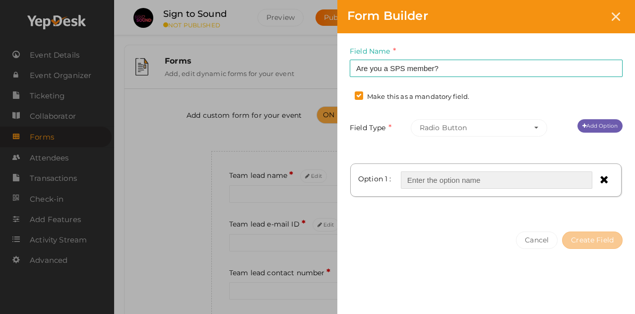
click at [443, 181] on input "text" at bounding box center [497, 179] width 192 height 17
type input "Yes"
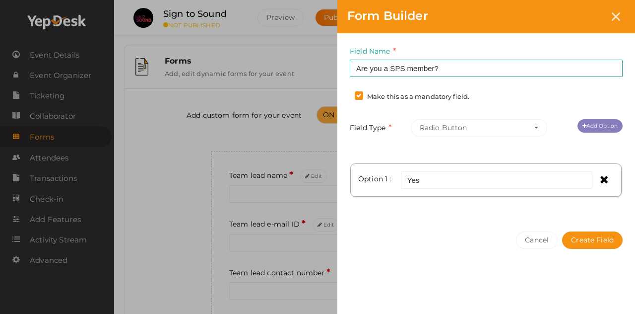
click at [610, 124] on link "Add Option" at bounding box center [600, 125] width 45 height 13
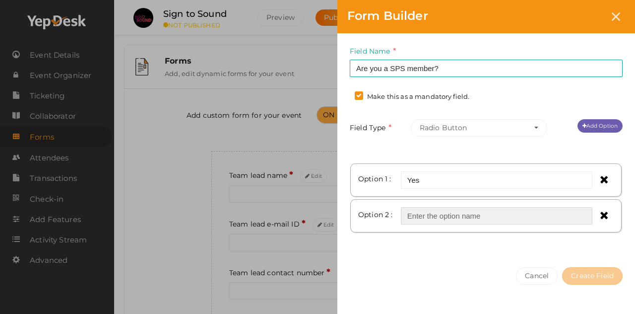
click at [471, 211] on input "text" at bounding box center [497, 215] width 192 height 17
type input "No"
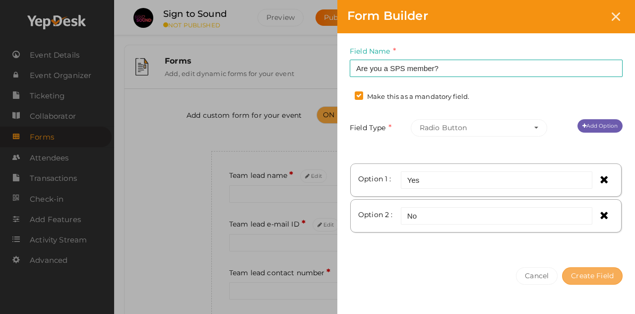
click at [586, 273] on button "Create Field" at bounding box center [592, 275] width 61 height 17
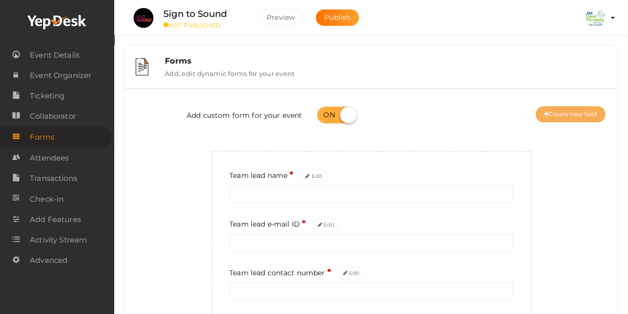
click at [546, 116] on button "Create new field" at bounding box center [569, 114] width 69 height 16
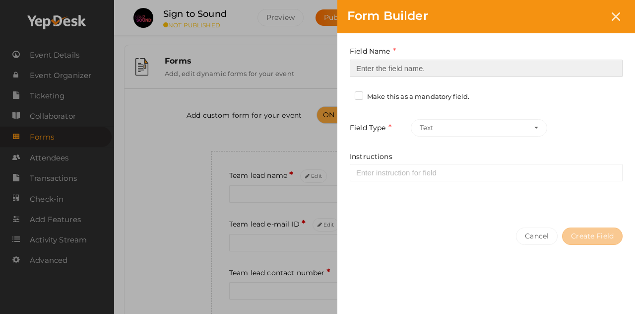
click at [371, 72] on input at bounding box center [486, 68] width 273 height 17
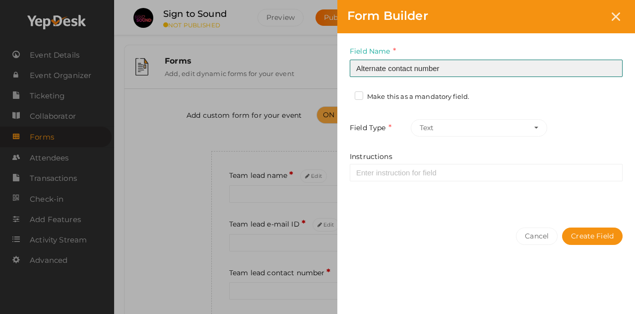
type input "Alternate contact number"
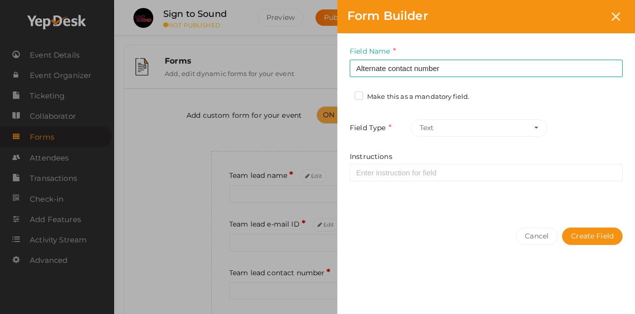
click at [361, 93] on label "Make this as a mandatory field." at bounding box center [412, 97] width 115 height 10
click at [345, 94] on input "Make this as a mandatory field." at bounding box center [345, 94] width 0 height 0
click at [582, 235] on button "Create Field" at bounding box center [592, 235] width 61 height 17
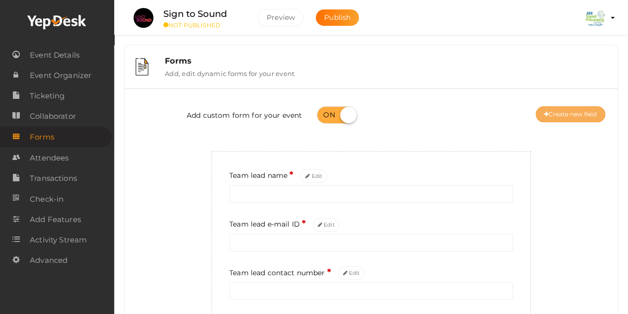
click at [560, 116] on button "Create new field" at bounding box center [569, 114] width 69 height 16
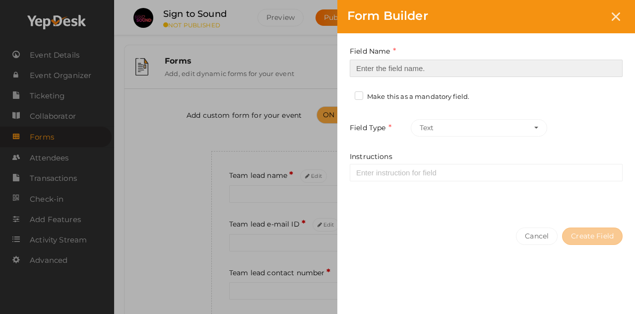
click at [398, 66] on input at bounding box center [486, 68] width 273 height 17
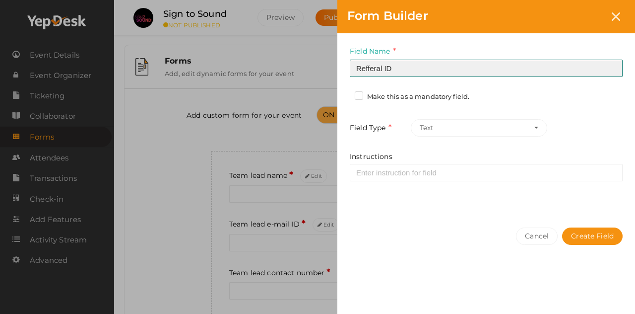
click at [371, 66] on input "Refferal ID" at bounding box center [486, 68] width 273 height 17
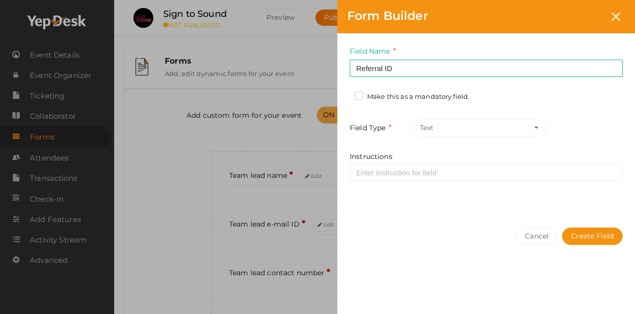
click at [357, 96] on label "Make this as a mandatory field." at bounding box center [412, 97] width 115 height 10
click at [345, 94] on input "Make this as a mandatory field." at bounding box center [345, 94] width 0 height 0
click at [360, 97] on label "Make this as a mandatory field." at bounding box center [412, 97] width 115 height 10
click at [345, 94] on input "Make this as a mandatory field." at bounding box center [345, 94] width 0 height 0
click at [359, 96] on label "Make this as a mandatory field." at bounding box center [412, 97] width 115 height 10
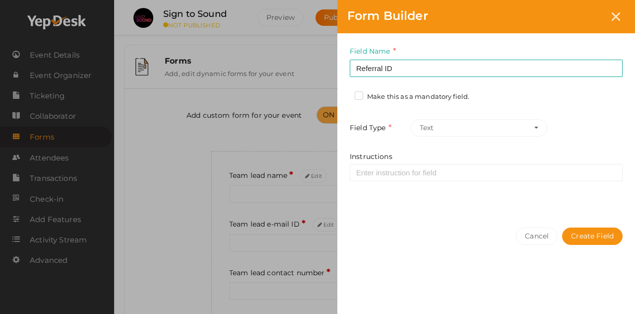
click at [345, 94] on input "Make this as a mandatory field." at bounding box center [345, 94] width 0 height 0
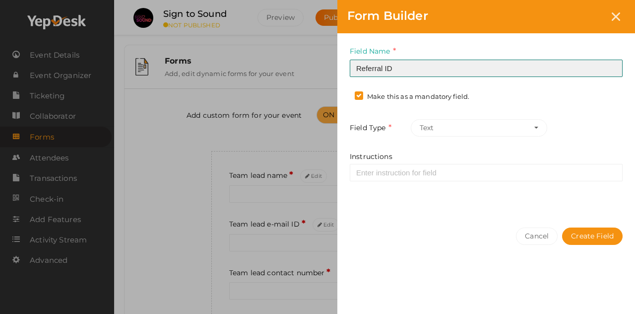
click at [413, 71] on input "Referral ID" at bounding box center [486, 68] width 273 height 17
type input "Referral ID (Type Nil if not applicable)"
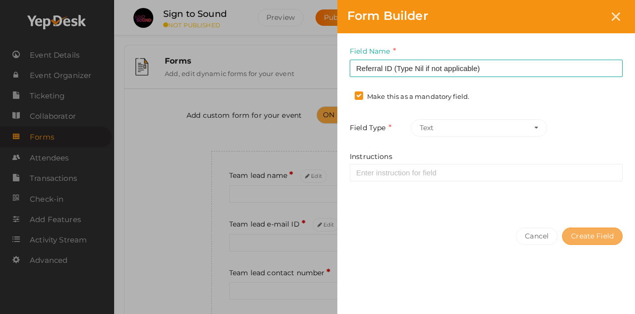
click at [584, 229] on button "Create Field" at bounding box center [592, 235] width 61 height 17
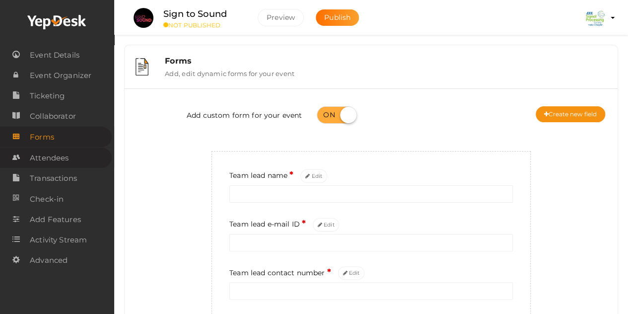
click at [57, 155] on span "Attendees" at bounding box center [49, 158] width 39 height 20
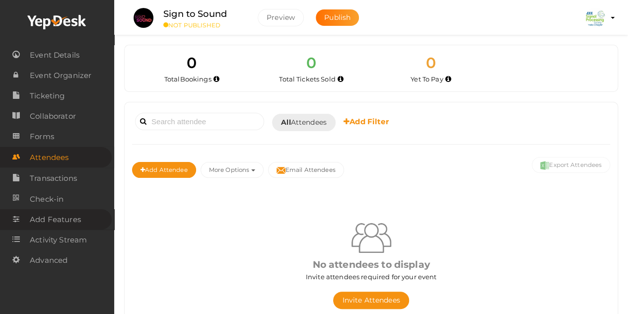
click at [52, 217] on span "Add Features" at bounding box center [55, 219] width 51 height 20
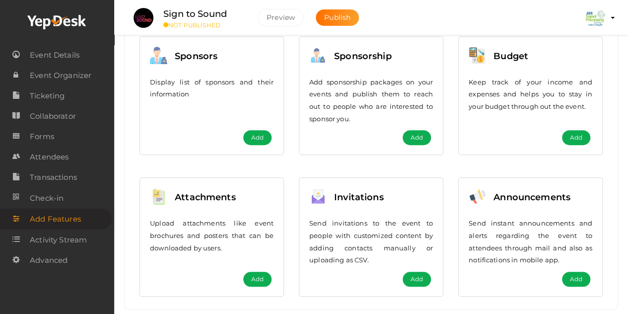
scroll to position [289, 0]
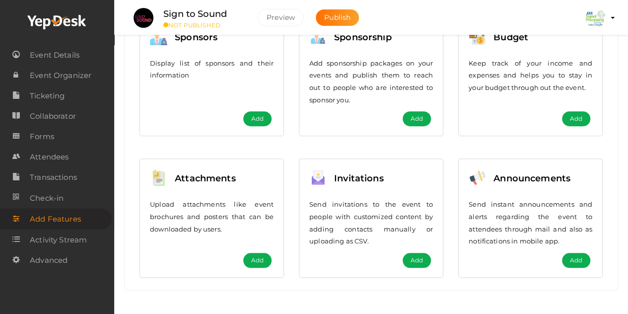
click at [254, 260] on span "Add" at bounding box center [257, 260] width 12 height 10
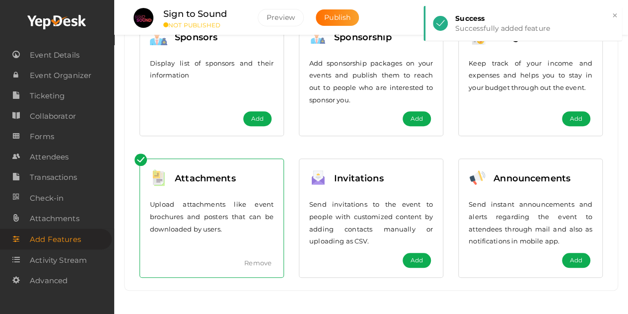
click at [578, 255] on span "Add" at bounding box center [576, 260] width 12 height 10
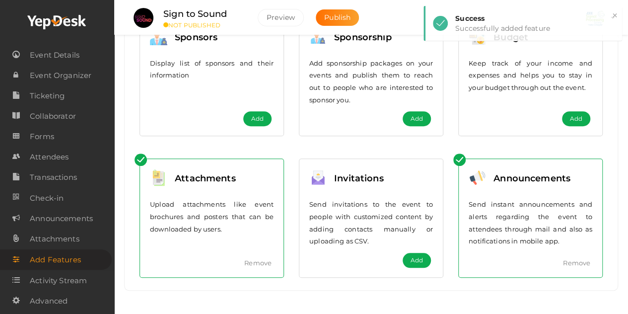
click at [580, 259] on link "Remove" at bounding box center [576, 262] width 27 height 8
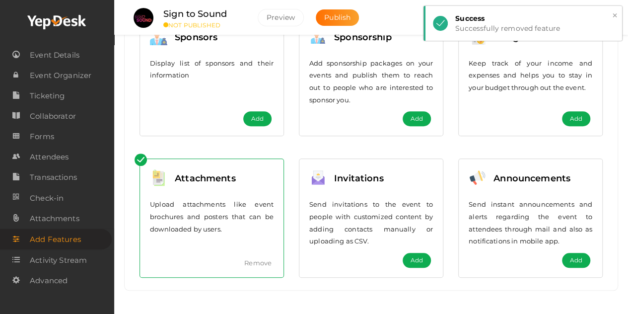
click at [614, 17] on button "×" at bounding box center [614, 15] width 6 height 11
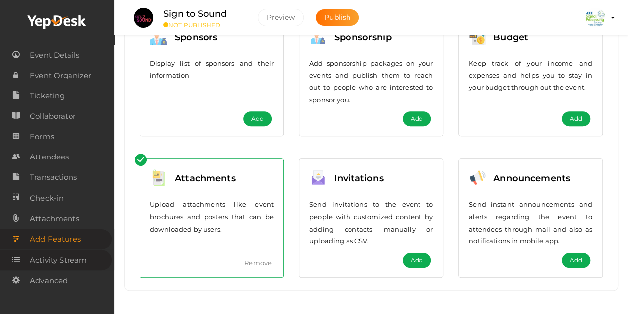
click at [66, 258] on span "Activity Stream" at bounding box center [58, 260] width 57 height 20
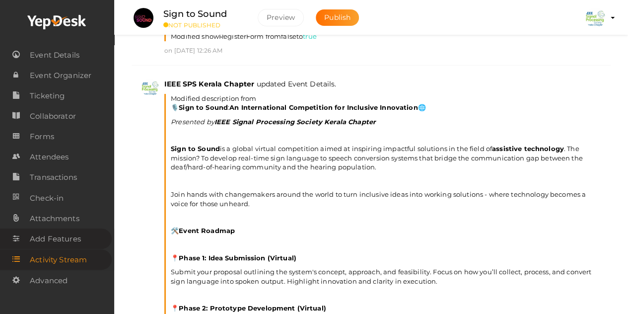
scroll to position [45, 0]
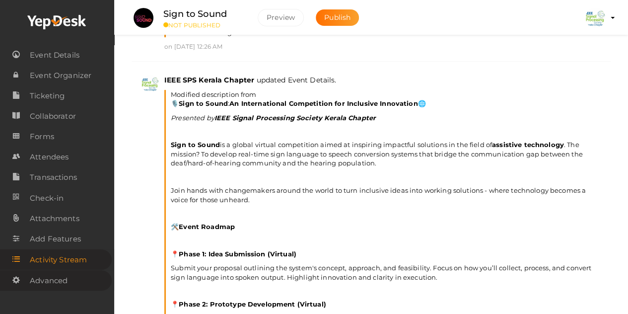
click at [54, 279] on span "Advanced" at bounding box center [49, 280] width 38 height 20
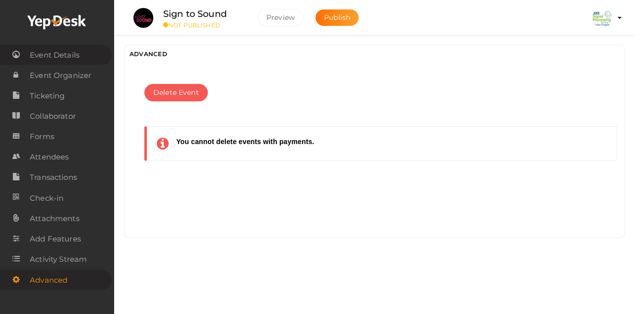
click at [61, 56] on span "Event Details" at bounding box center [55, 55] width 50 height 20
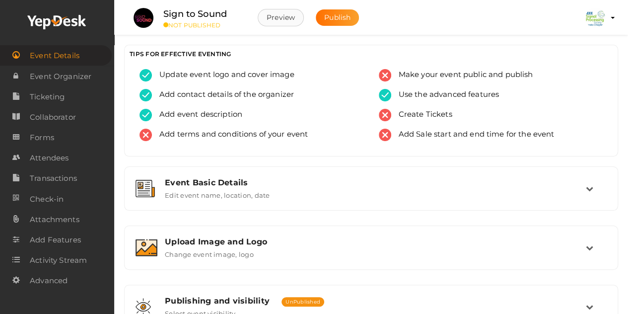
click at [277, 21] on button "Preview" at bounding box center [281, 17] width 46 height 17
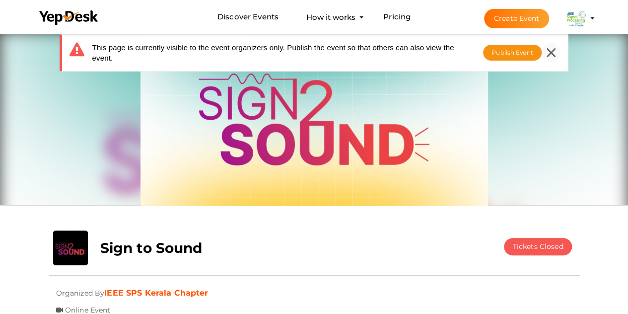
click at [552, 48] on icon at bounding box center [550, 52] width 9 height 9
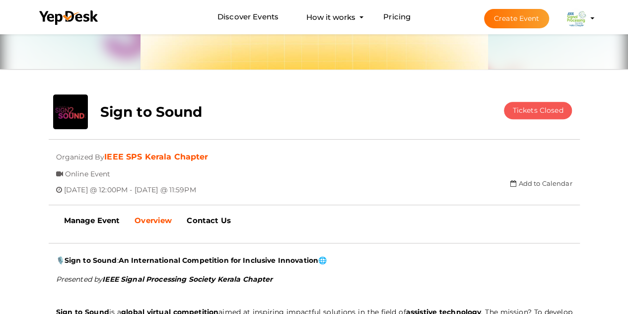
scroll to position [139, 0]
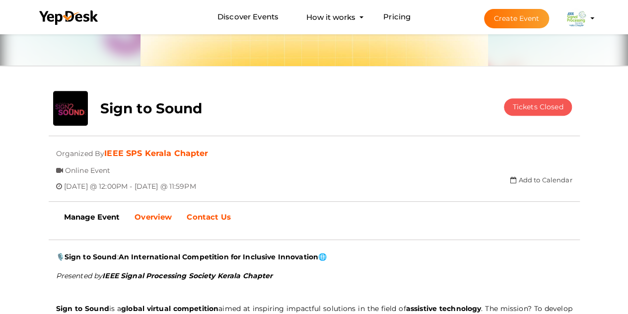
click at [225, 213] on b "Contact Us" at bounding box center [209, 216] width 44 height 9
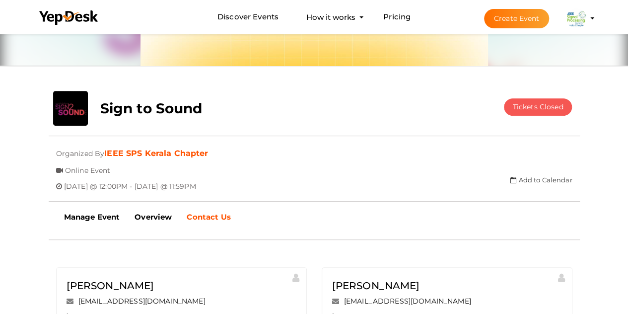
scroll to position [282, 0]
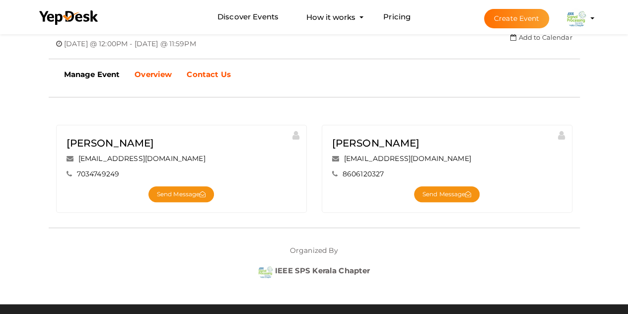
click at [134, 82] on link "Overview" at bounding box center [153, 74] width 52 height 25
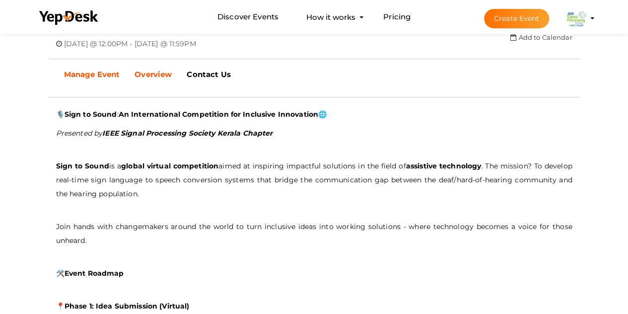
click at [78, 79] on b "Manage Event" at bounding box center [92, 73] width 56 height 9
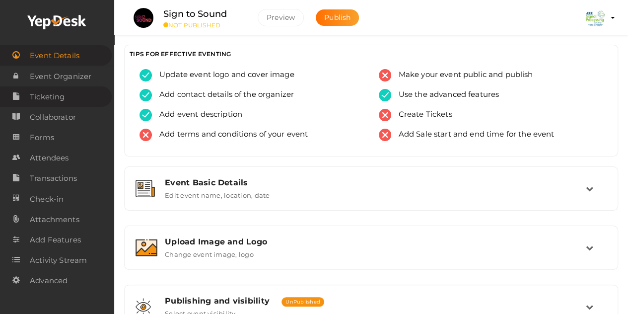
click at [68, 95] on link "Ticketing" at bounding box center [56, 96] width 112 height 20
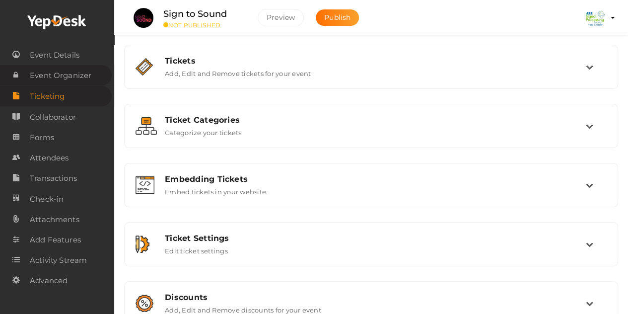
click at [73, 78] on span "Event Organizer" at bounding box center [61, 75] width 62 height 20
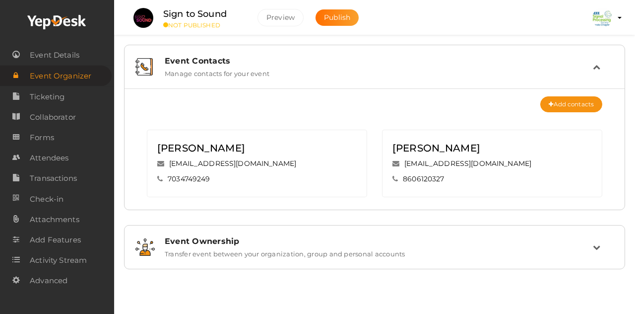
click at [304, 254] on label "Transfer event between your organization, group and personal accounts" at bounding box center [285, 252] width 241 height 12
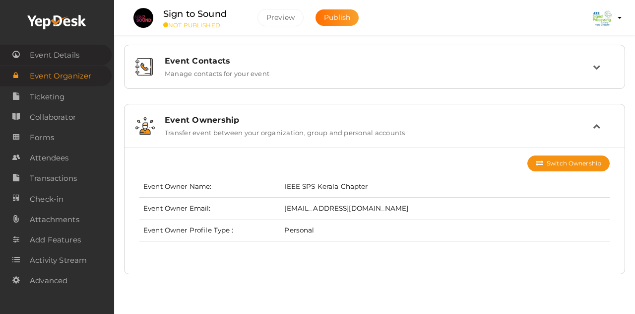
click at [76, 57] on span "Event Details" at bounding box center [55, 55] width 50 height 20
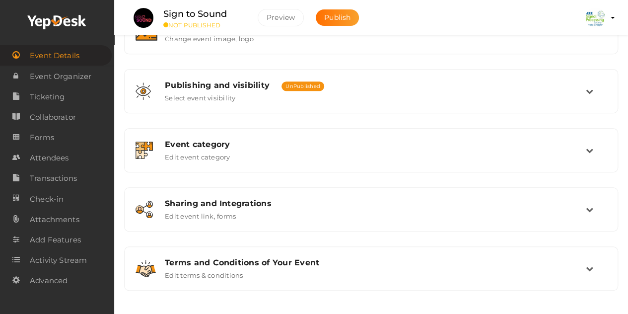
scroll to position [215, 0]
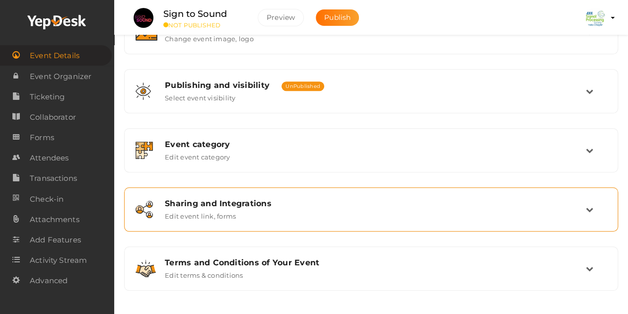
click at [531, 208] on div "Sharing and Integrations Edit event link, forms" at bounding box center [371, 208] width 428 height 21
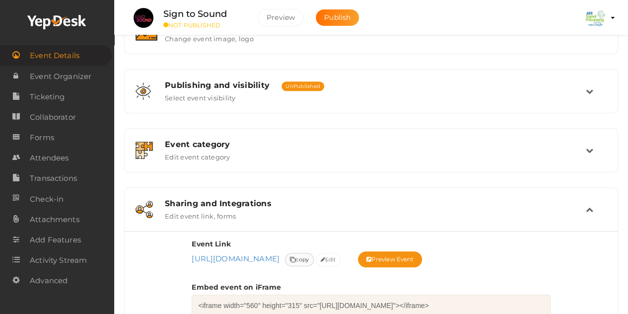
click at [309, 258] on span "copy" at bounding box center [299, 259] width 19 height 10
click at [309, 260] on span "copy" at bounding box center [299, 259] width 19 height 10
click at [279, 256] on link "[URL][DOMAIN_NAME]" at bounding box center [236, 258] width 88 height 9
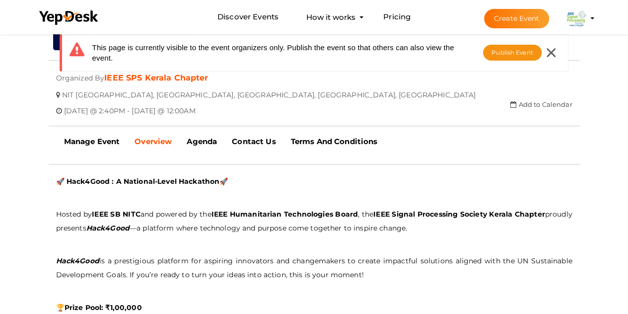
scroll to position [214, 0]
click at [217, 141] on b "Agenda" at bounding box center [202, 141] width 30 height 9
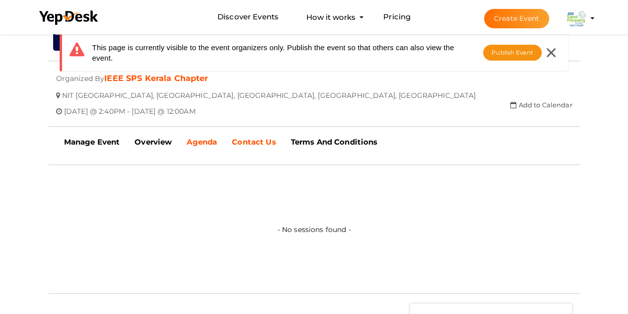
click at [257, 137] on b "Contact Us" at bounding box center [254, 141] width 44 height 9
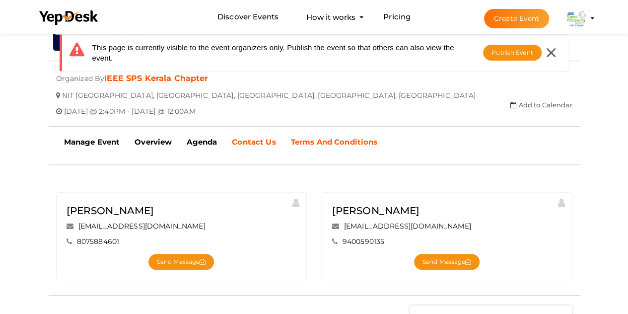
click at [316, 135] on link "Terms And Conditions" at bounding box center [334, 141] width 102 height 25
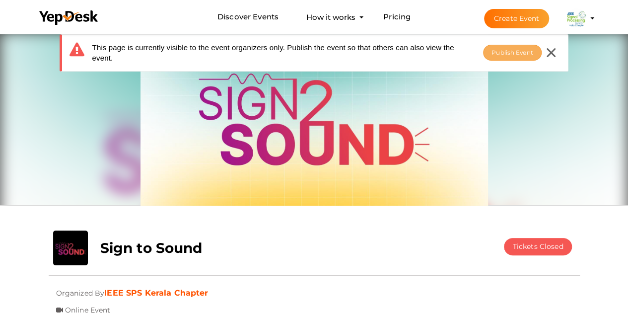
click at [515, 49] on span "Publish Event" at bounding box center [512, 52] width 42 height 7
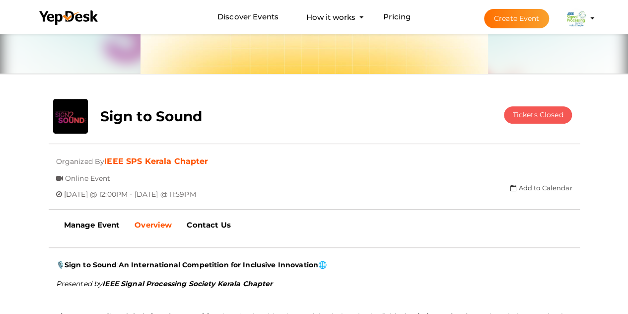
scroll to position [142, 0]
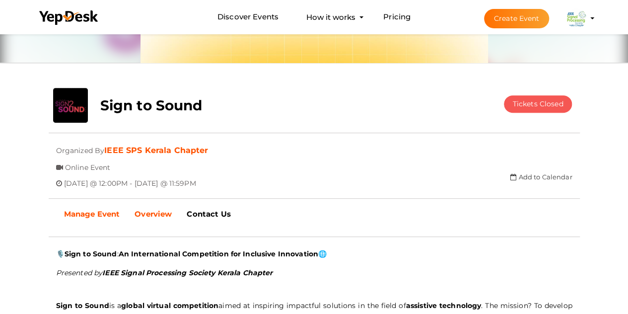
click at [114, 211] on b "Manage Event" at bounding box center [92, 213] width 56 height 9
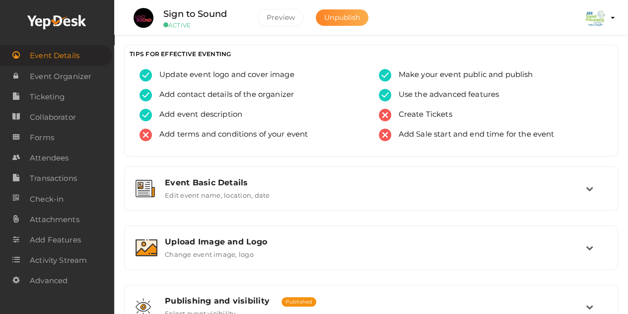
click at [340, 13] on button "Unpublish" at bounding box center [342, 17] width 53 height 16
click at [324, 15] on span "Publish" at bounding box center [337, 17] width 26 height 9
